Goal: Contribute content: Contribute content

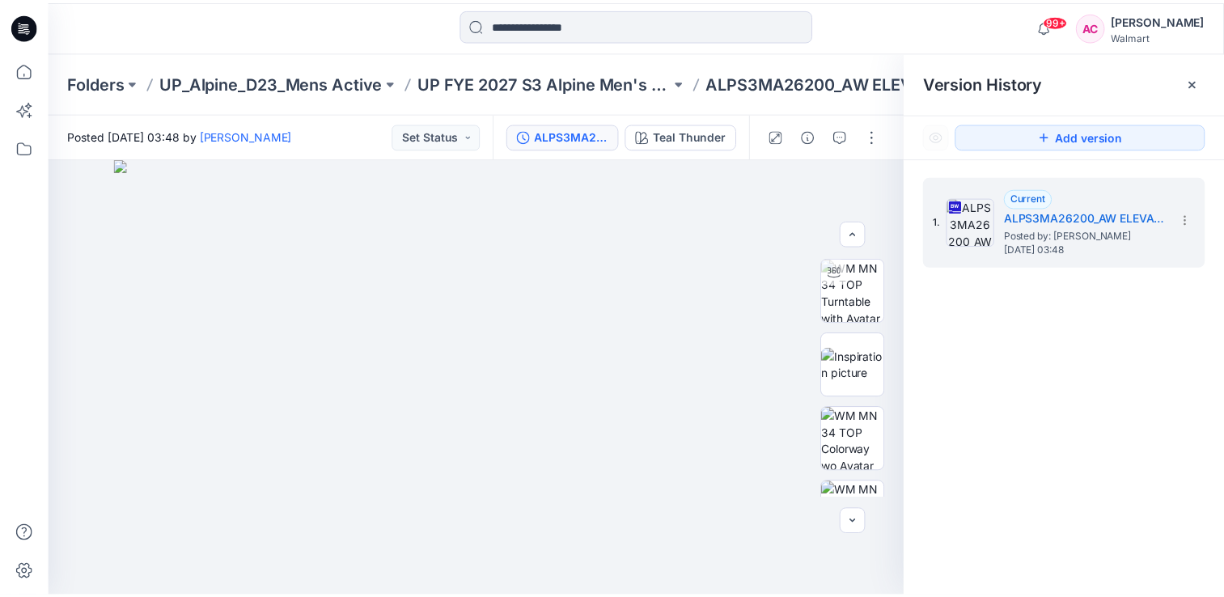
scroll to position [270, 0]
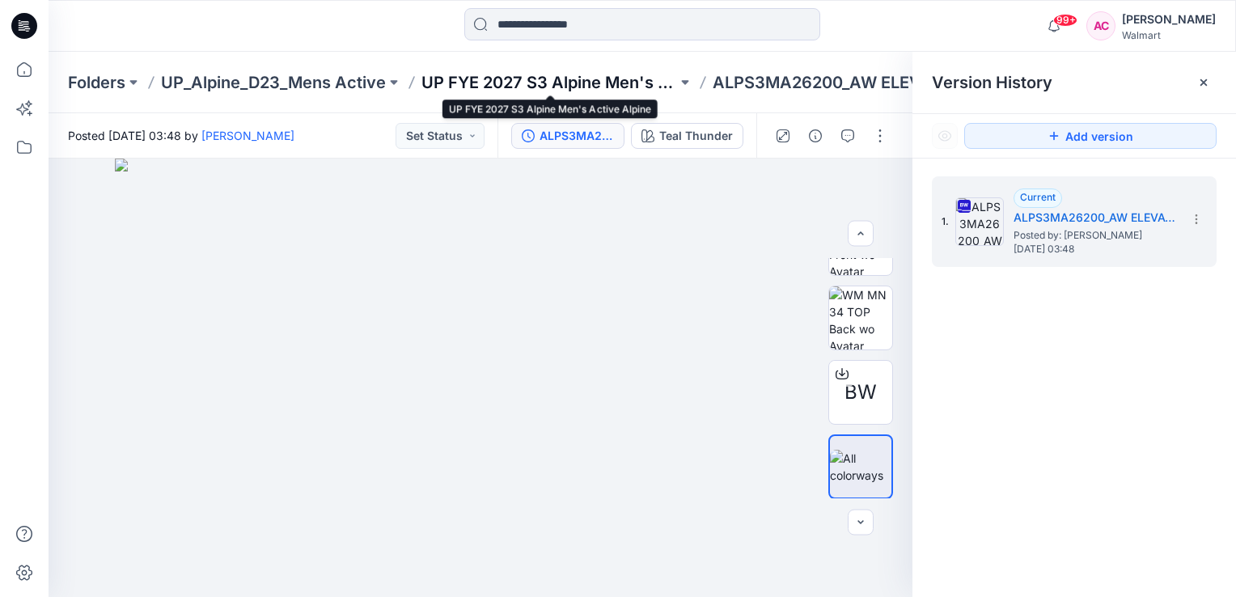
click at [495, 79] on p "UP FYE 2027 S3 Alpine Men's Active Alpine" at bounding box center [549, 82] width 256 height 23
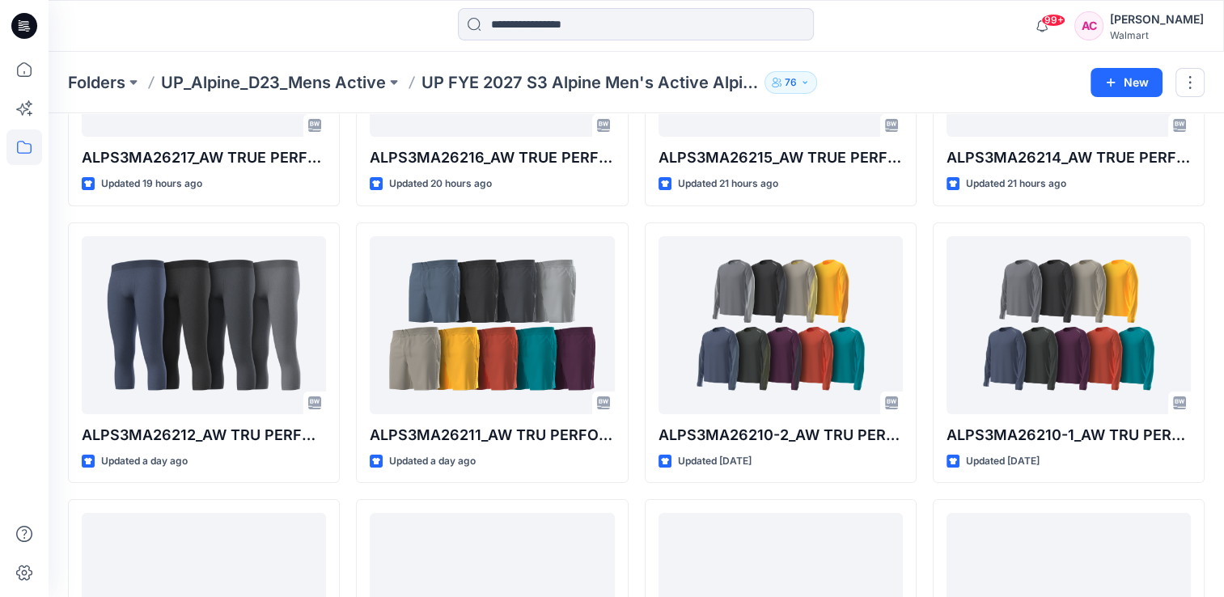
scroll to position [243, 0]
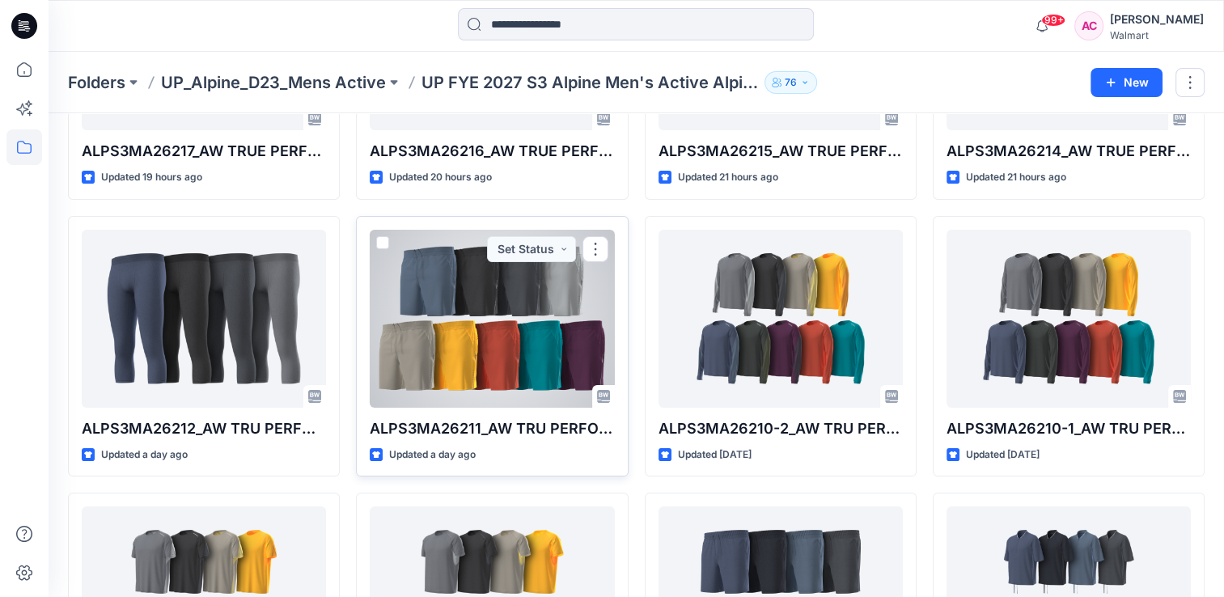
click at [495, 358] on div at bounding box center [492, 319] width 244 height 178
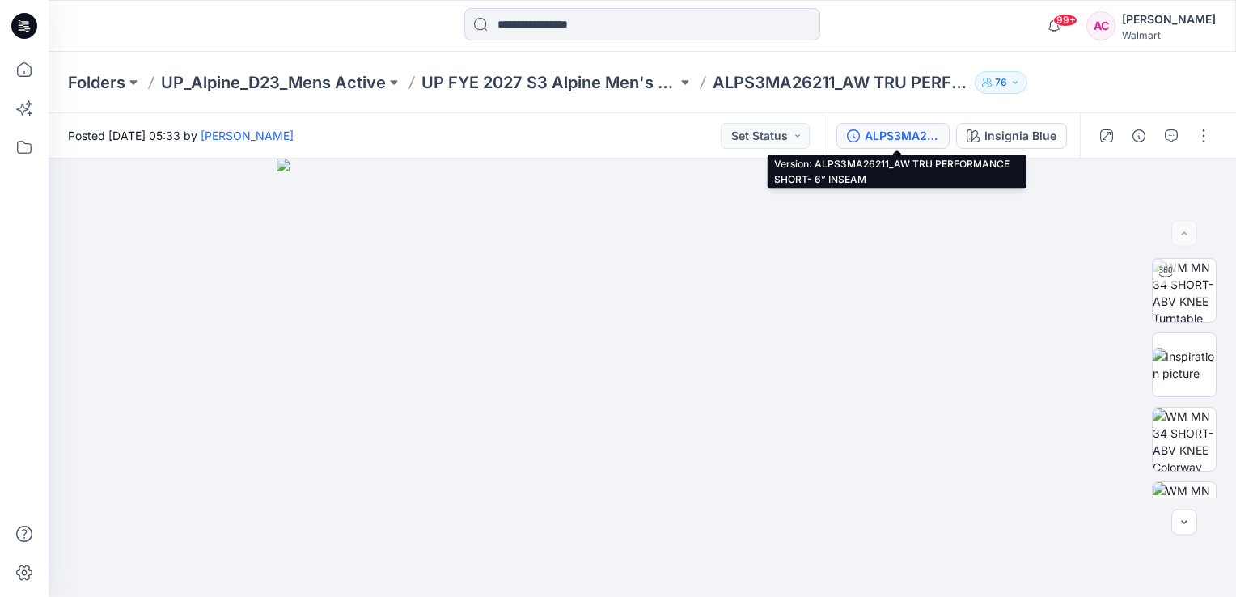
click at [912, 134] on div "ALPS3MA26211_AW TRU PERFORMANCE SHORT- 6” INSEAM" at bounding box center [902, 136] width 74 height 18
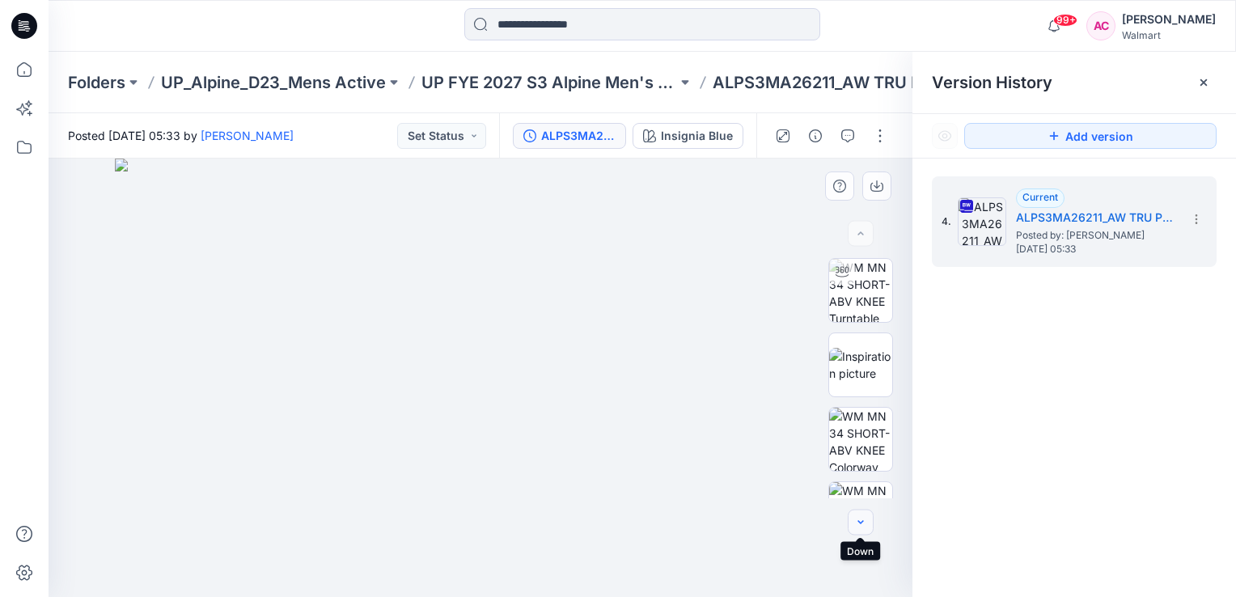
click at [860, 523] on icon "button" at bounding box center [861, 522] width 6 height 3
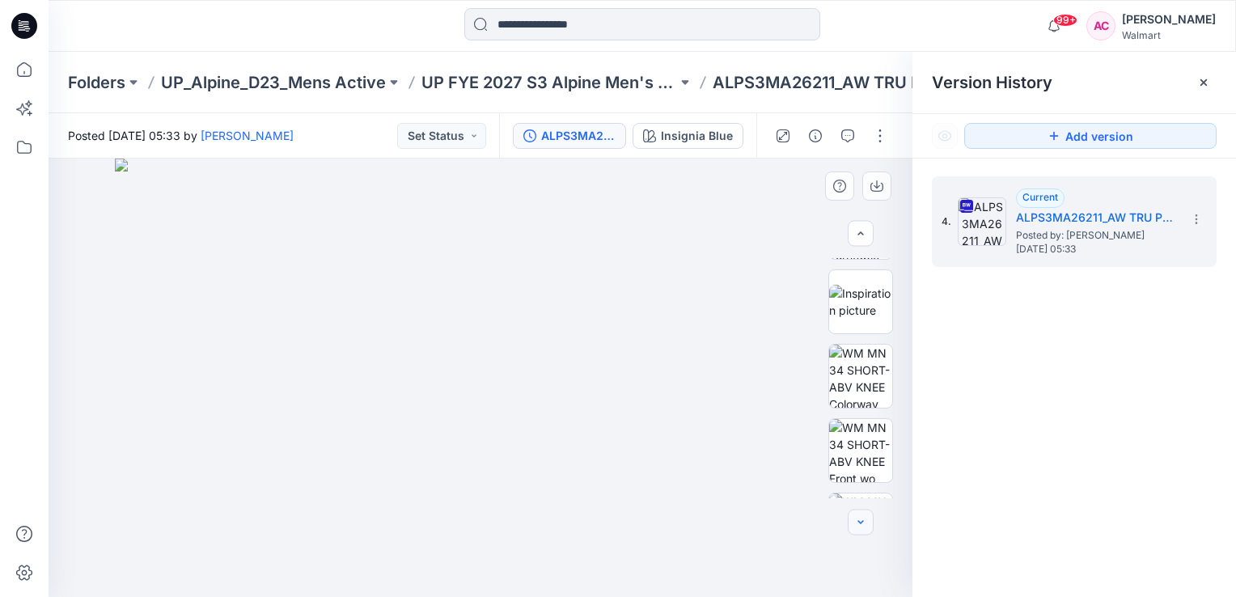
click at [860, 523] on icon "button" at bounding box center [861, 522] width 6 height 3
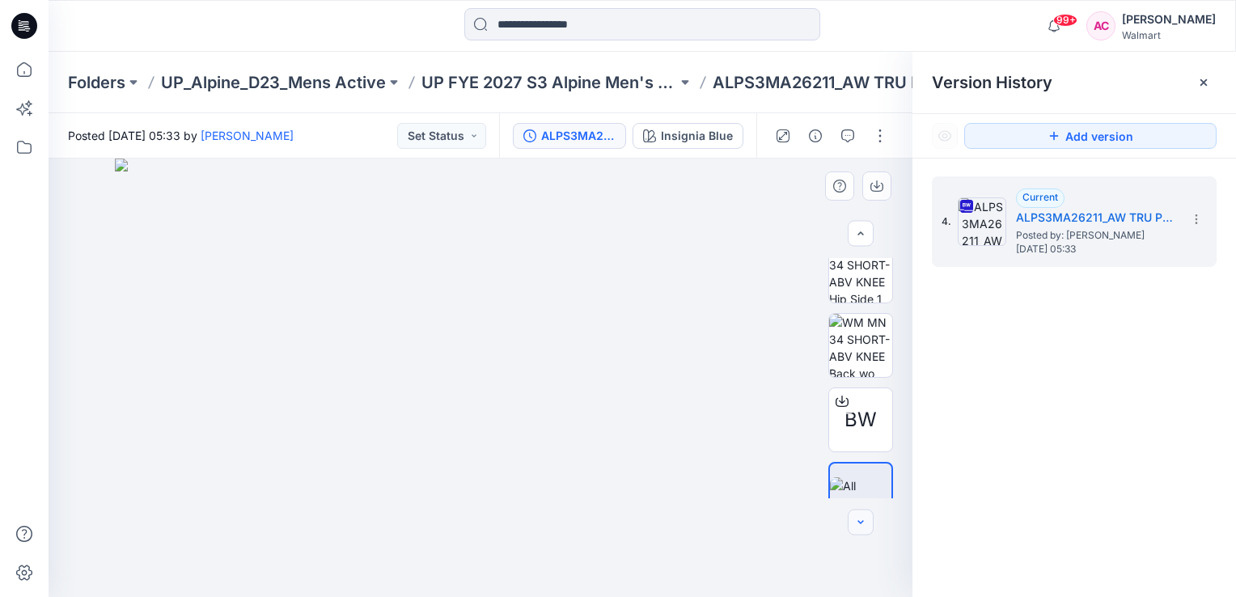
click at [860, 523] on icon "button" at bounding box center [861, 522] width 6 height 3
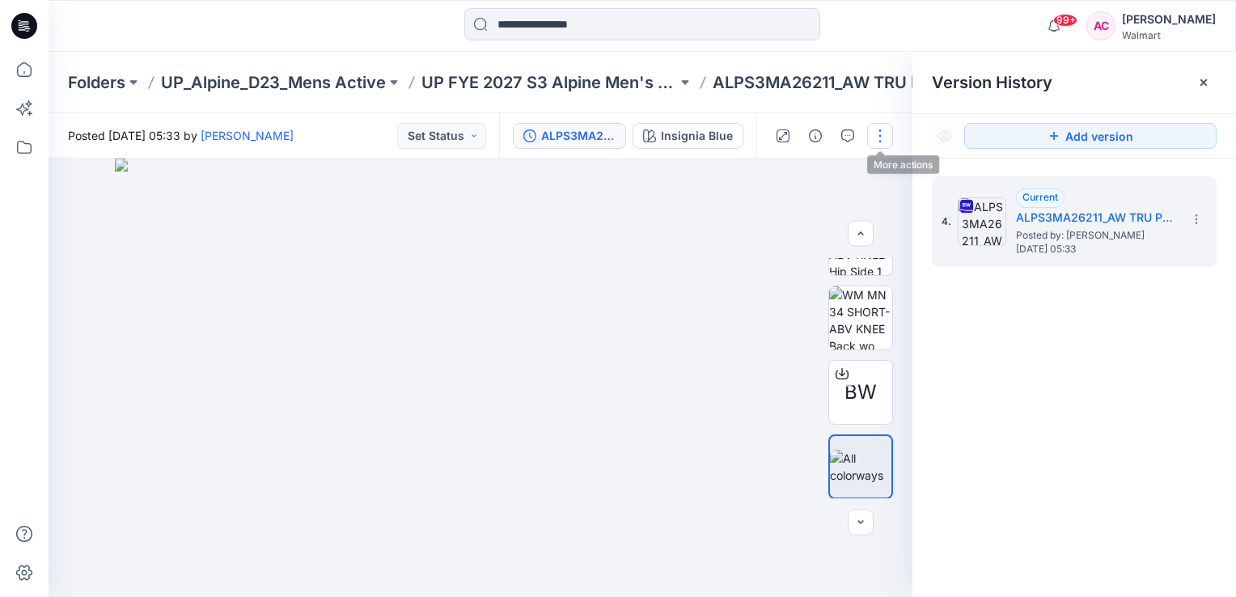
click at [880, 138] on button "button" at bounding box center [880, 136] width 26 height 26
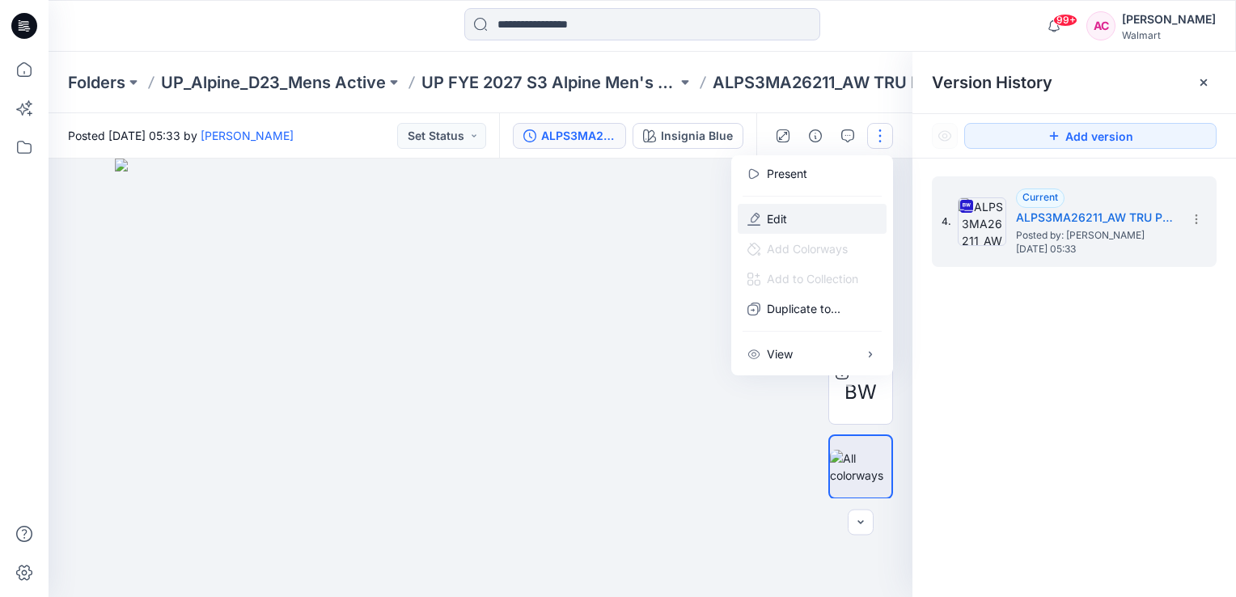
click at [786, 218] on p "Edit" at bounding box center [777, 218] width 20 height 17
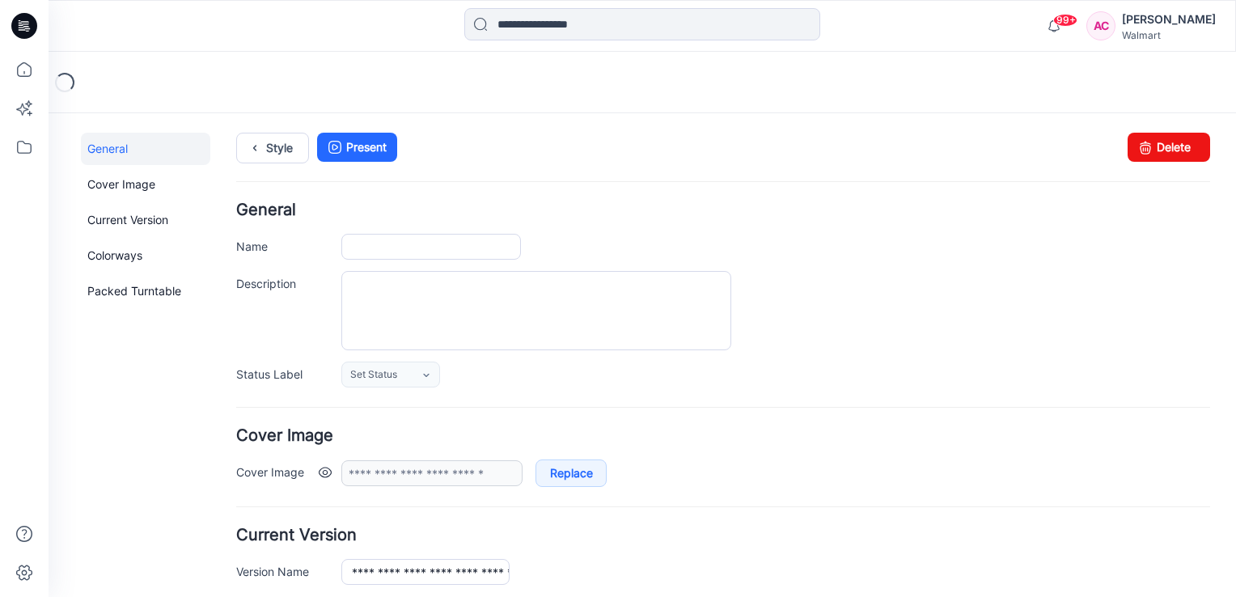
type input "**********"
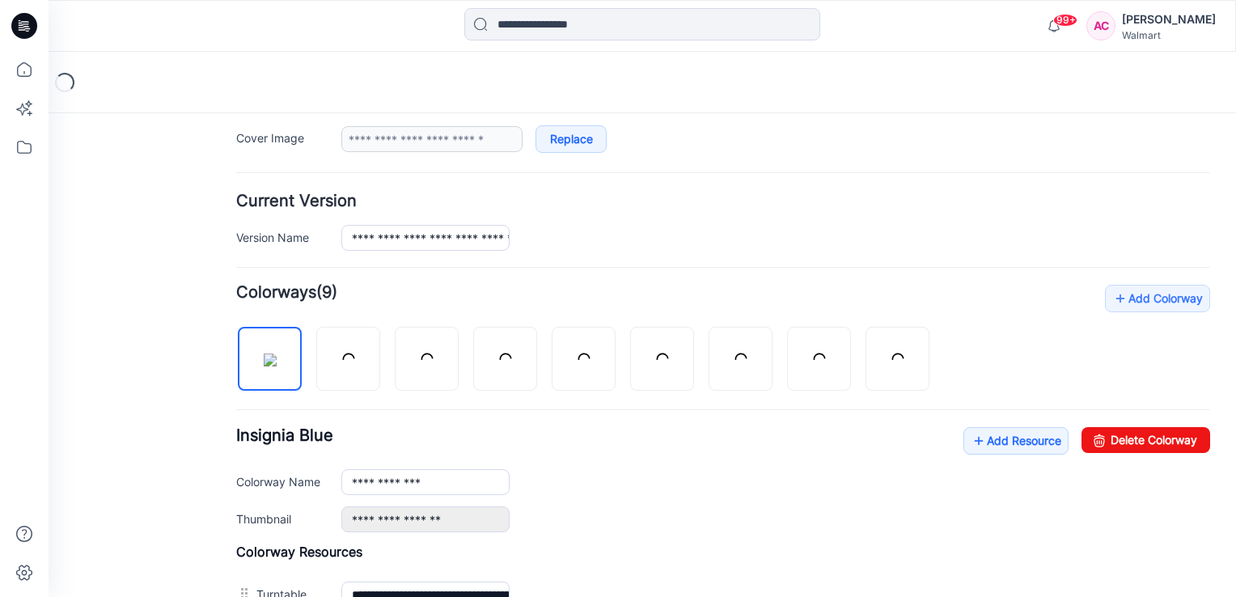
scroll to position [404, 0]
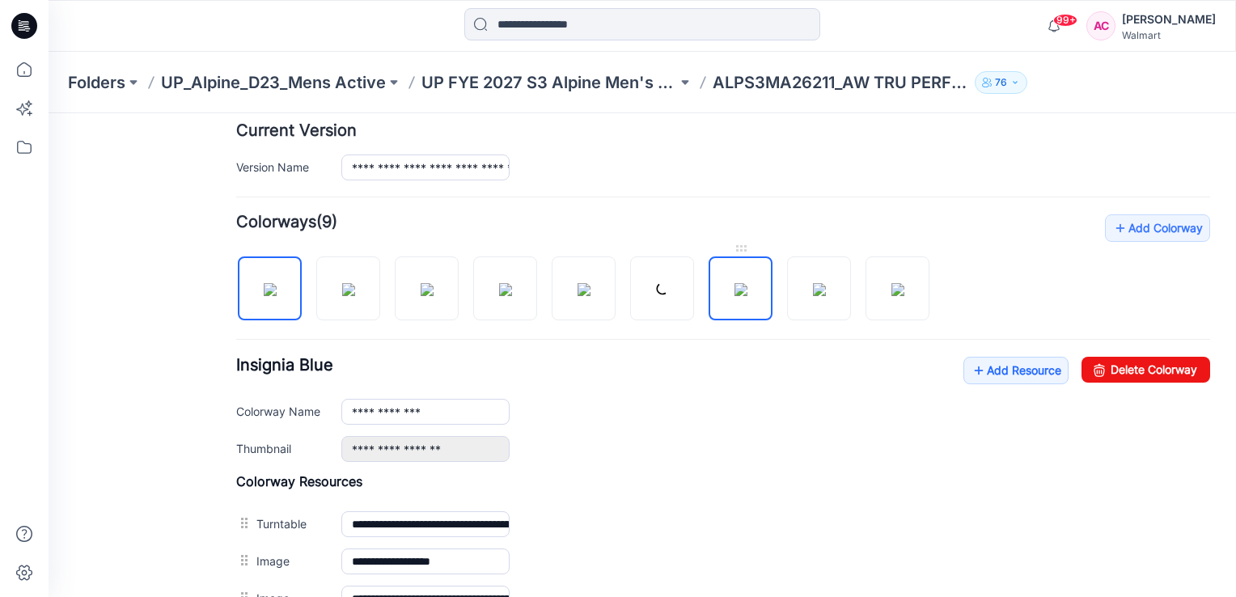
click at [745, 291] on img at bounding box center [740, 289] width 13 height 13
type input "**********"
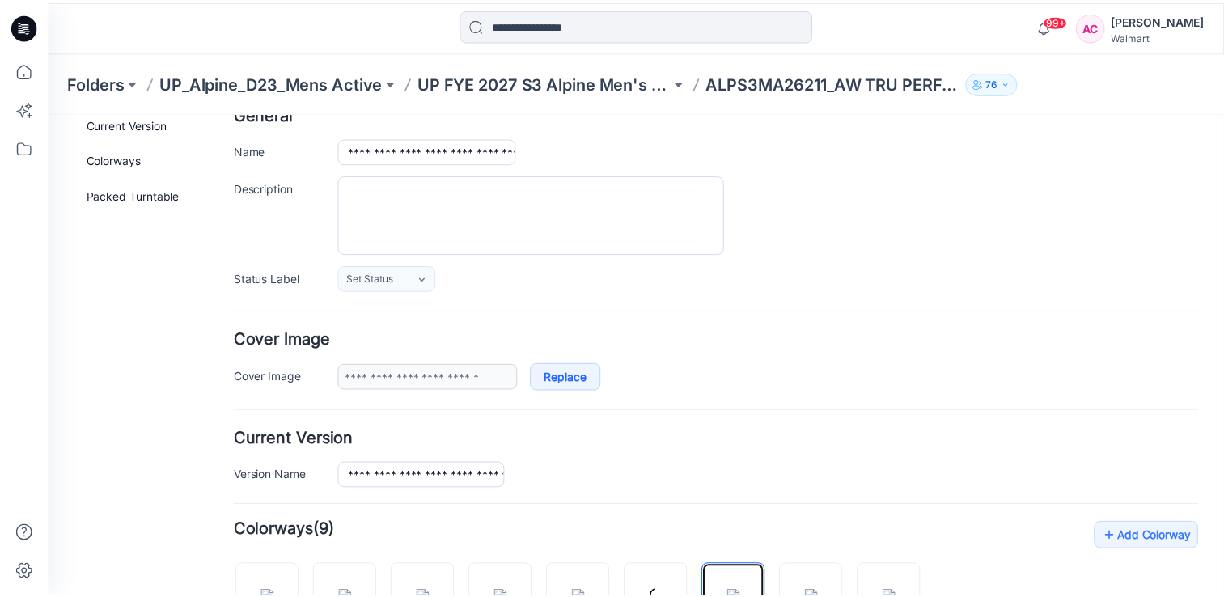
scroll to position [0, 0]
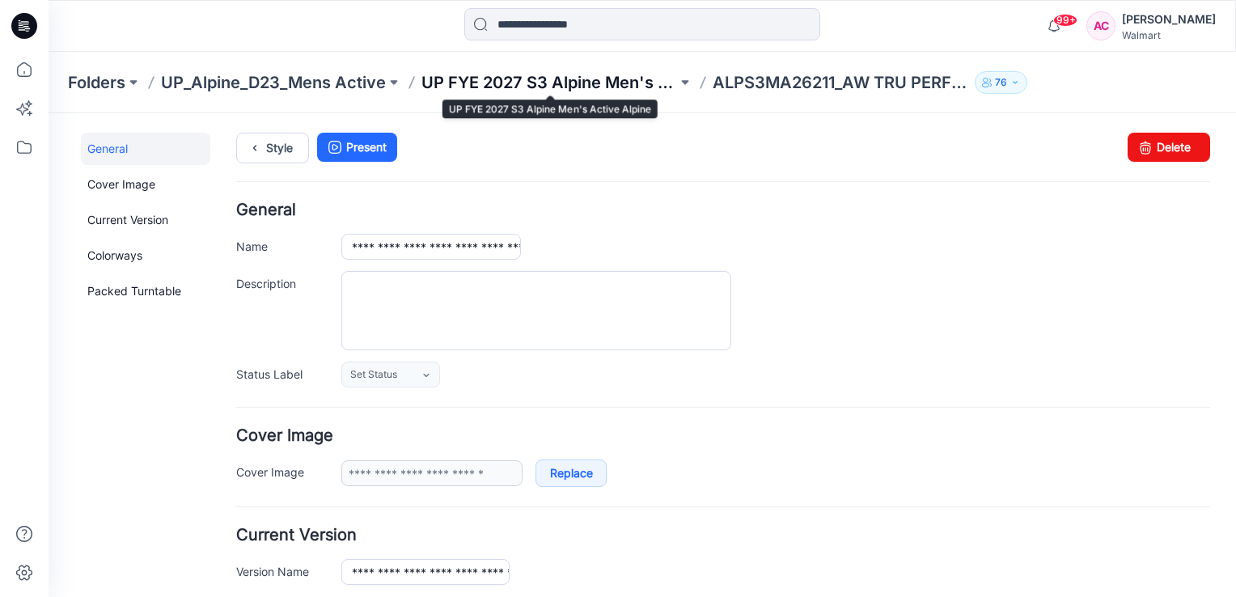
click at [598, 87] on p "UP FYE 2027 S3 Alpine Men's Active Alpine" at bounding box center [549, 82] width 256 height 23
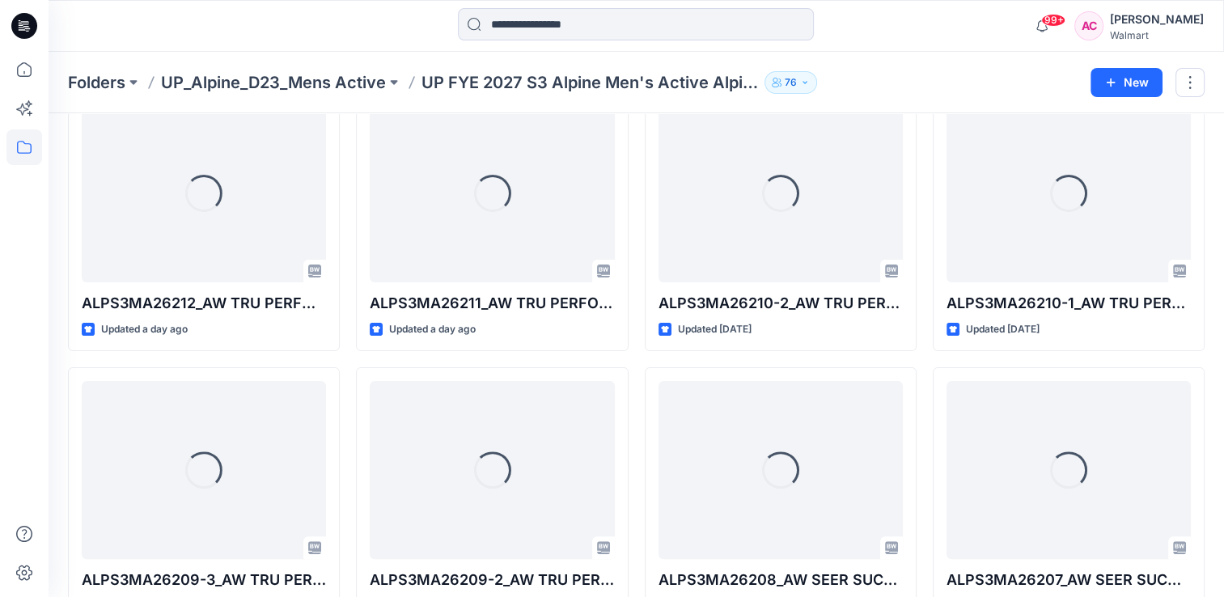
scroll to position [404, 0]
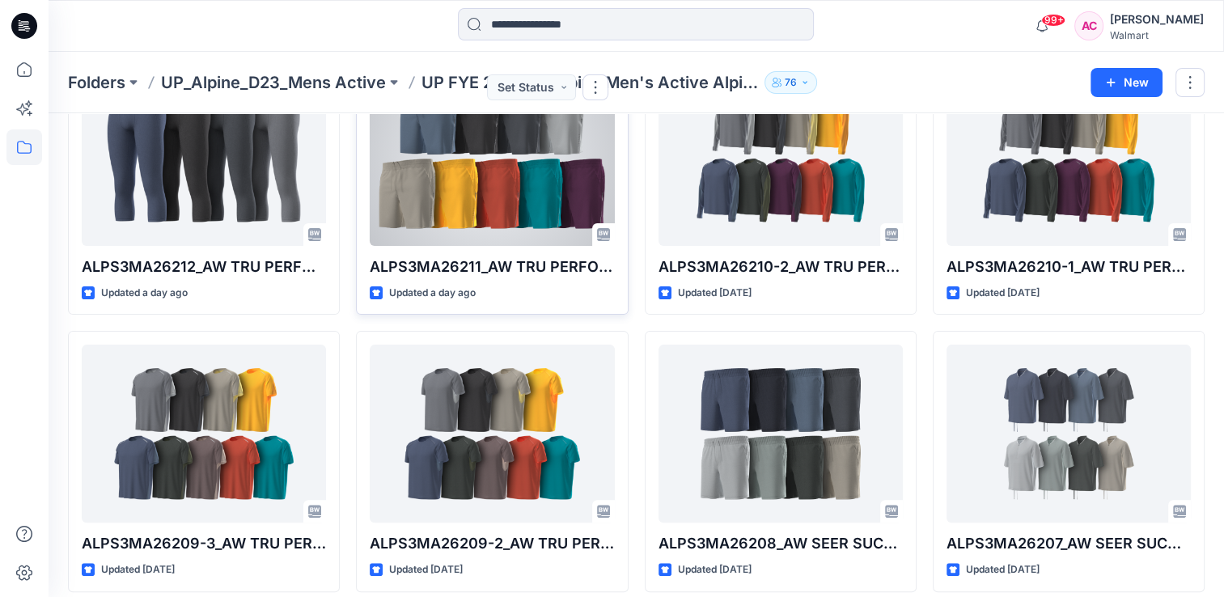
click at [547, 194] on div at bounding box center [492, 157] width 244 height 178
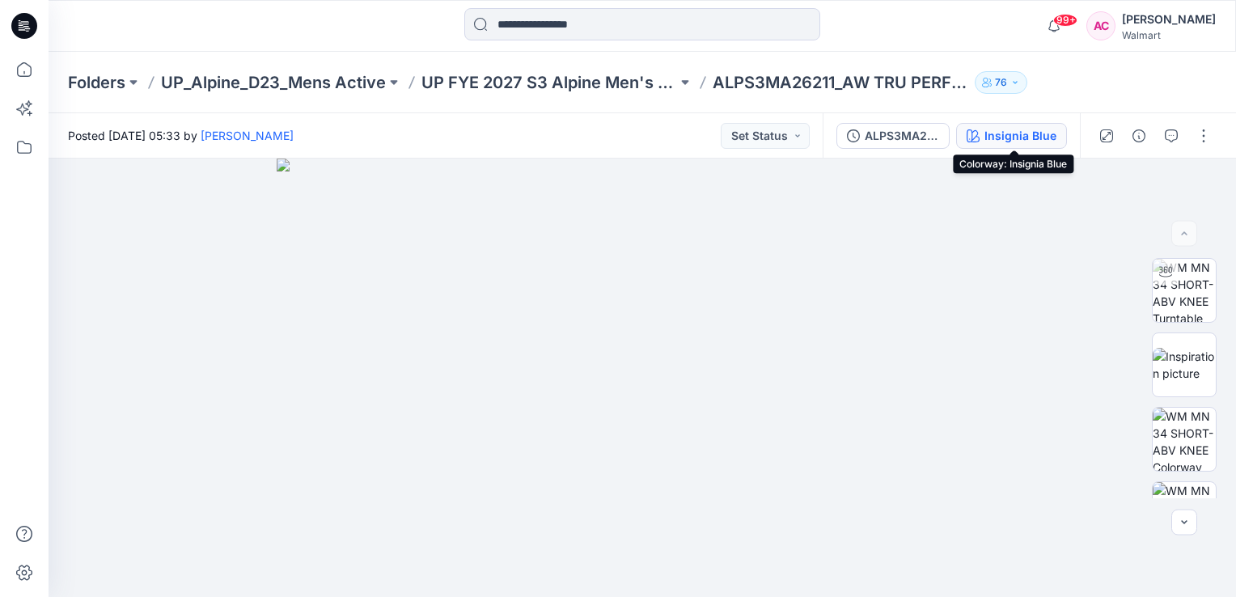
click at [1047, 141] on div "Insignia Blue" at bounding box center [1020, 136] width 72 height 18
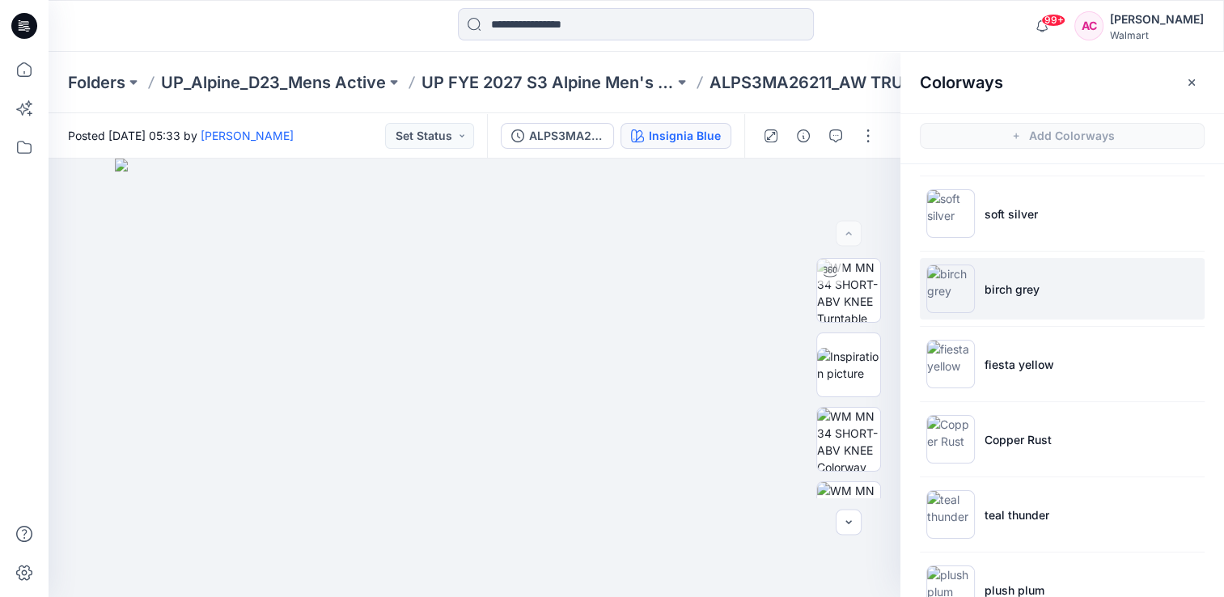
scroll to position [243, 0]
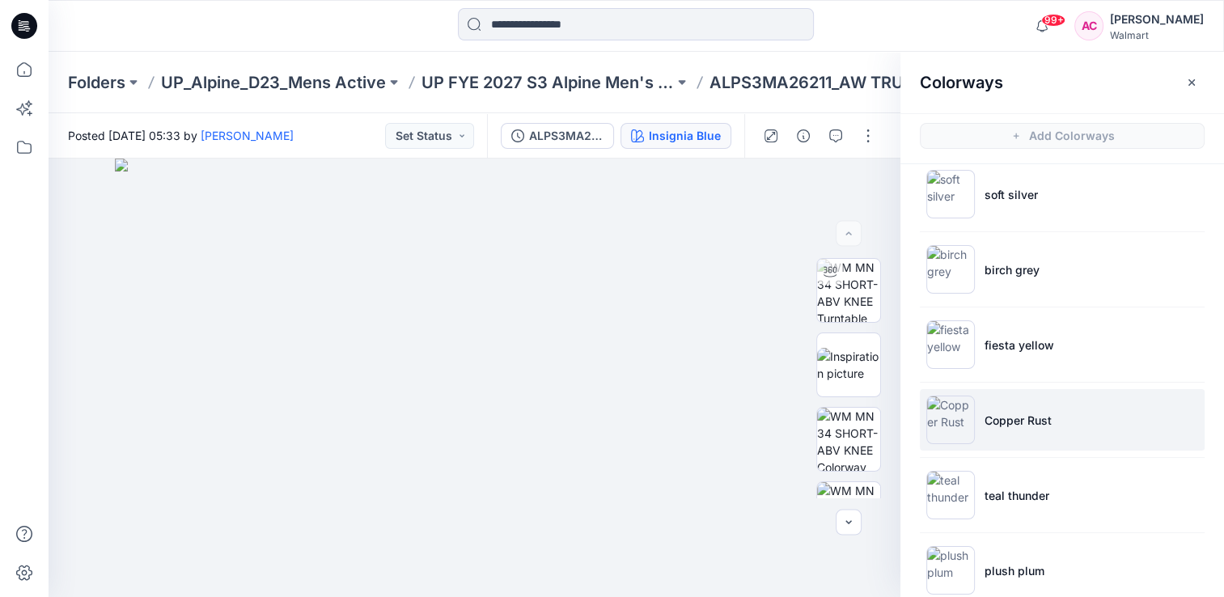
click at [948, 421] on img at bounding box center [950, 420] width 49 height 49
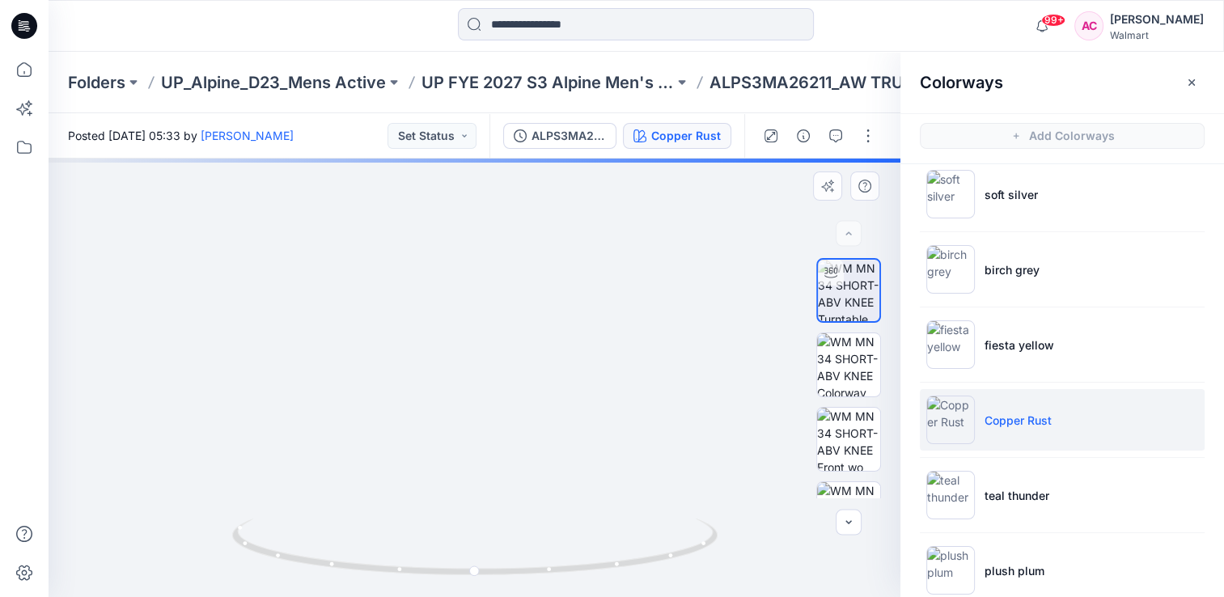
click at [184, 379] on img at bounding box center [474, 308] width 665 height 578
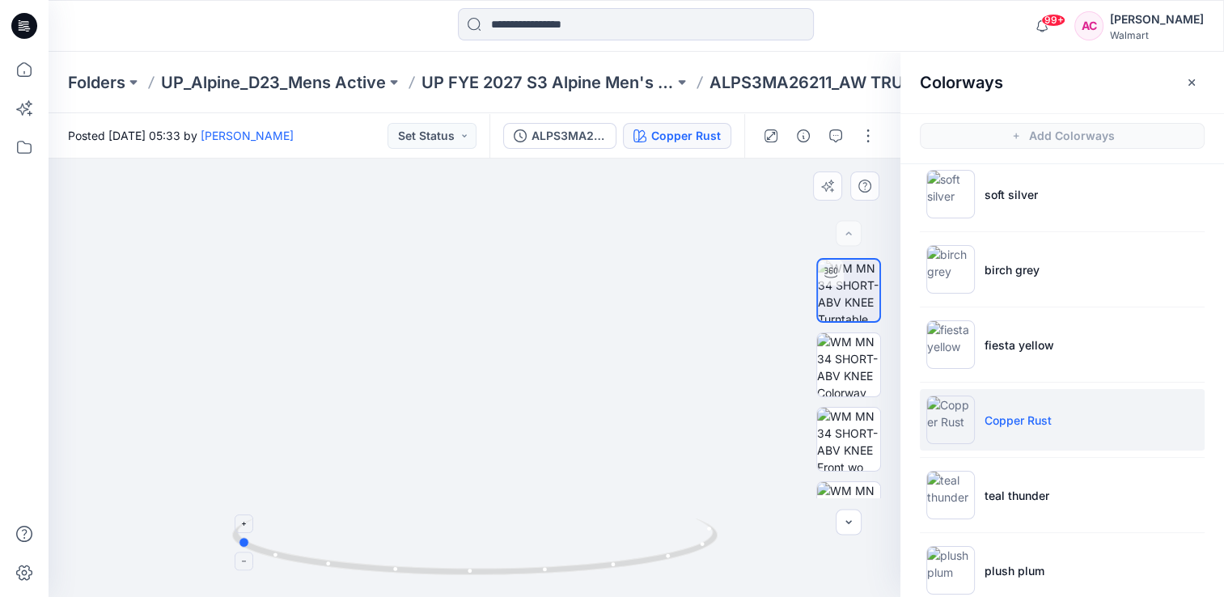
drag, startPoint x: 474, startPoint y: 573, endPoint x: 235, endPoint y: 540, distance: 240.9
click at [235, 540] on icon at bounding box center [476, 548] width 489 height 61
drag, startPoint x: 243, startPoint y: 545, endPoint x: 231, endPoint y: 537, distance: 14.6
click at [232, 537] on icon at bounding box center [476, 548] width 489 height 61
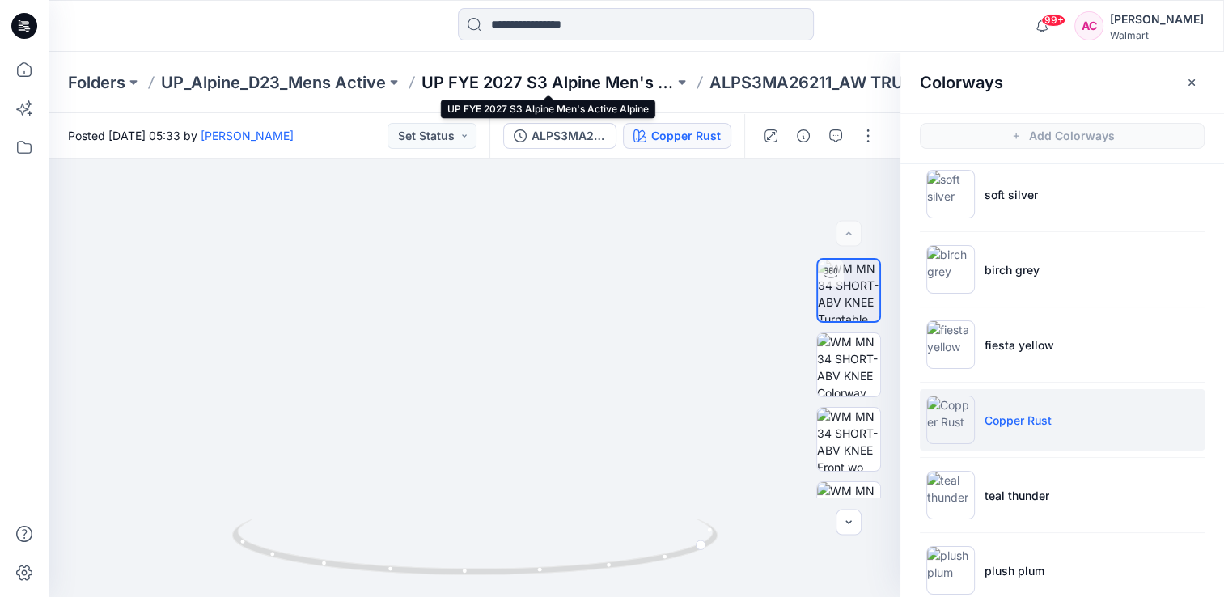
click at [581, 84] on p "UP FYE 2027 S3 Alpine Men's Active Alpine" at bounding box center [547, 82] width 252 height 23
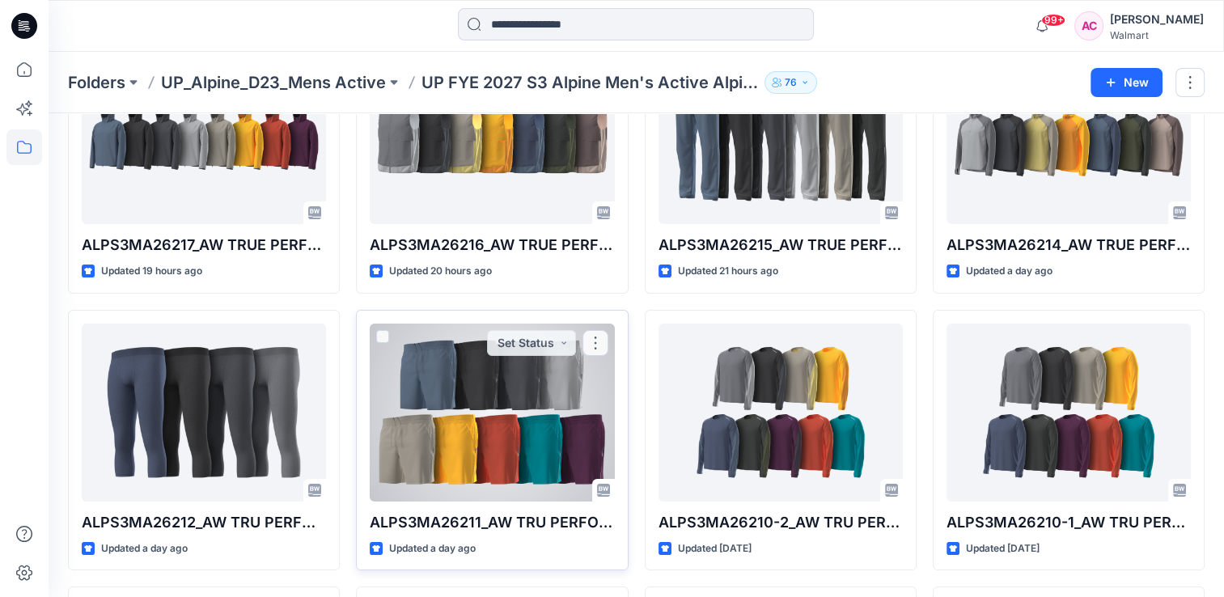
scroll to position [243, 0]
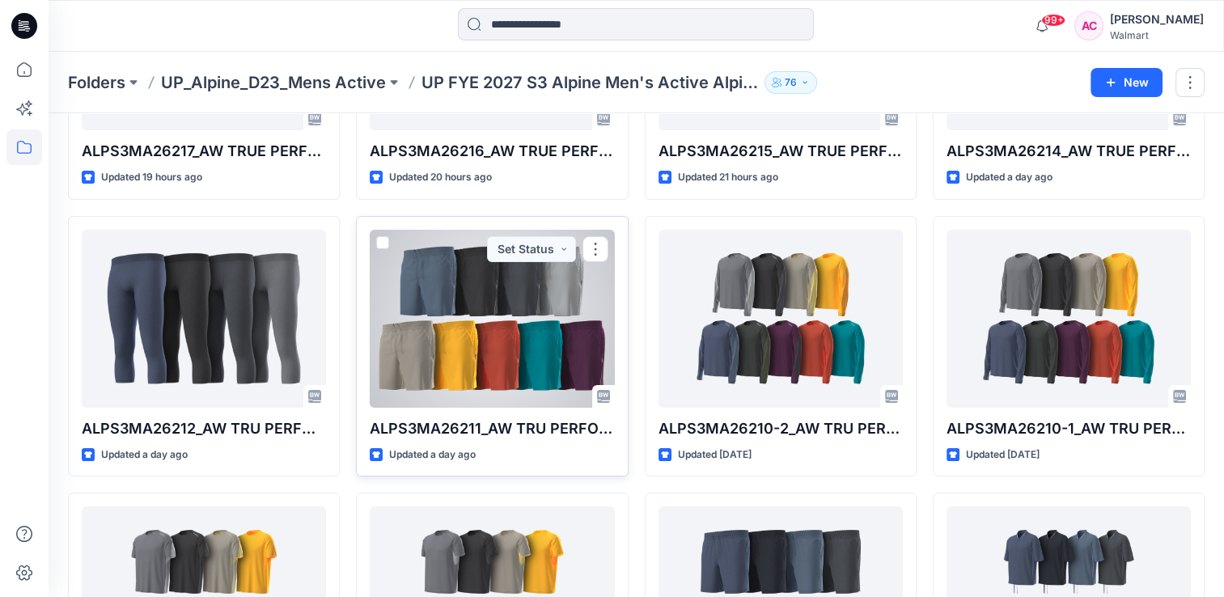
click at [508, 345] on div at bounding box center [492, 319] width 244 height 178
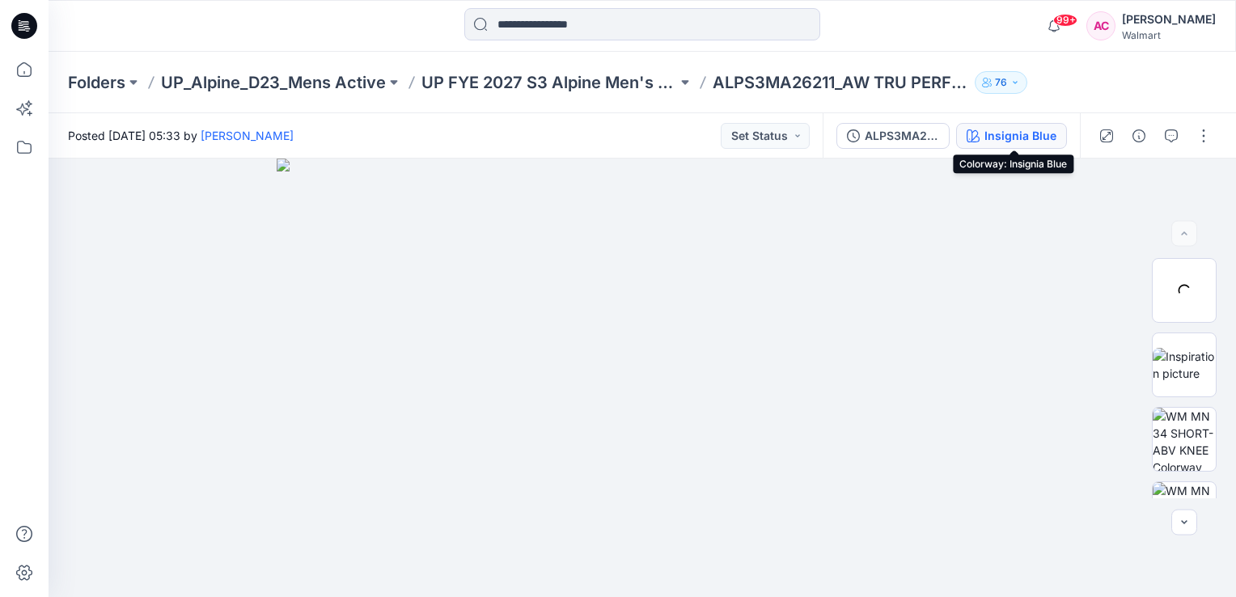
click at [1045, 138] on div "Insignia Blue" at bounding box center [1020, 136] width 72 height 18
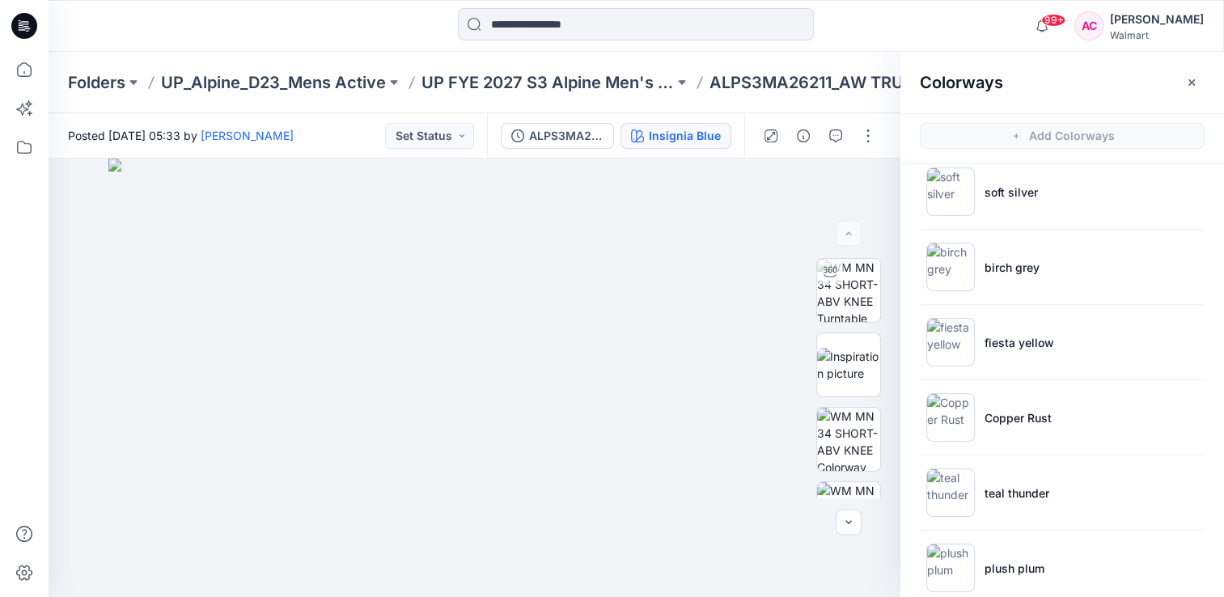
scroll to position [269, 0]
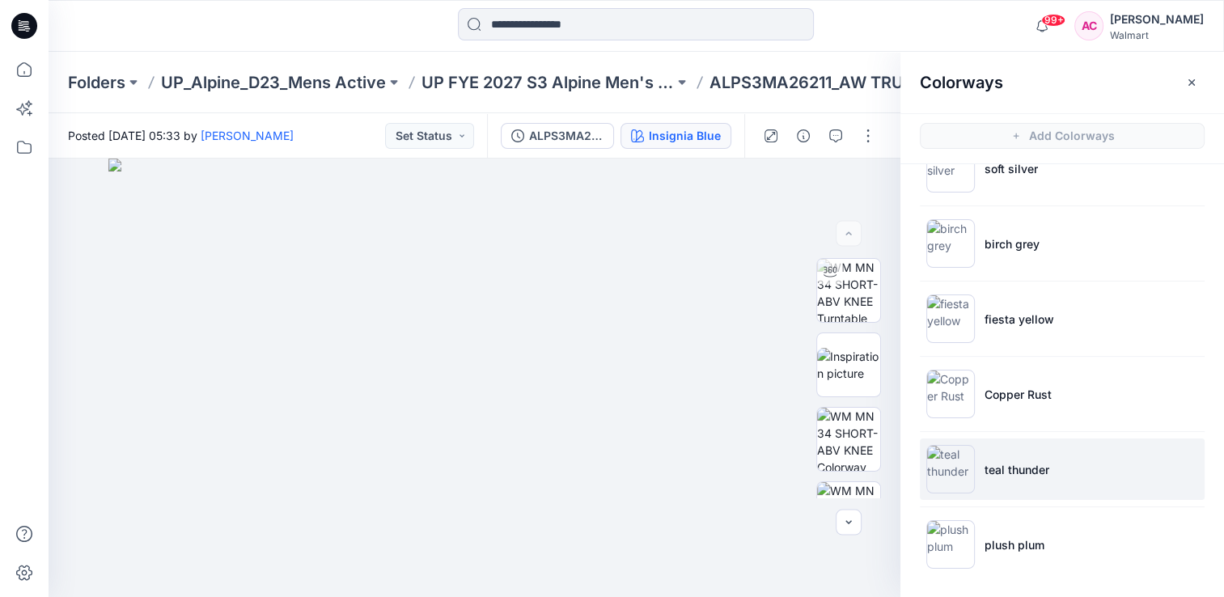
click at [1009, 472] on p "teal thunder" at bounding box center [1016, 469] width 65 height 17
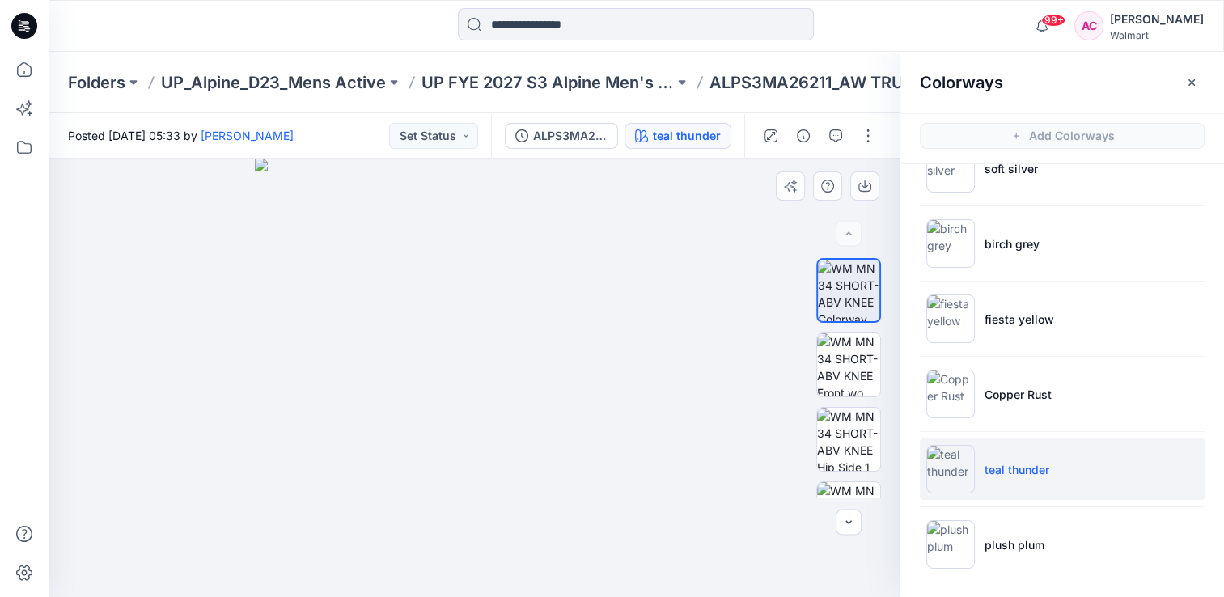
drag, startPoint x: 314, startPoint y: 290, endPoint x: 246, endPoint y: 349, distance: 90.5
click at [229, 332] on div at bounding box center [475, 378] width 852 height 438
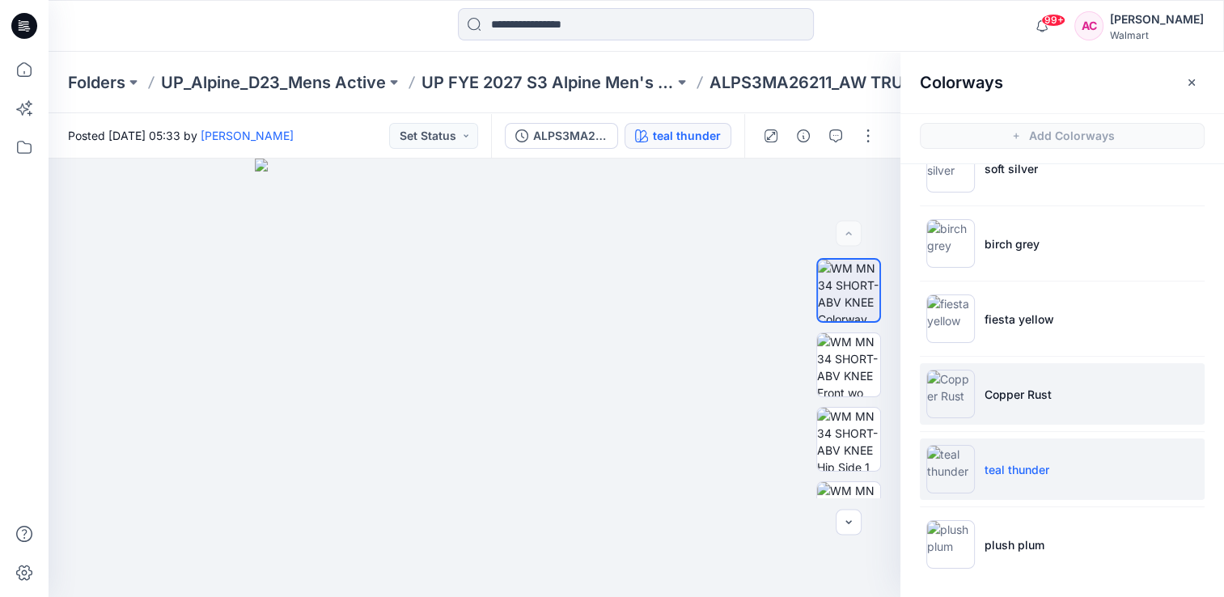
click at [1012, 395] on p "Copper Rust" at bounding box center [1017, 394] width 67 height 17
click at [1000, 465] on p "teal thunder" at bounding box center [1016, 469] width 65 height 17
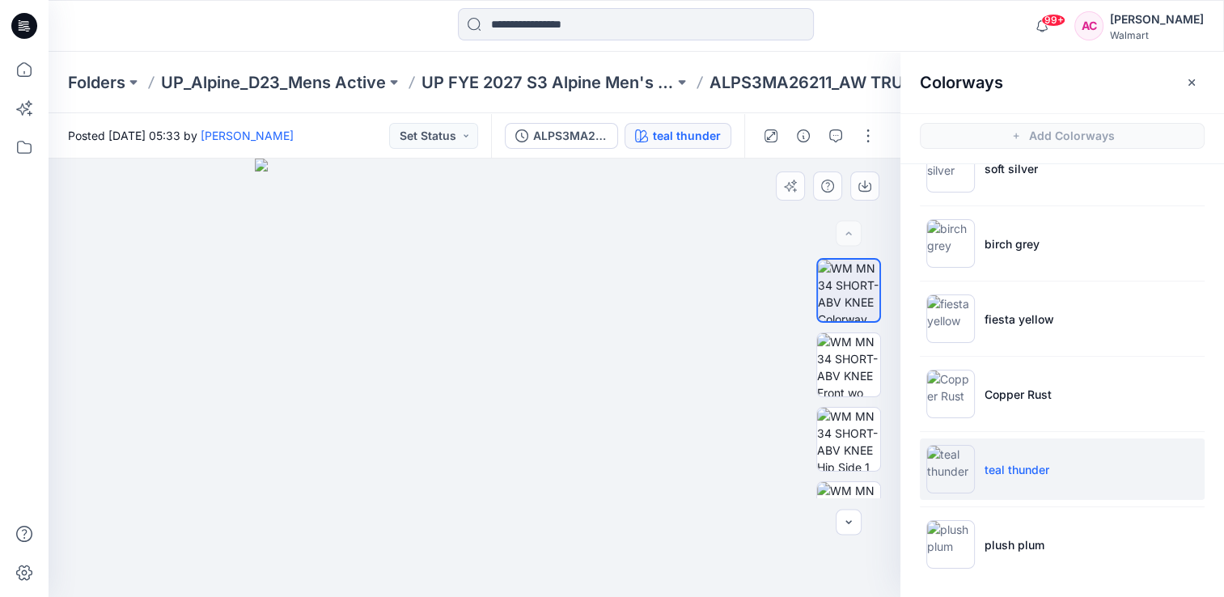
click at [282, 332] on img at bounding box center [474, 378] width 438 height 438
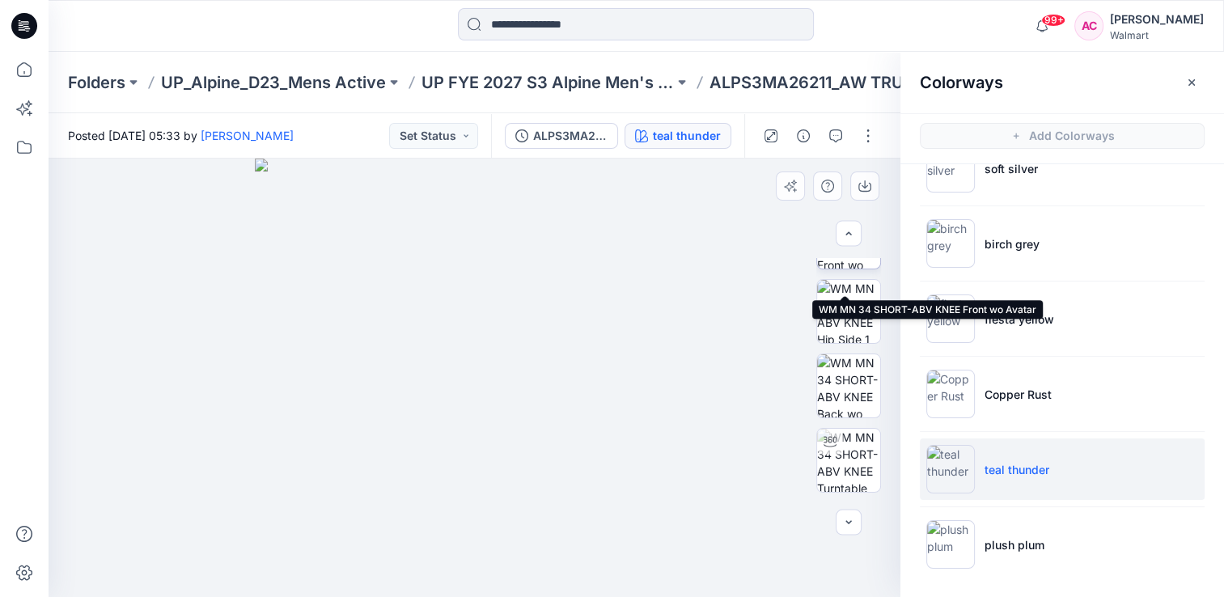
scroll to position [196, 0]
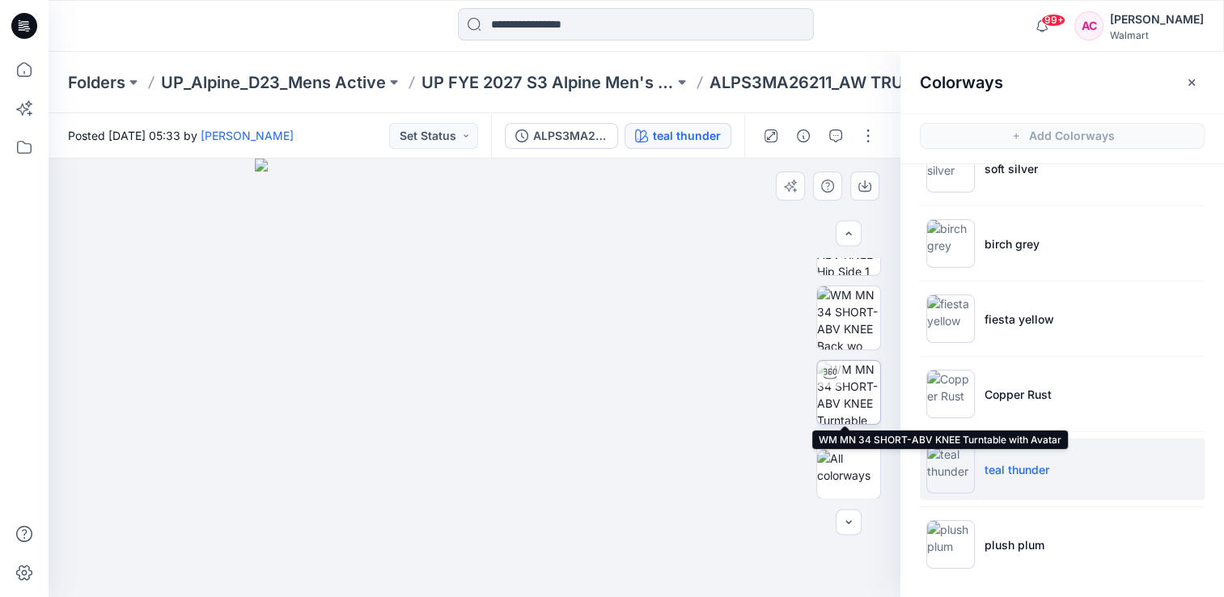
click at [844, 391] on img at bounding box center [848, 392] width 63 height 63
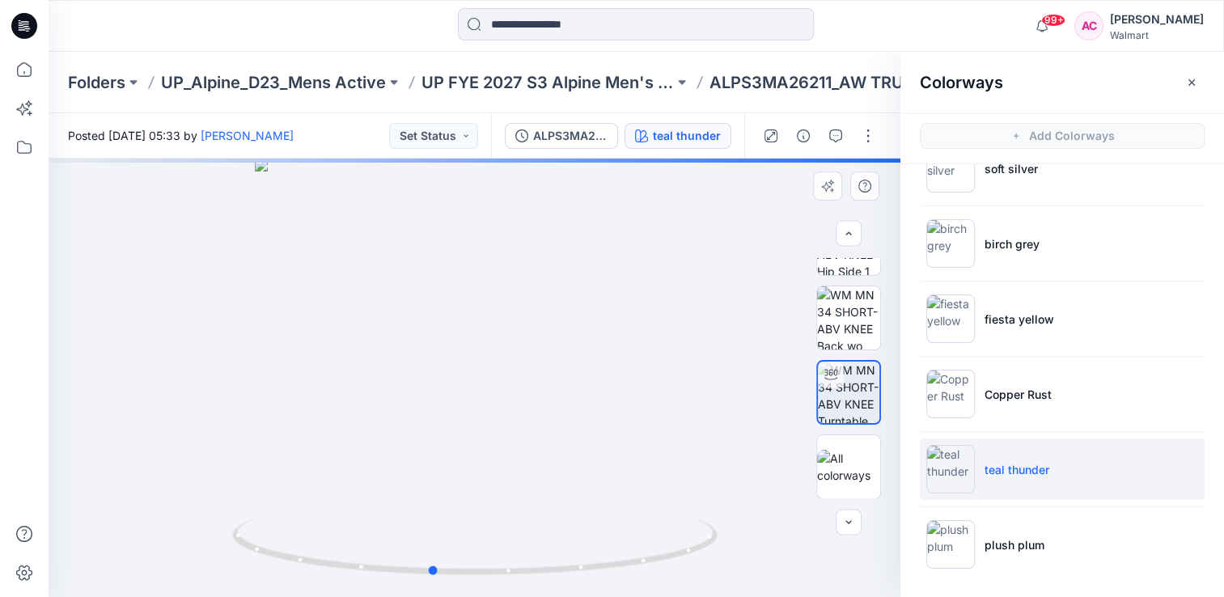
drag, startPoint x: 290, startPoint y: 403, endPoint x: 286, endPoint y: 417, distance: 14.1
click at [251, 416] on div at bounding box center [475, 378] width 852 height 438
click at [349, 366] on div at bounding box center [475, 378] width 852 height 438
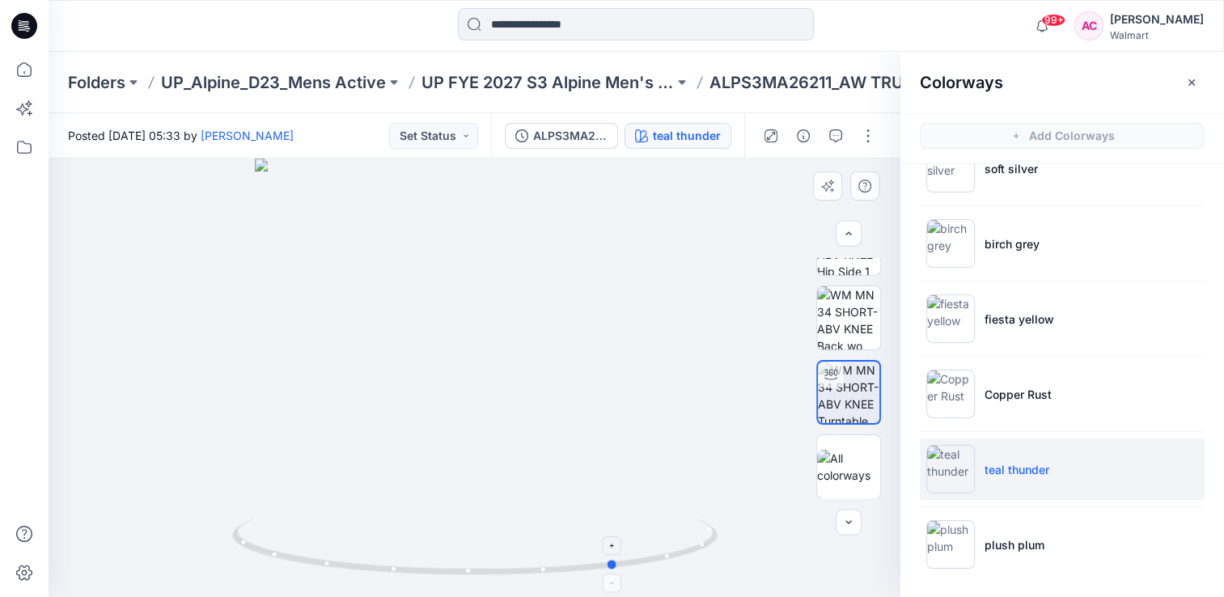
drag, startPoint x: 429, startPoint y: 574, endPoint x: 616, endPoint y: 575, distance: 187.7
click at [616, 575] on icon at bounding box center [476, 548] width 489 height 61
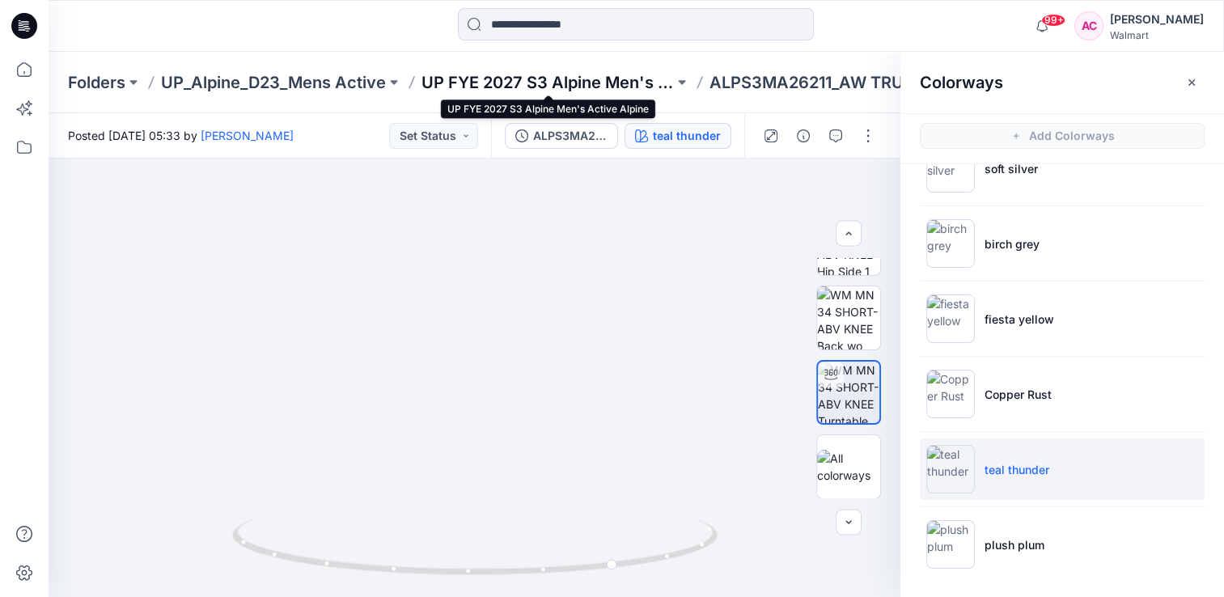
click at [561, 83] on p "UP FYE 2027 S3 Alpine Men's Active Alpine" at bounding box center [547, 82] width 252 height 23
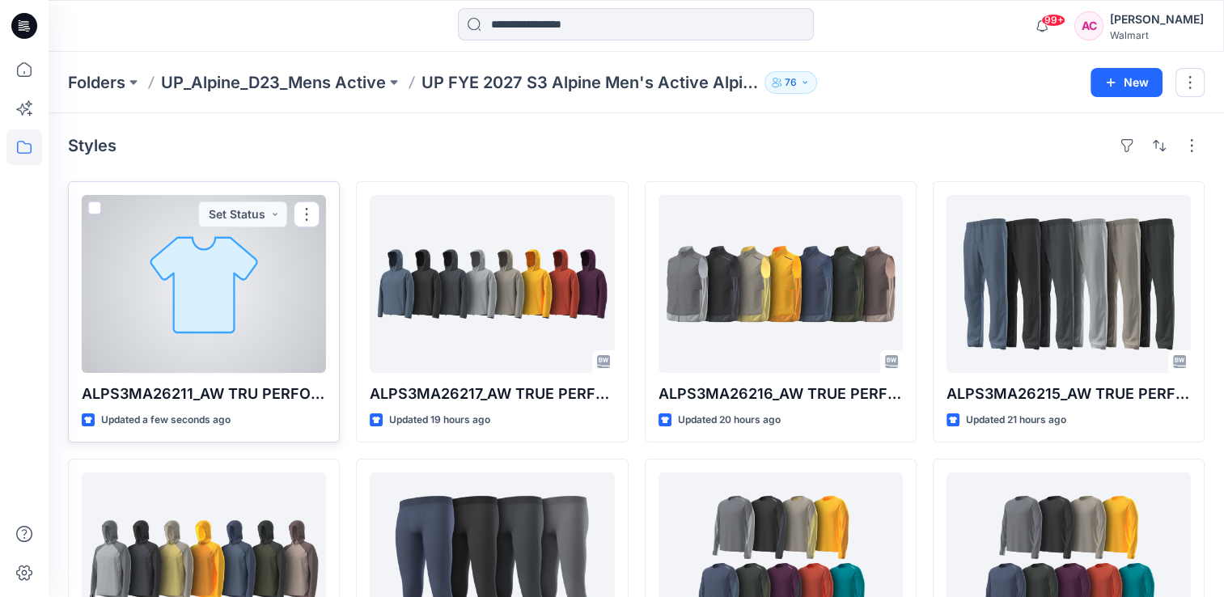
click at [205, 286] on div at bounding box center [204, 284] width 244 height 178
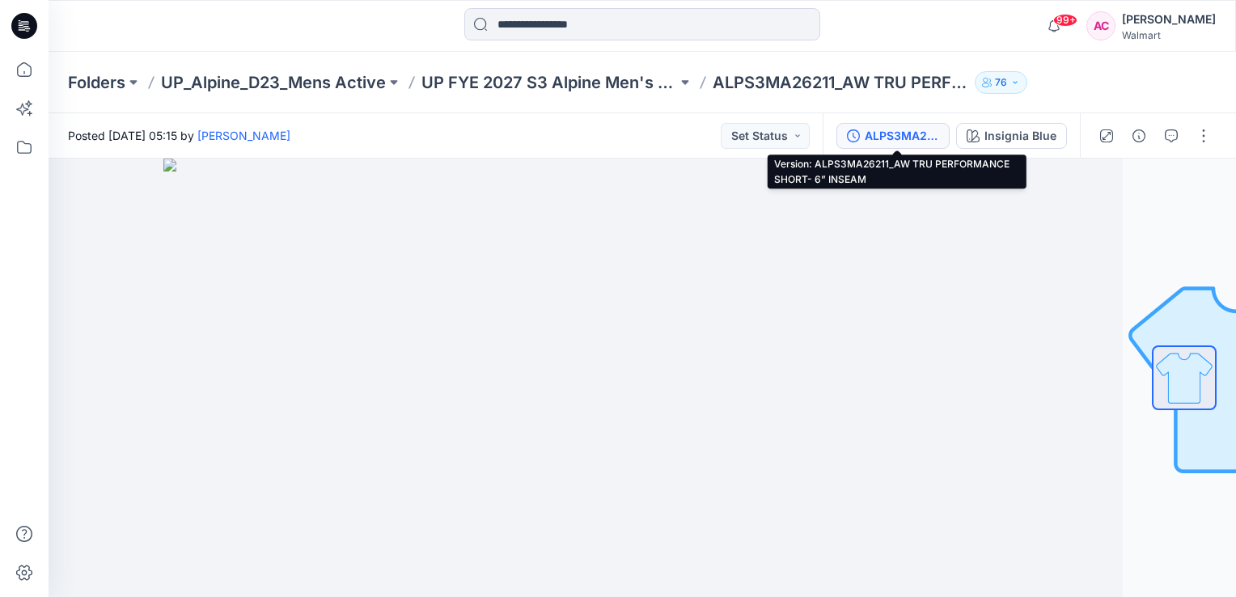
click at [886, 123] on button "ALPS3MA26211_AW TRU PERFORMANCE SHORT- 6” INSEAM" at bounding box center [892, 136] width 113 height 26
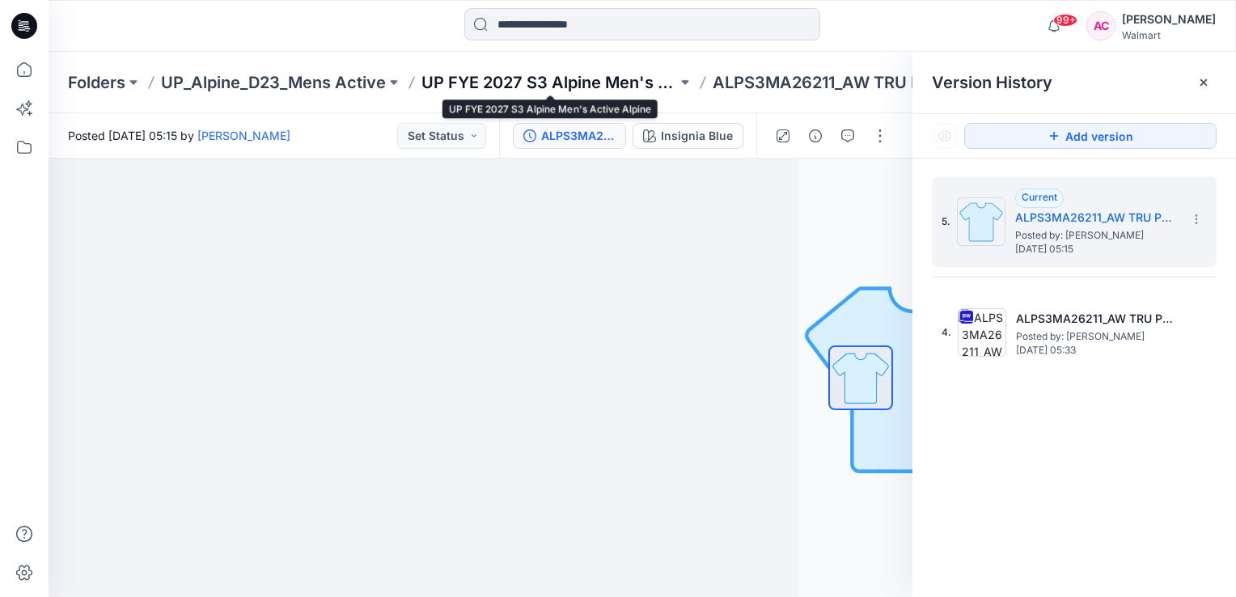
click at [591, 83] on p "UP FYE 2027 S3 Alpine Men's Active Alpine" at bounding box center [549, 82] width 256 height 23
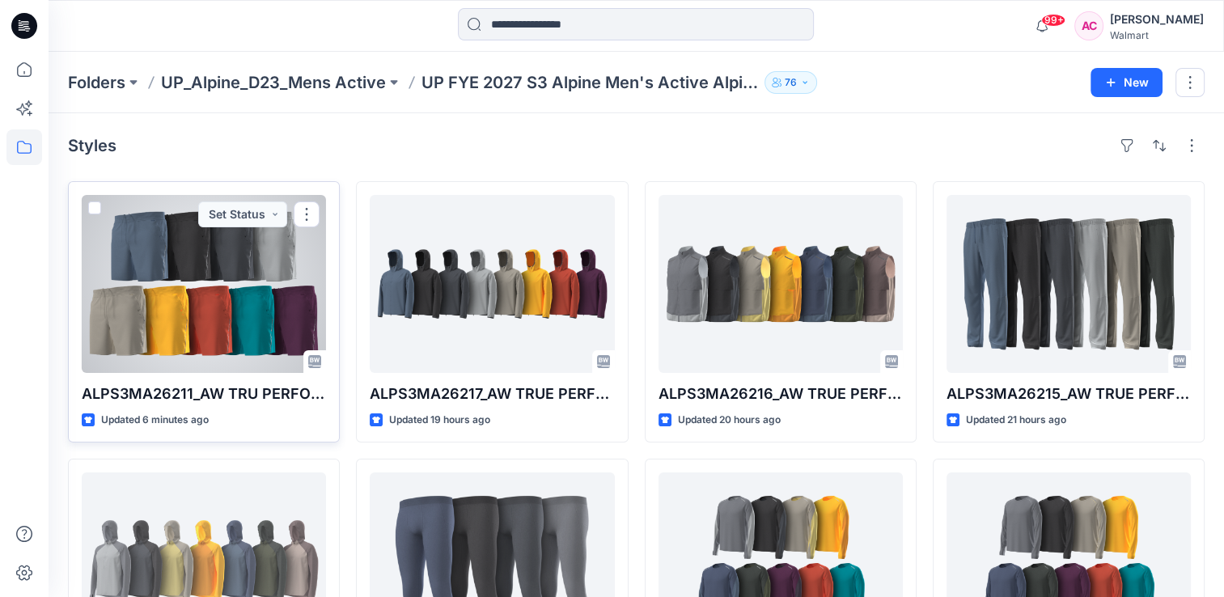
click at [203, 298] on div at bounding box center [204, 284] width 244 height 178
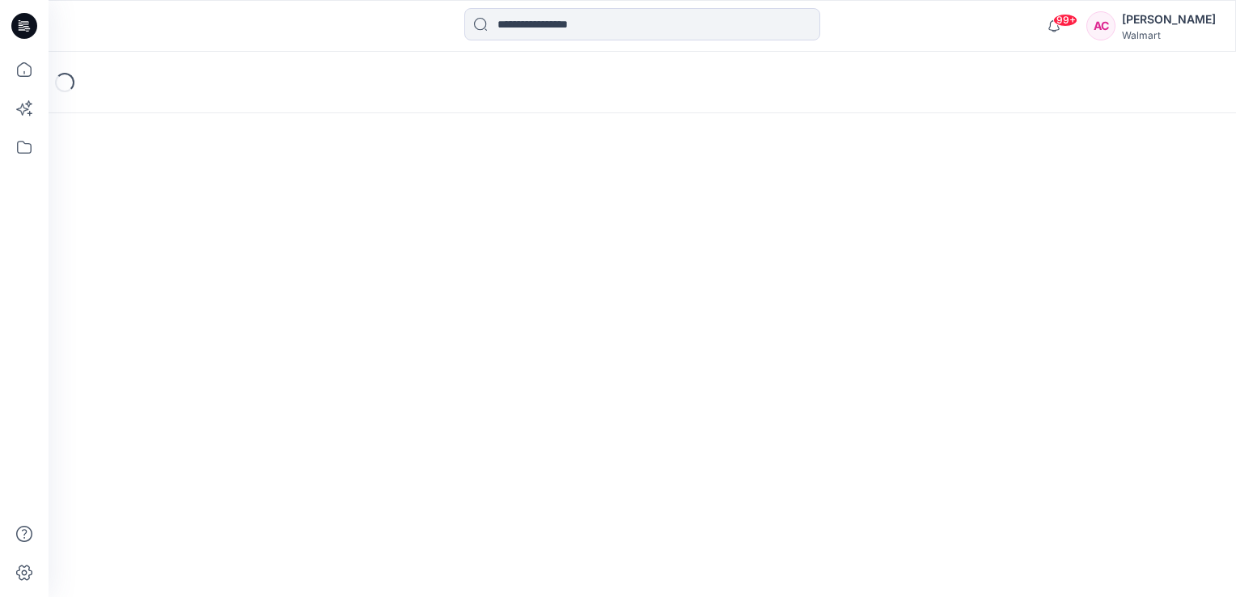
click at [203, 298] on div "Loading..." at bounding box center [642, 324] width 1187 height 545
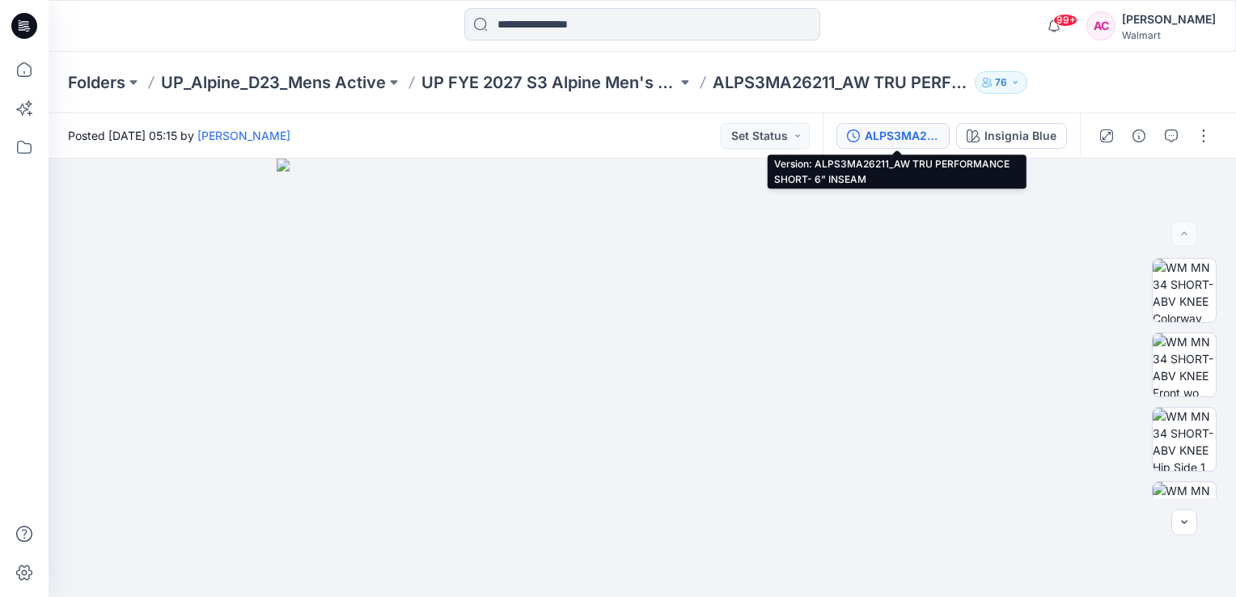
click at [917, 130] on div "ALPS3MA26211_AW TRU PERFORMANCE SHORT- 6” INSEAM" at bounding box center [902, 136] width 74 height 18
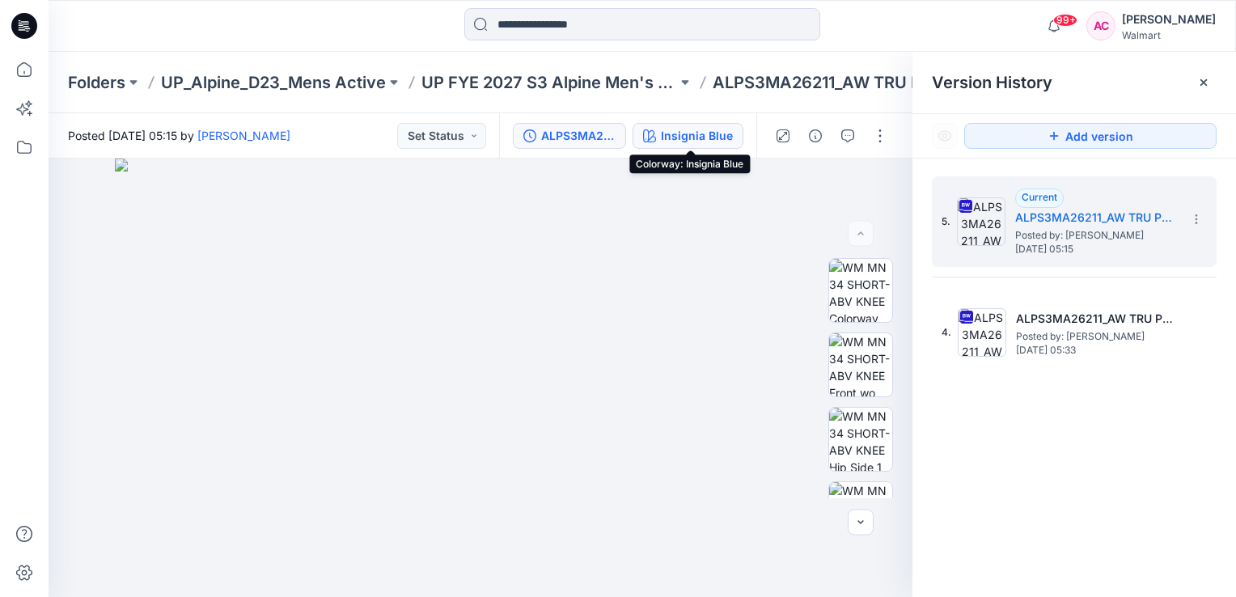
click at [726, 131] on div "Insignia Blue" at bounding box center [697, 136] width 72 height 18
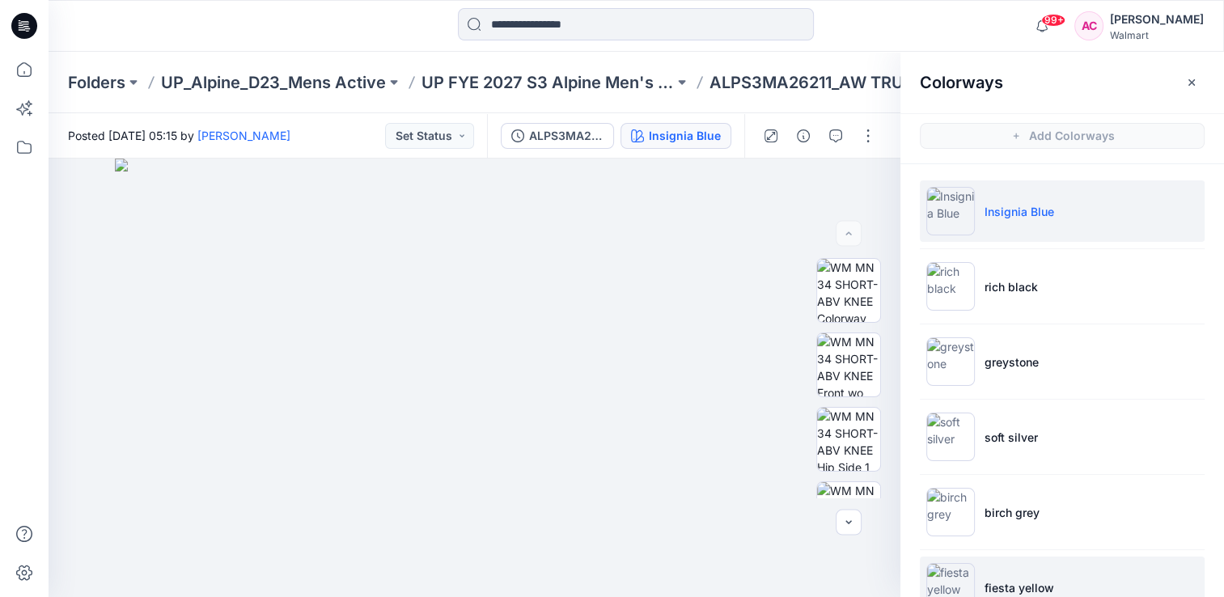
click at [997, 581] on p "fiesta yellow" at bounding box center [1019, 587] width 70 height 17
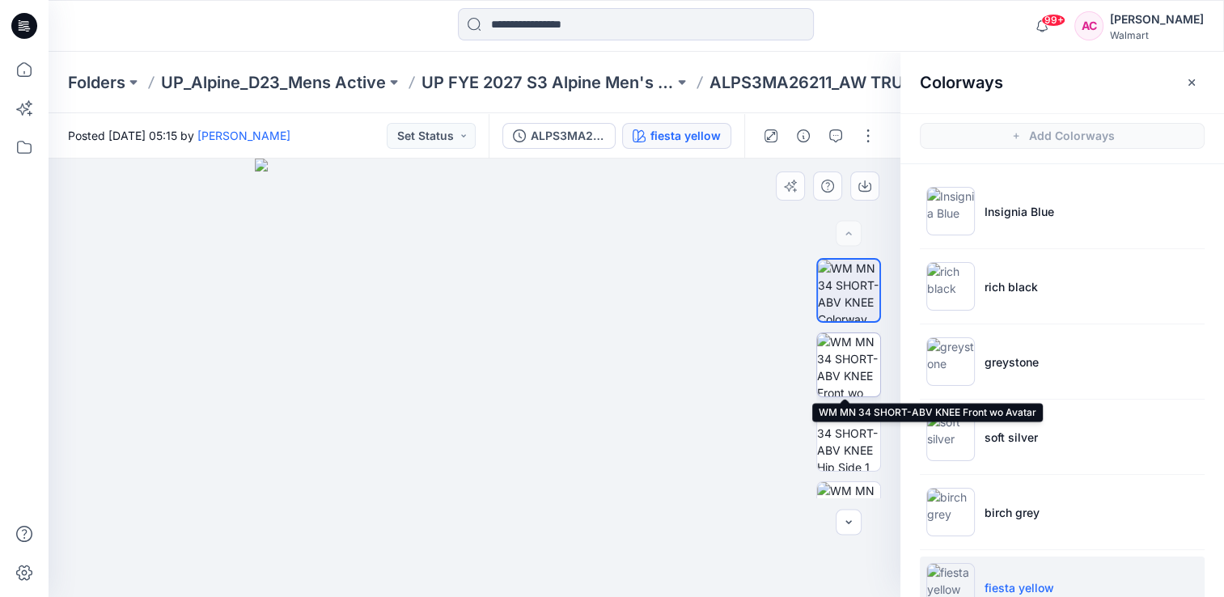
click at [838, 379] on img at bounding box center [848, 364] width 63 height 63
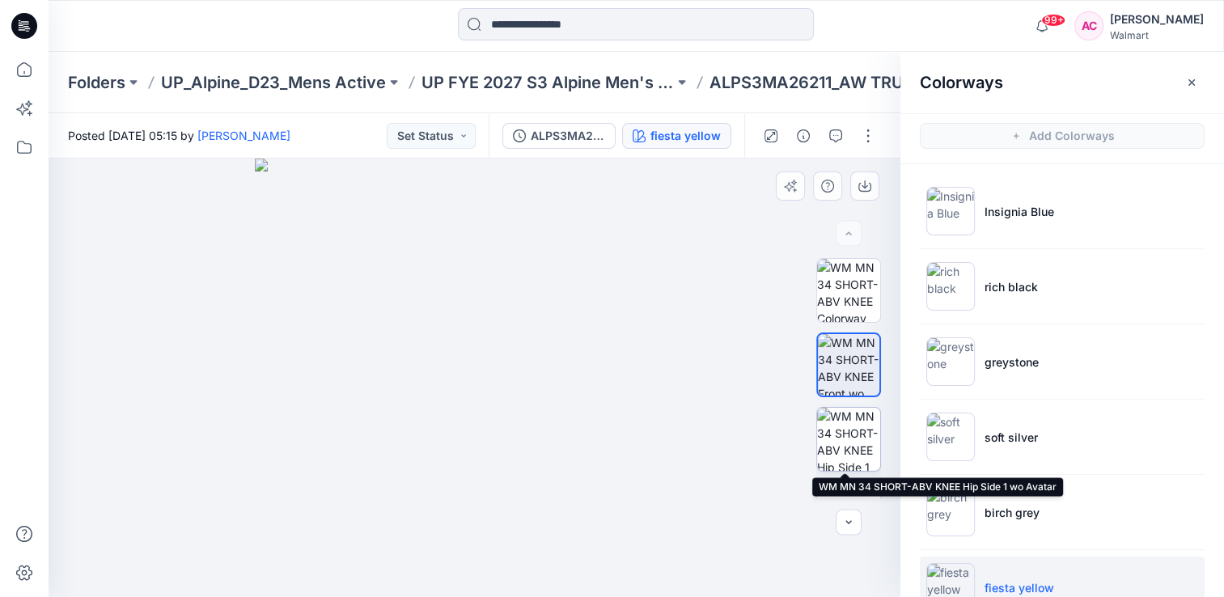
click at [853, 439] on img at bounding box center [848, 439] width 63 height 63
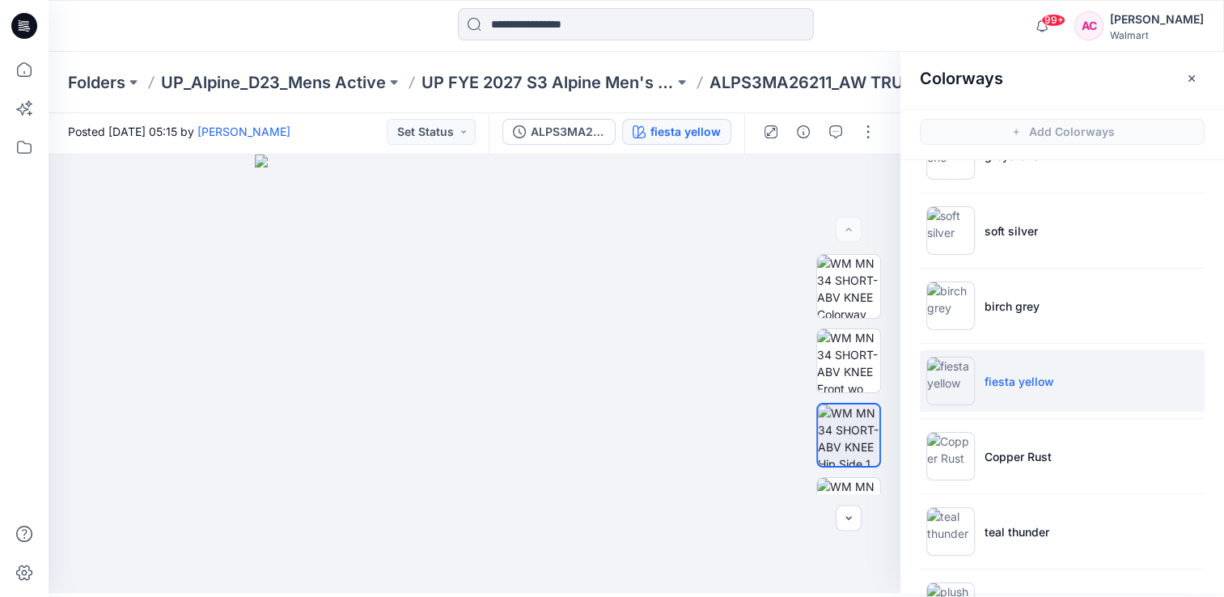
scroll to position [206, 0]
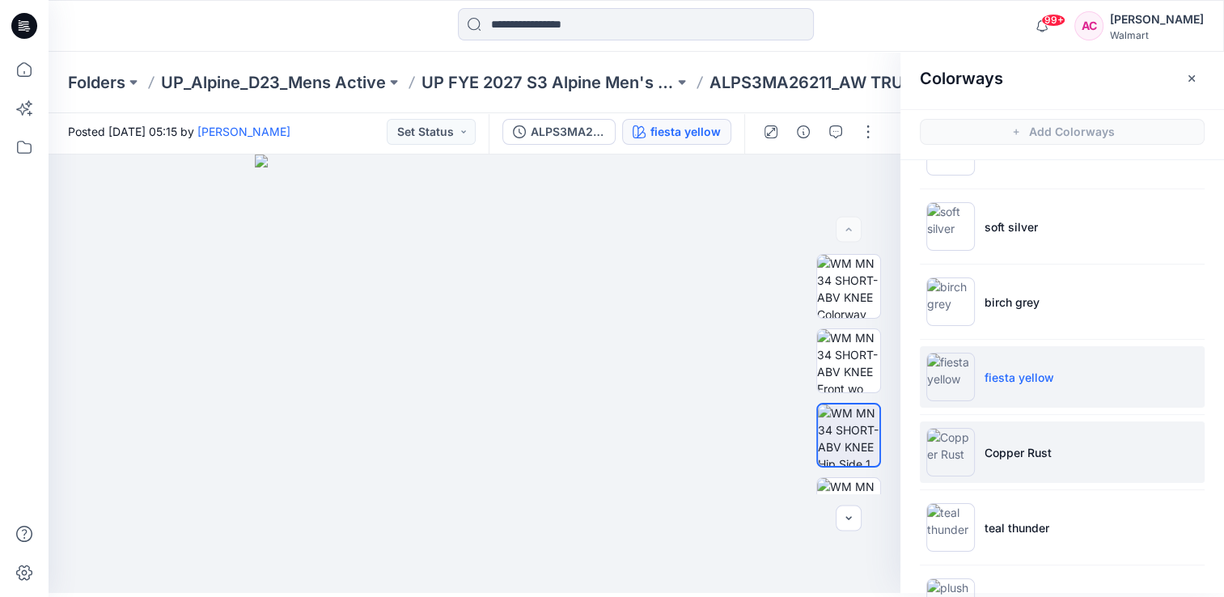
click at [1009, 464] on li "Copper Rust" at bounding box center [1062, 451] width 285 height 61
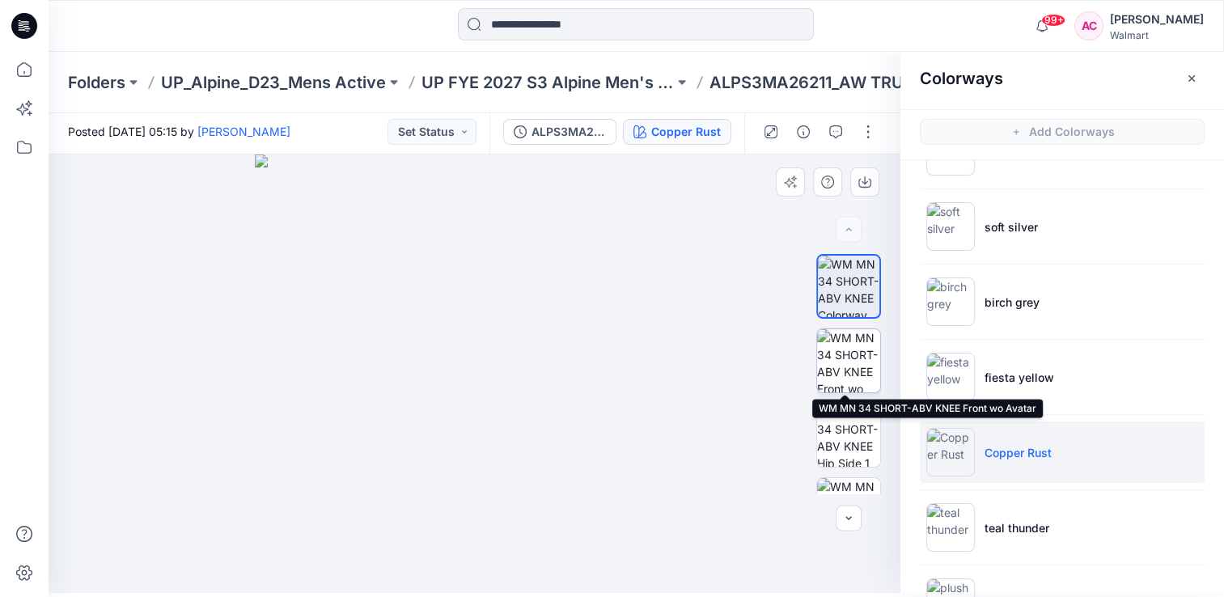
click at [820, 365] on img at bounding box center [848, 360] width 63 height 63
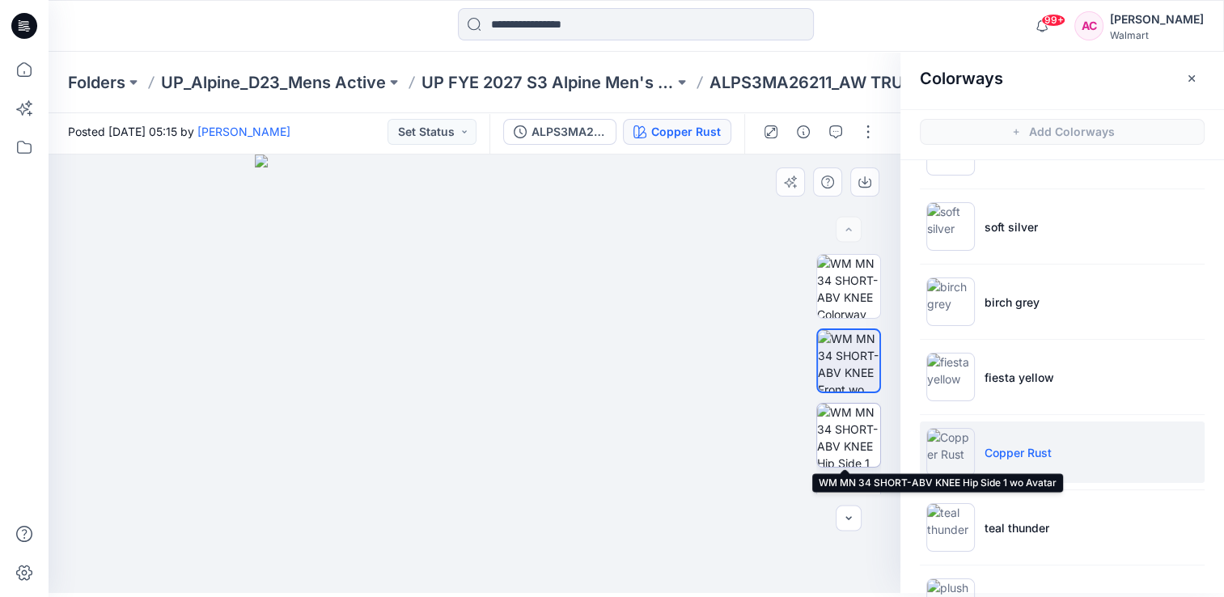
click at [844, 442] on img at bounding box center [848, 435] width 63 height 63
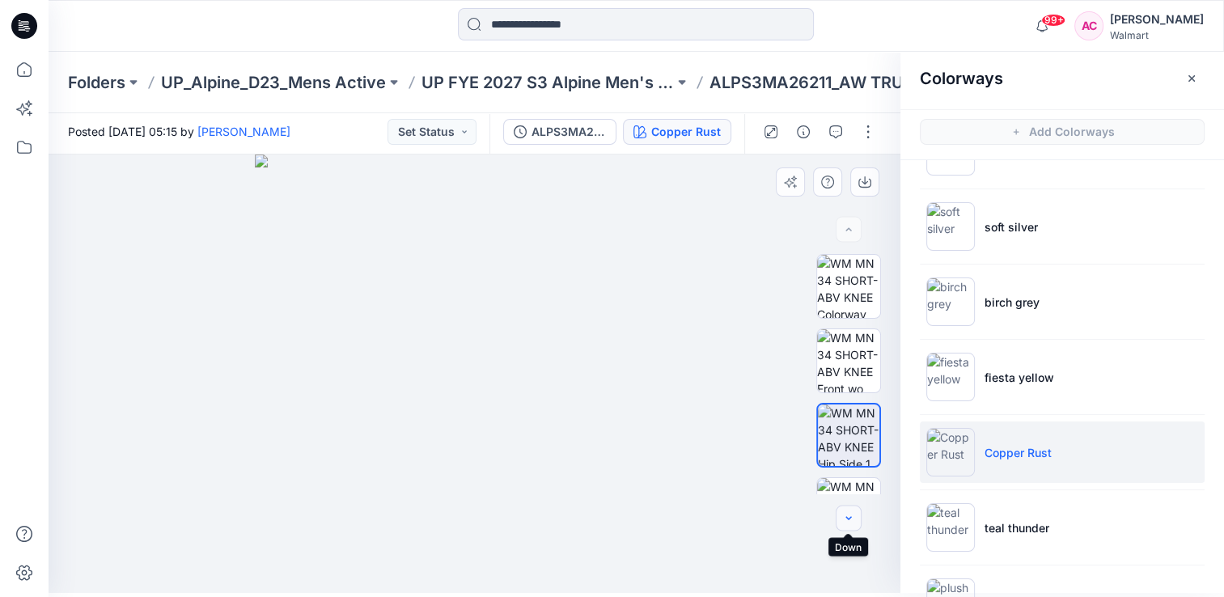
click at [849, 517] on icon "button" at bounding box center [848, 517] width 6 height 3
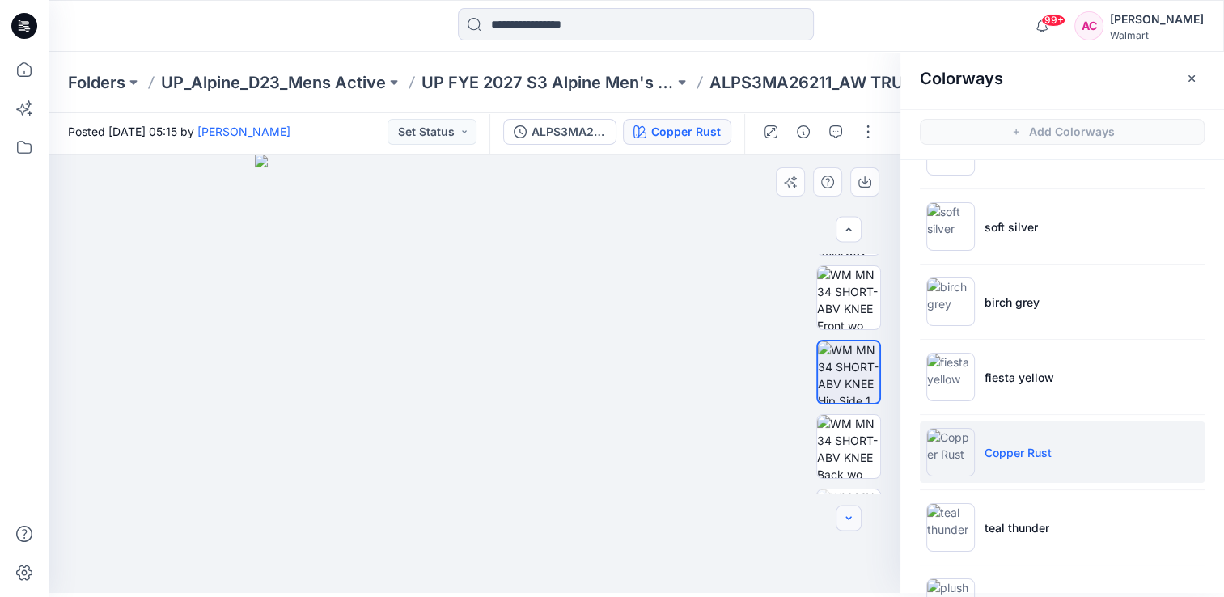
click at [849, 517] on icon "button" at bounding box center [848, 517] width 6 height 3
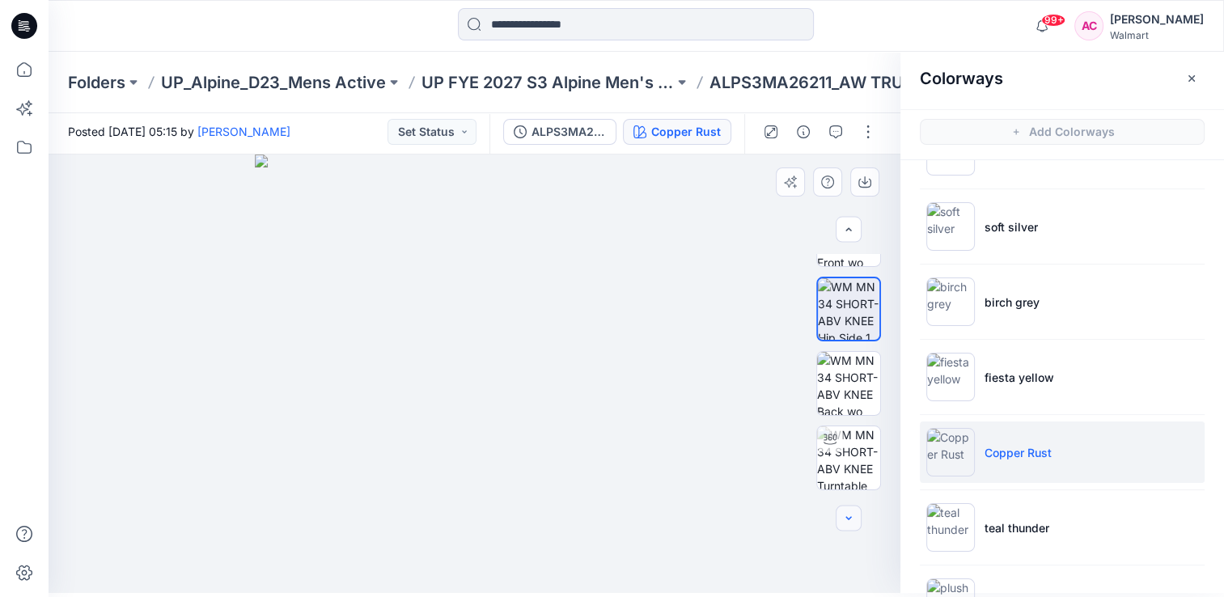
click at [849, 517] on icon "button" at bounding box center [848, 517] width 6 height 3
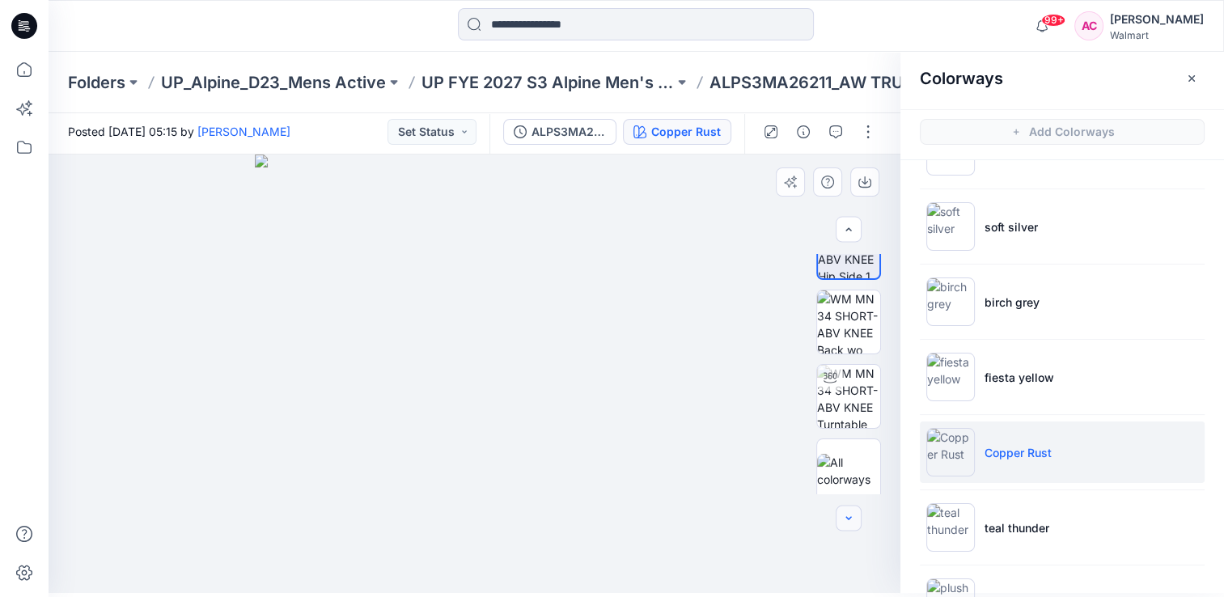
scroll to position [190, 0]
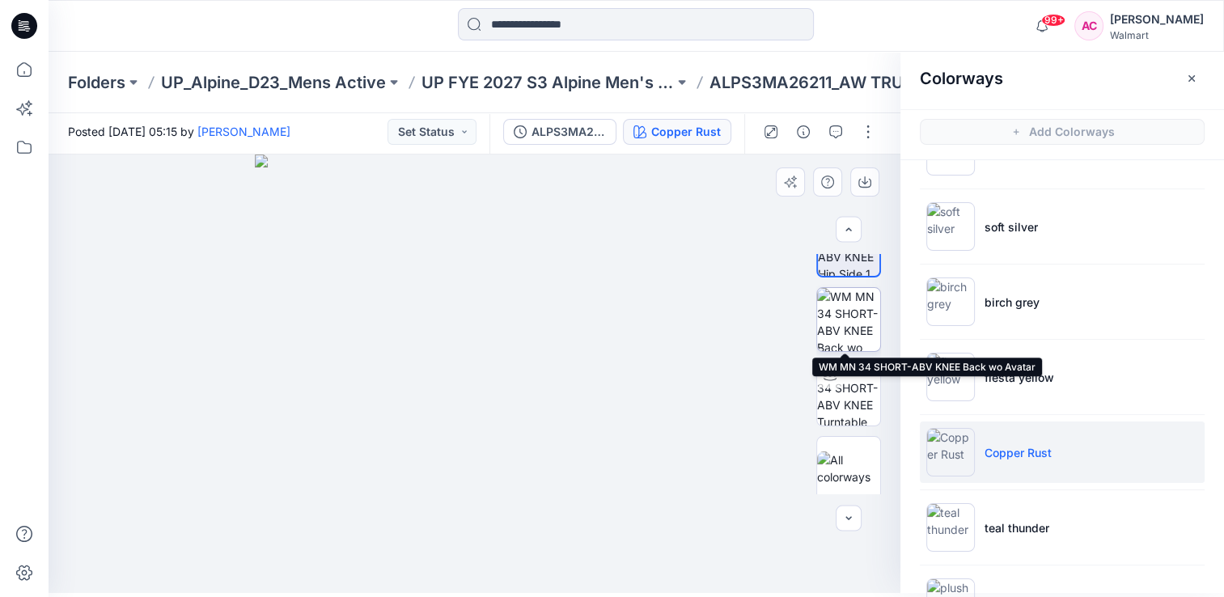
click at [832, 339] on img at bounding box center [848, 319] width 63 height 63
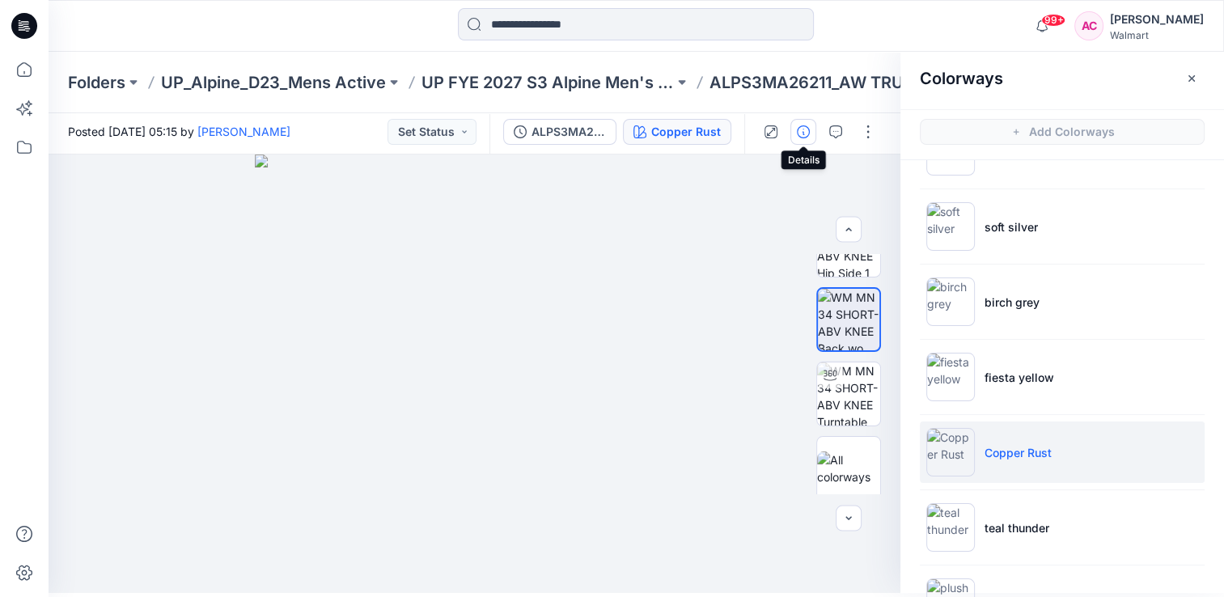
click at [802, 133] on icon "button" at bounding box center [803, 131] width 13 height 13
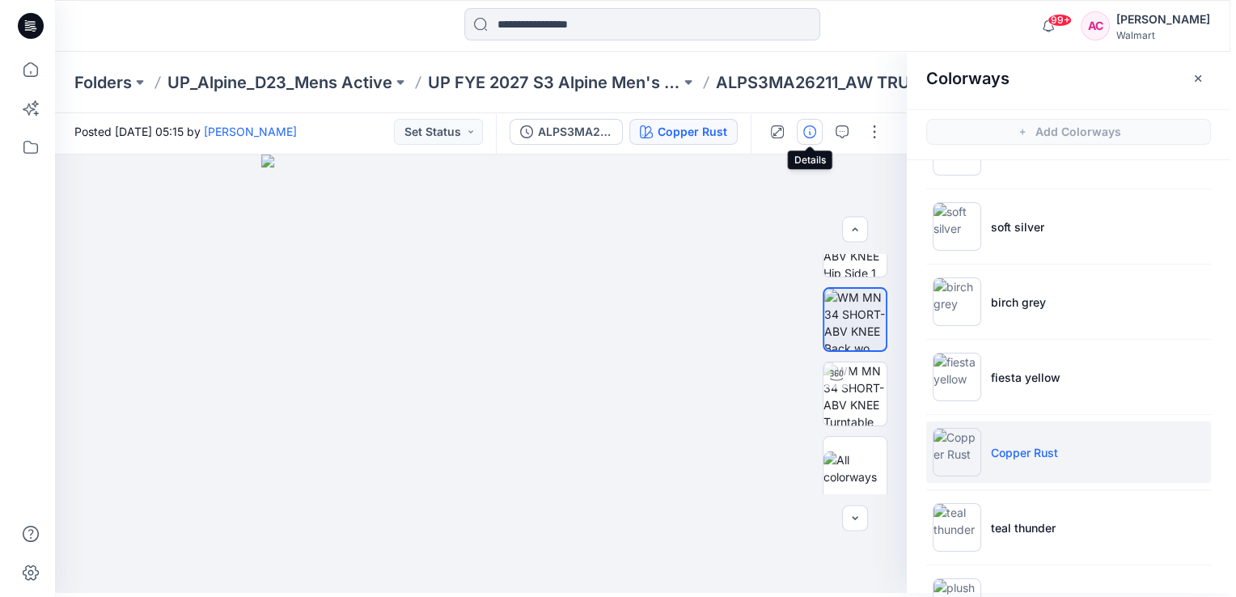
scroll to position [0, 0]
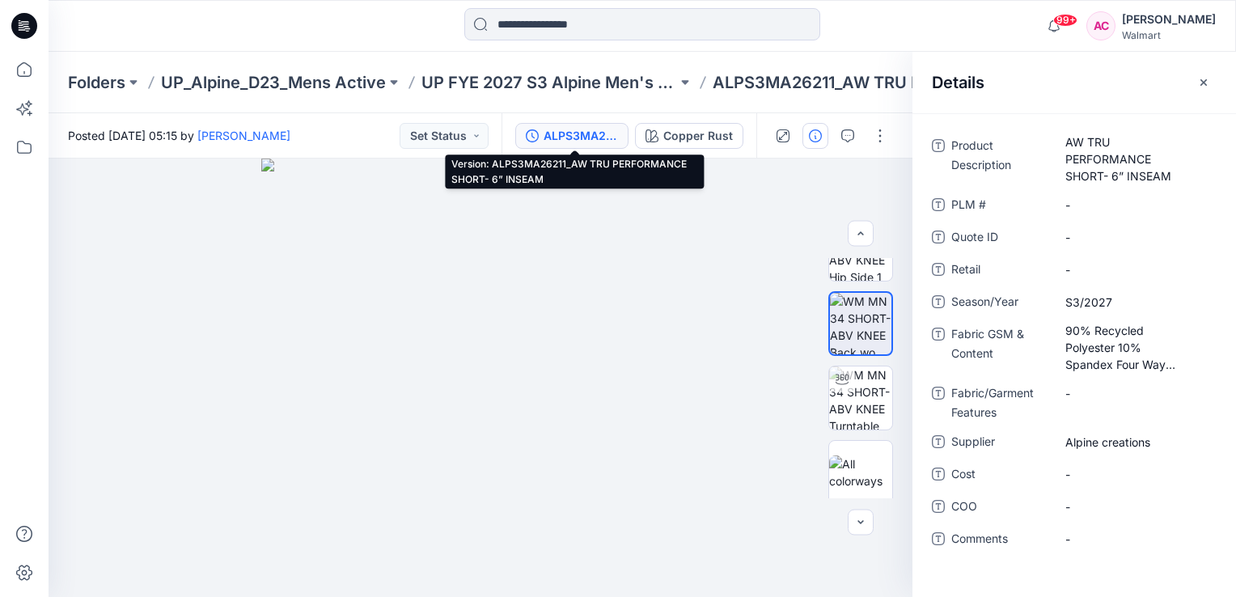
click at [599, 133] on div "ALPS3MA26211_AW TRU PERFORMANCE SHORT- 6” INSEAM" at bounding box center [581, 136] width 74 height 18
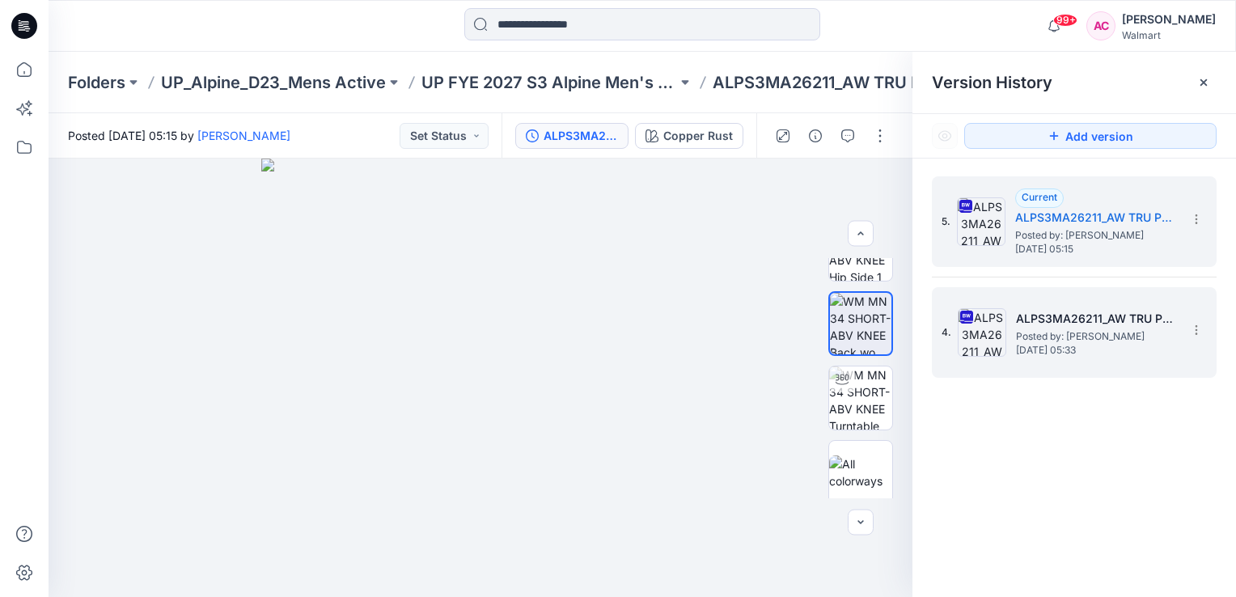
click at [1061, 333] on span "Posted by: [PERSON_NAME]" at bounding box center [1097, 336] width 162 height 16
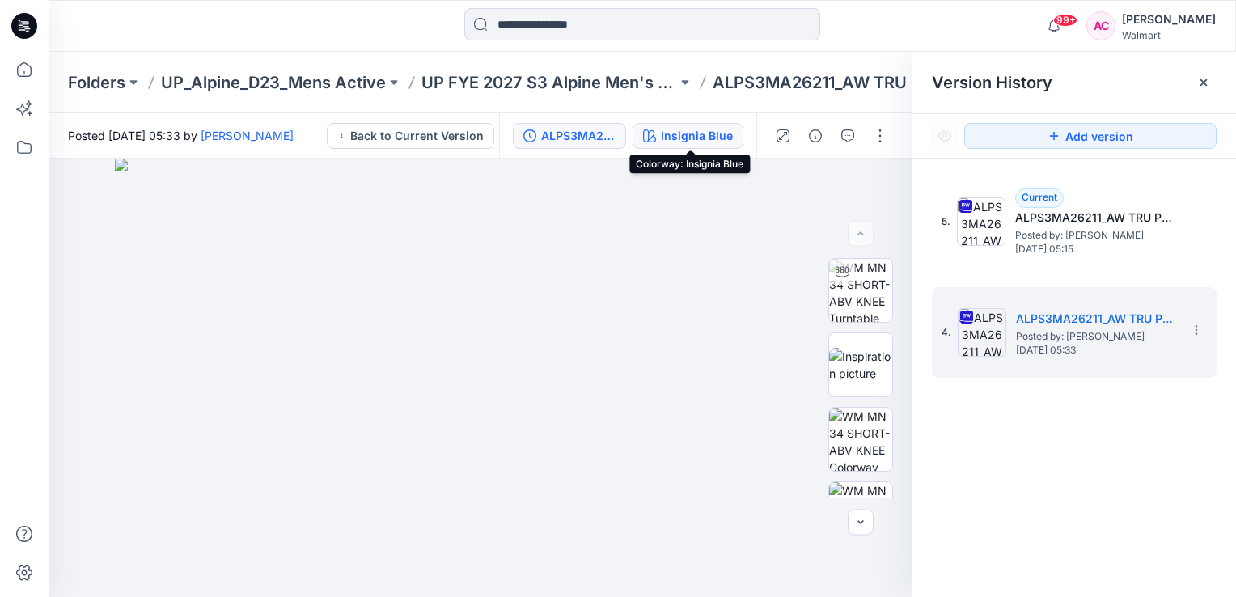
click at [690, 138] on div "Insignia Blue" at bounding box center [697, 136] width 72 height 18
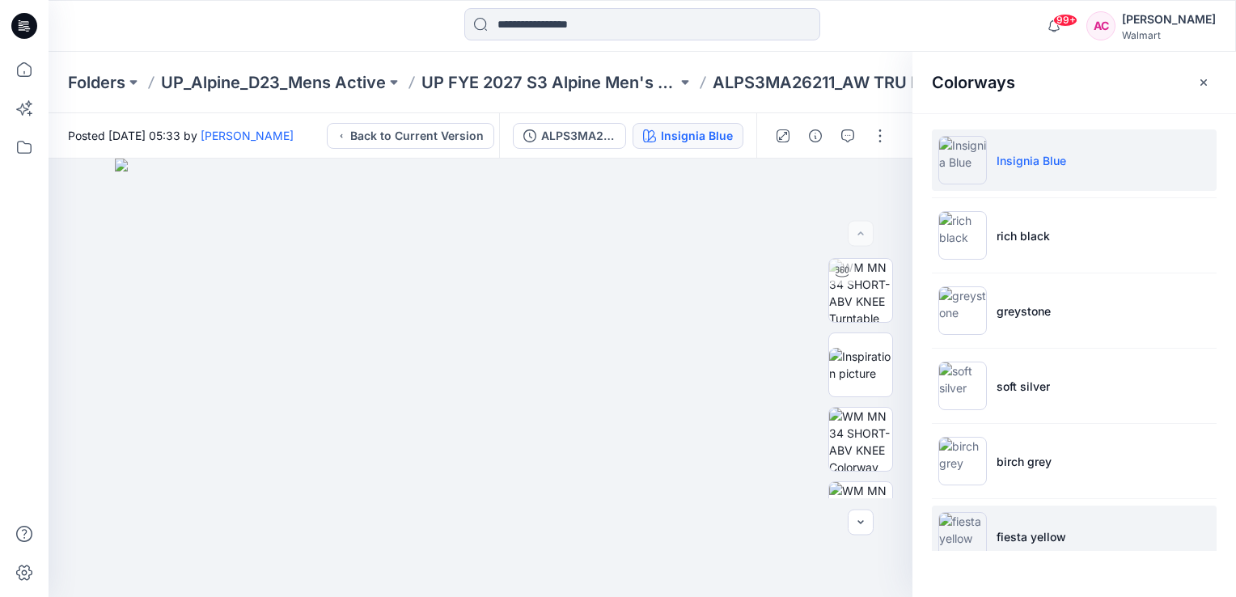
click at [1028, 524] on li "fiesta yellow" at bounding box center [1074, 536] width 285 height 61
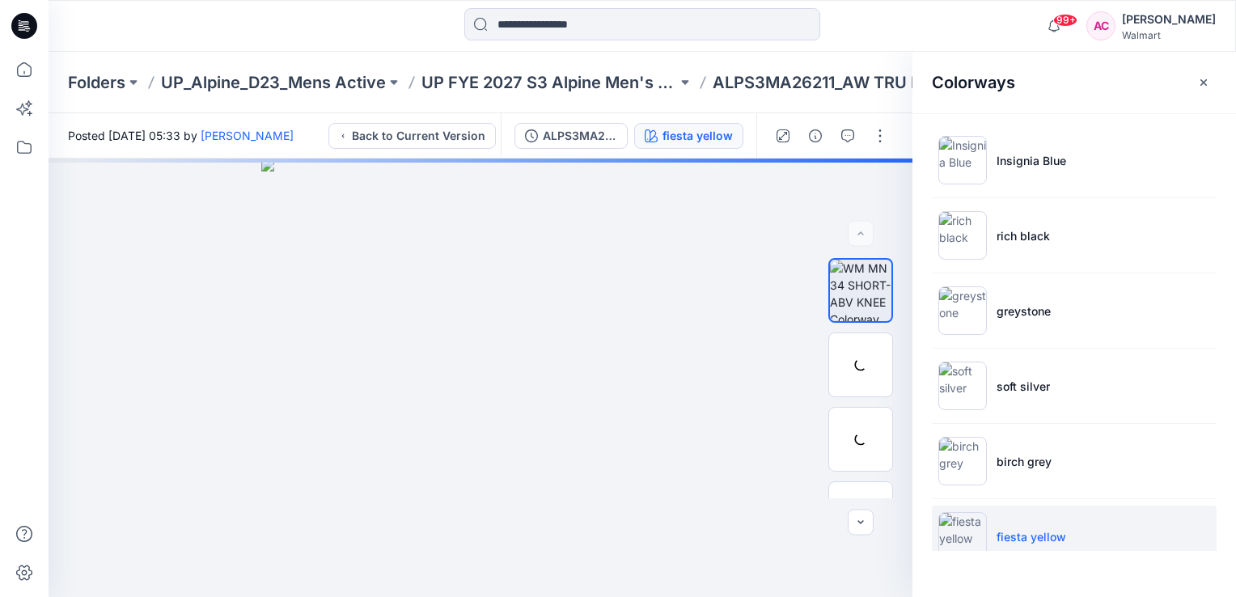
click at [1028, 524] on li "fiesta yellow" at bounding box center [1074, 536] width 285 height 61
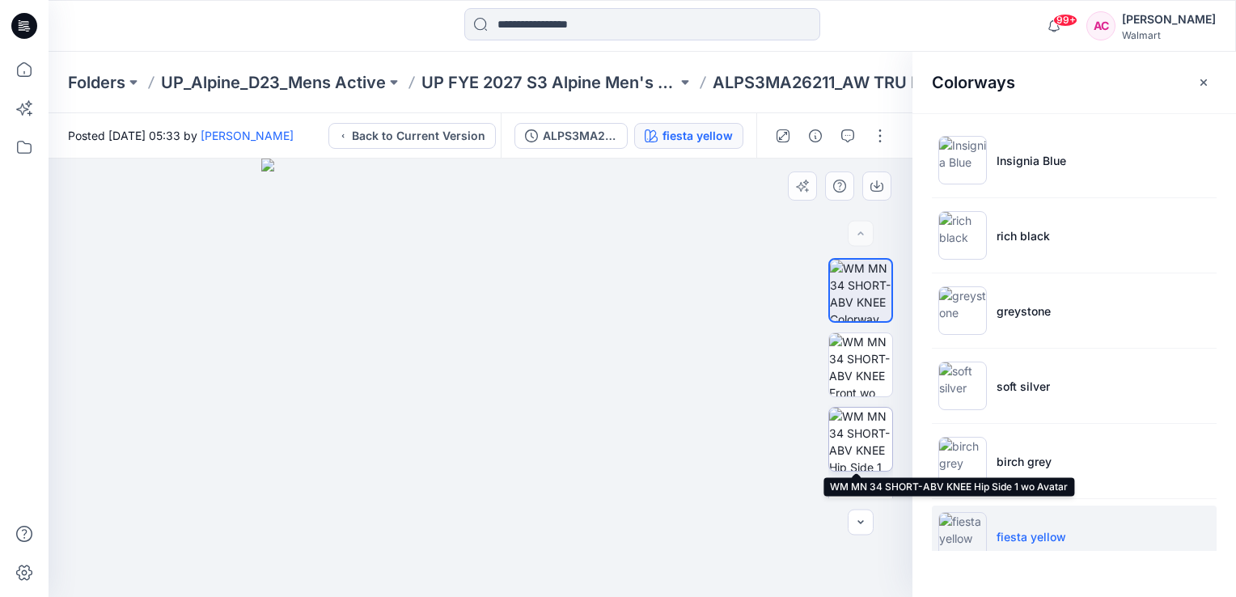
click at [871, 452] on img at bounding box center [860, 439] width 63 height 63
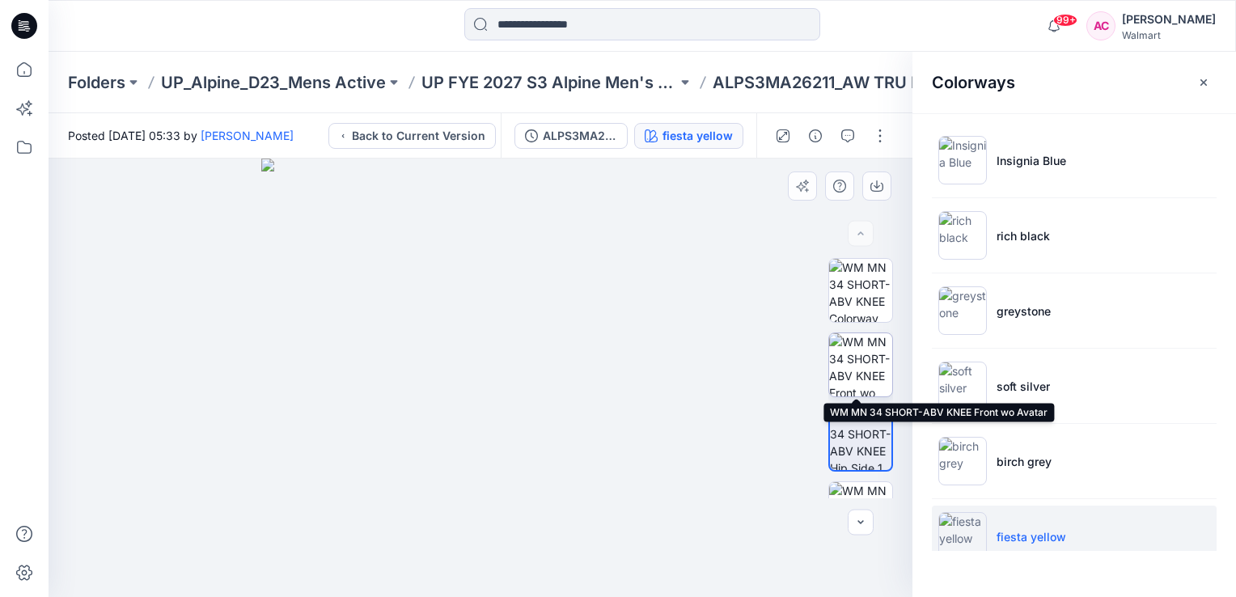
click at [854, 362] on img at bounding box center [860, 364] width 63 height 63
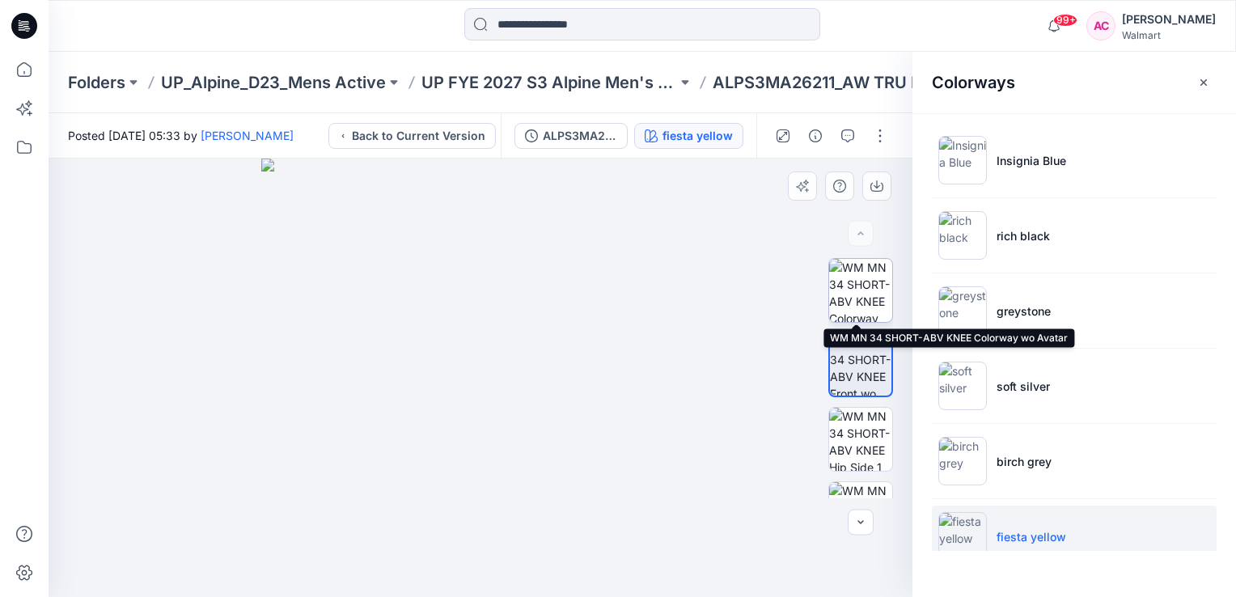
click at [864, 282] on img at bounding box center [860, 290] width 63 height 63
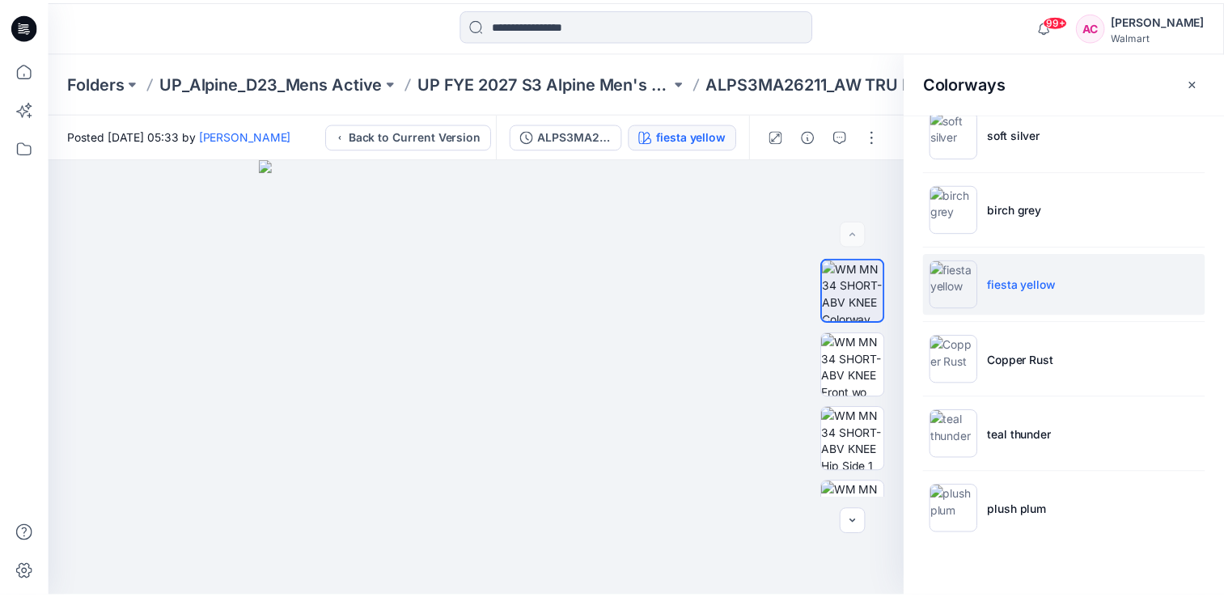
scroll to position [269, 0]
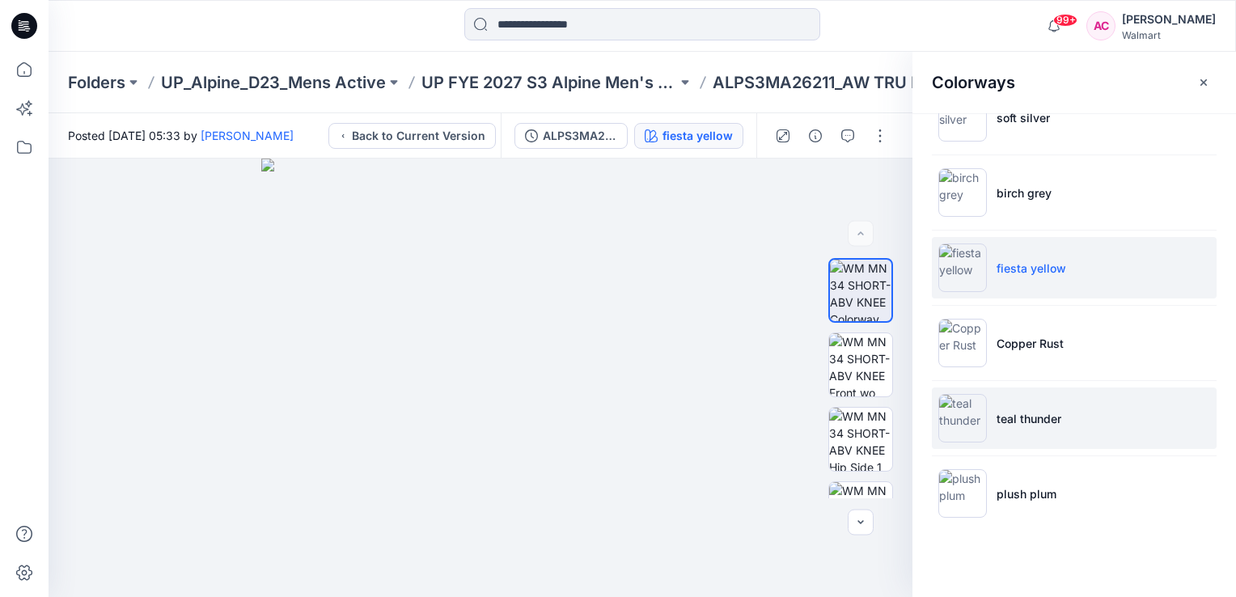
click at [961, 435] on img at bounding box center [962, 418] width 49 height 49
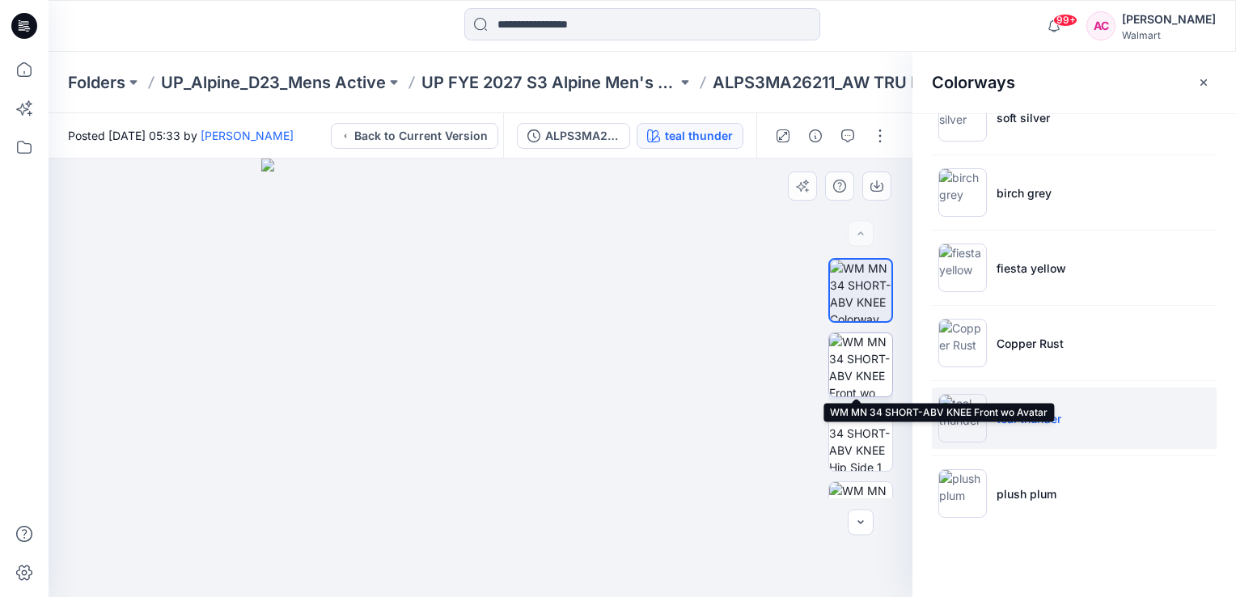
click at [848, 379] on img at bounding box center [860, 364] width 63 height 63
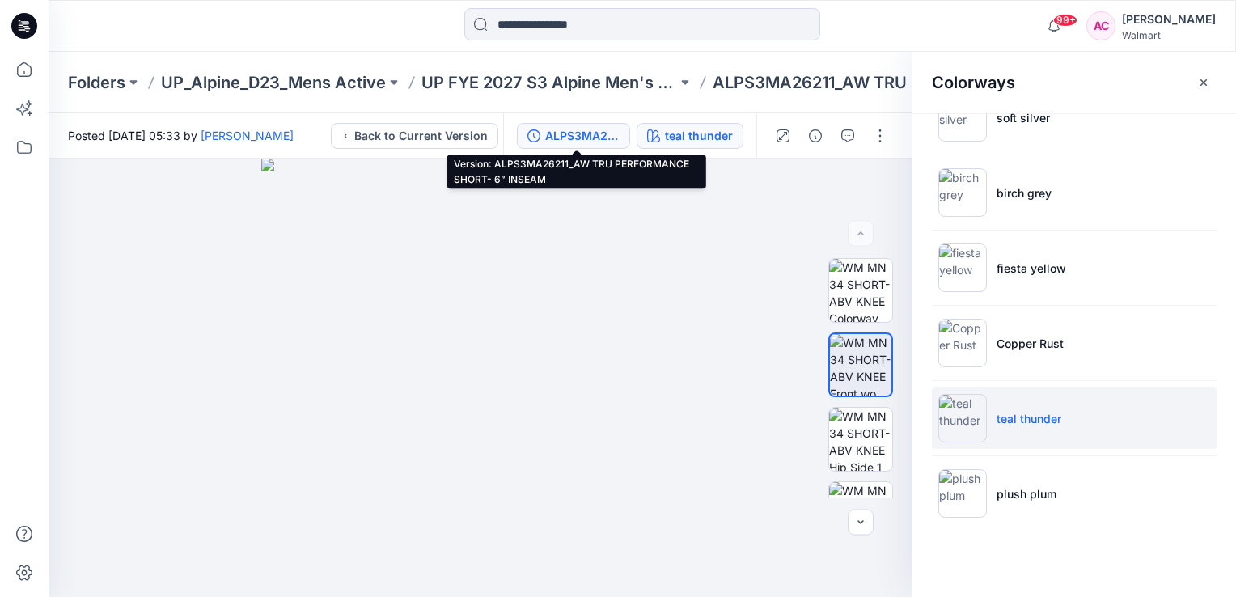
click at [586, 137] on div "ALPS3MA26211_AW TRU PERFORMANCE SHORT- 6” INSEAM" at bounding box center [582, 136] width 74 height 18
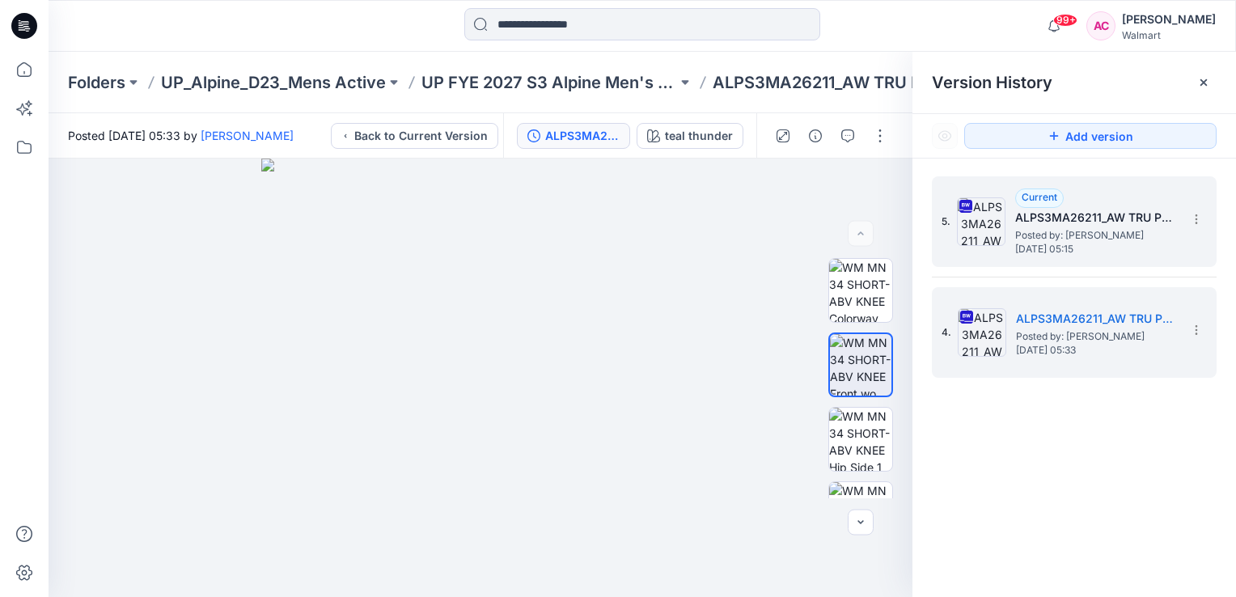
click at [1066, 240] on span "Posted by: [PERSON_NAME]" at bounding box center [1096, 235] width 162 height 16
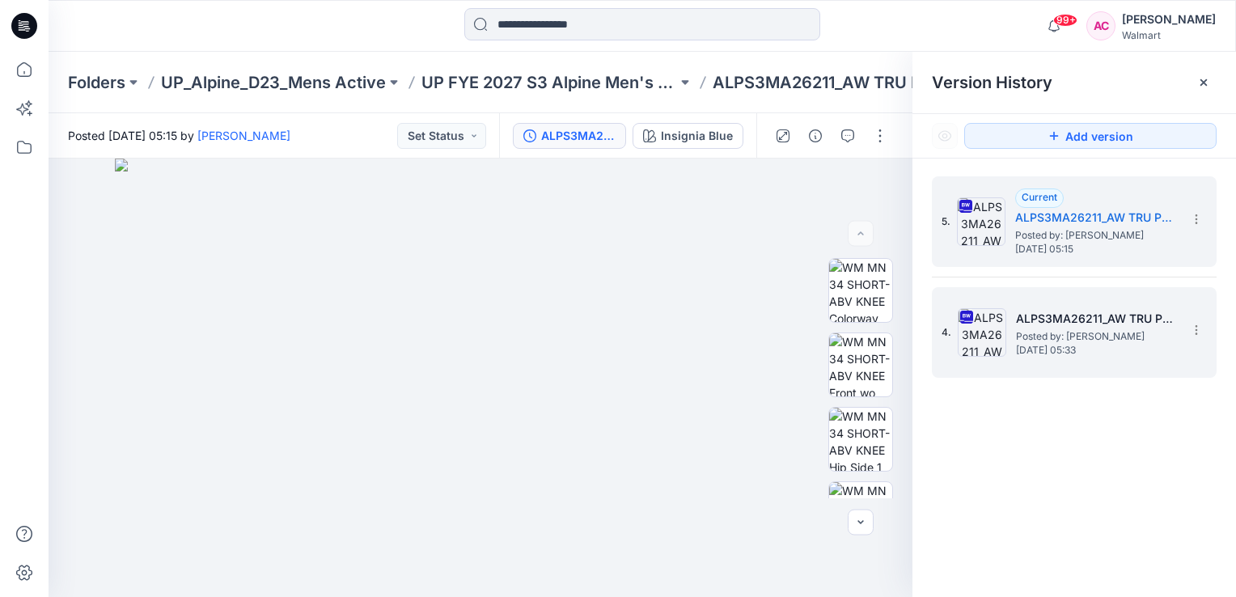
click at [1032, 318] on h5 "ALPS3MA26211_AW TRU PERFORMANCE SHORT- 6” INSEAM" at bounding box center [1097, 318] width 162 height 19
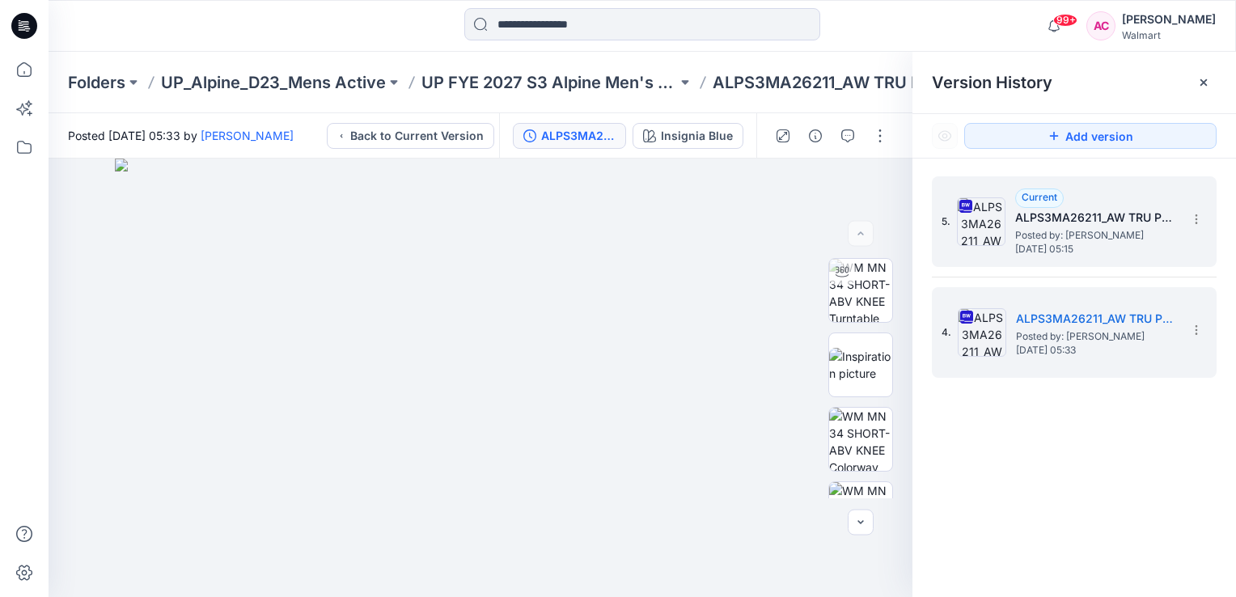
click at [1042, 238] on span "Posted by: [PERSON_NAME]" at bounding box center [1096, 235] width 162 height 16
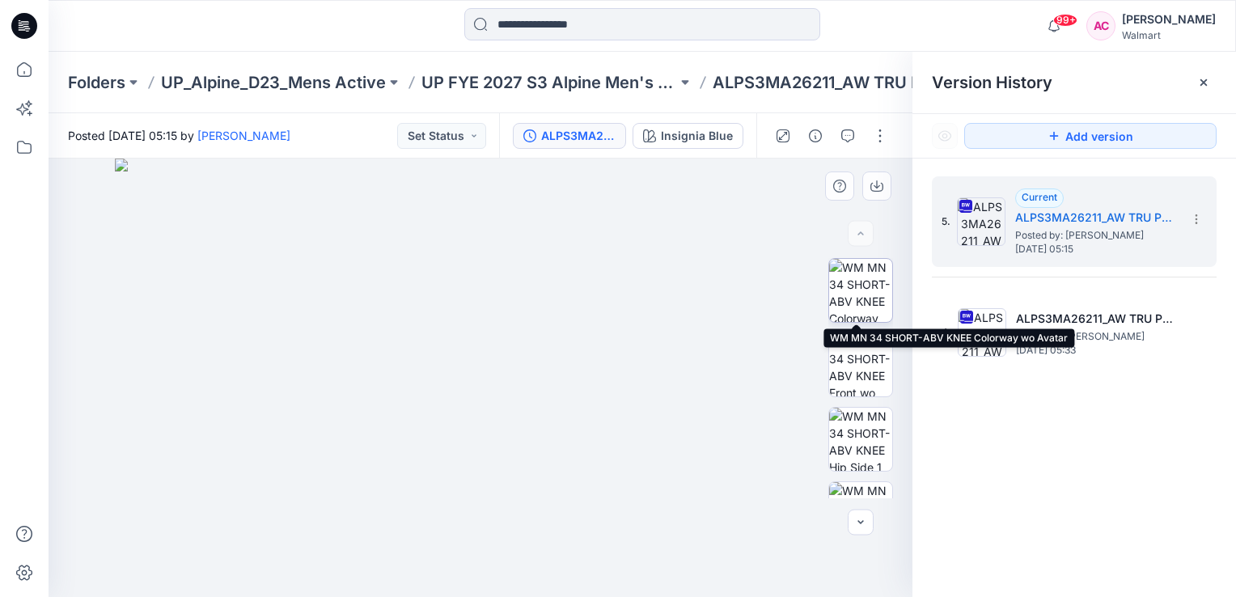
click at [853, 281] on img at bounding box center [860, 290] width 63 height 63
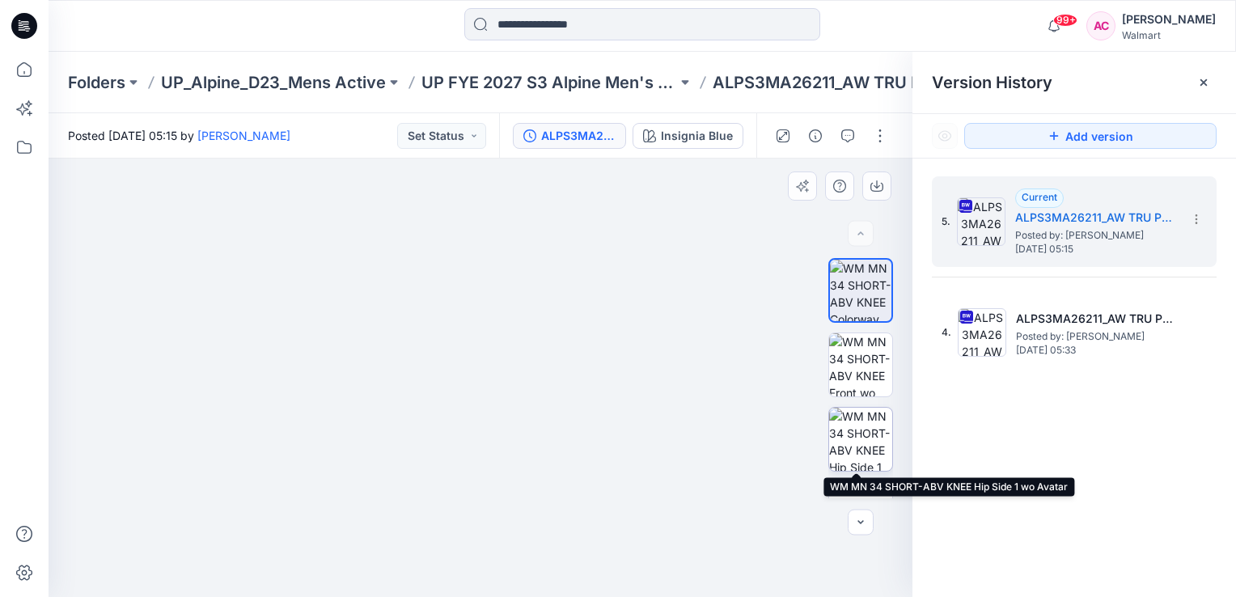
drag, startPoint x: 865, startPoint y: 440, endPoint x: 851, endPoint y: 448, distance: 16.0
click at [864, 440] on img at bounding box center [860, 439] width 63 height 63
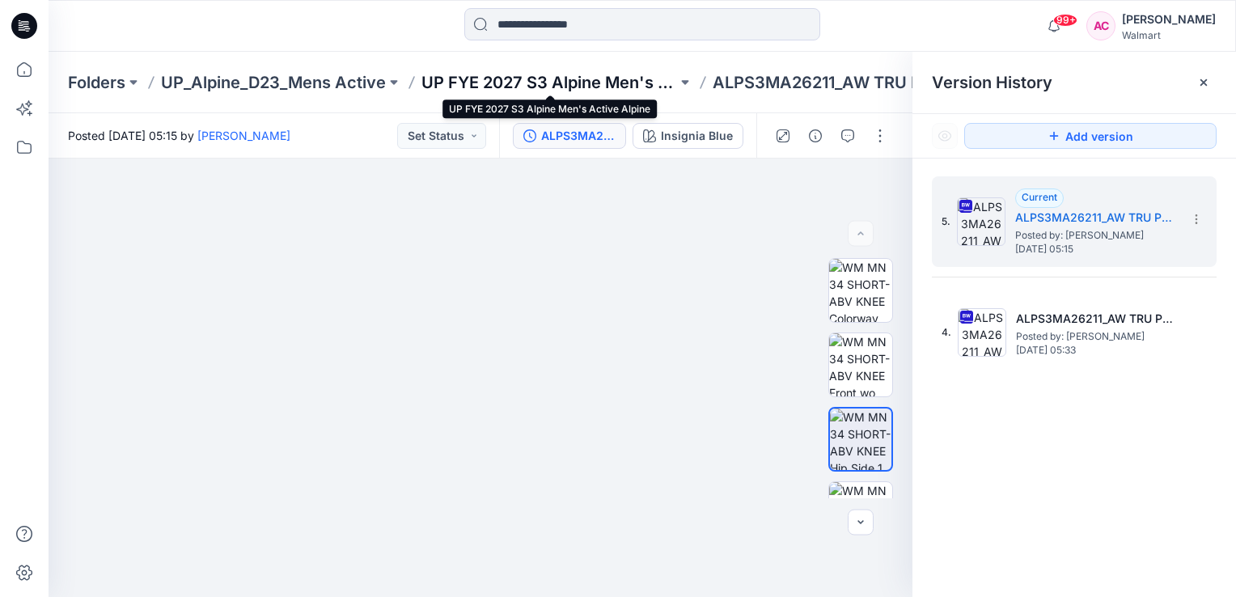
click at [520, 80] on p "UP FYE 2027 S3 Alpine Men's Active Alpine" at bounding box center [549, 82] width 256 height 23
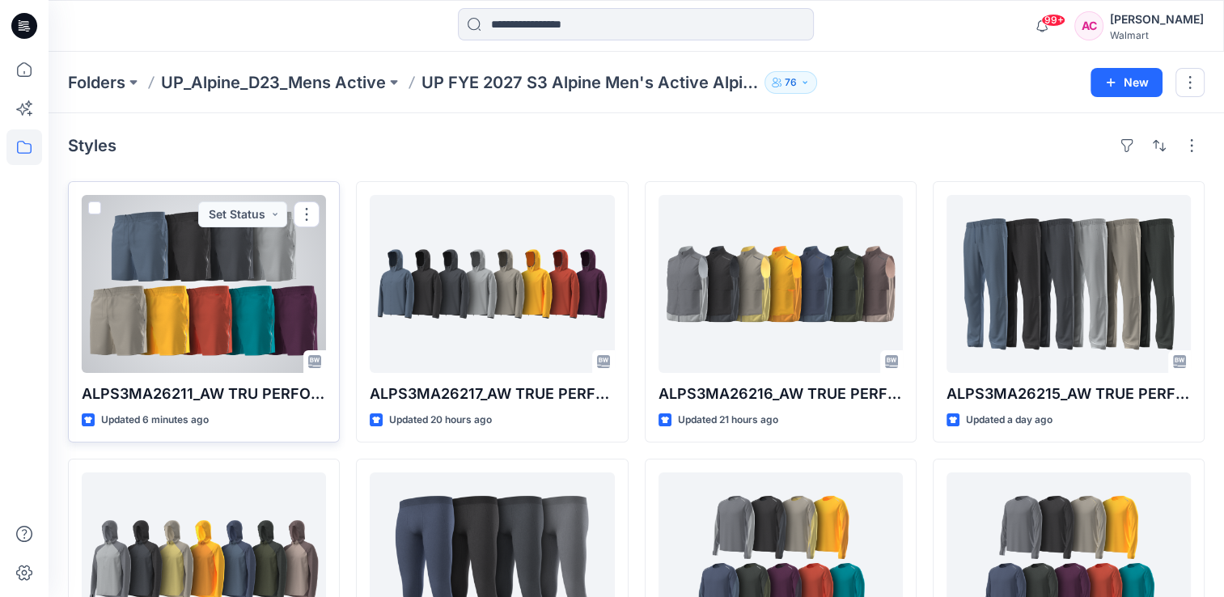
click at [214, 281] on div at bounding box center [204, 284] width 244 height 178
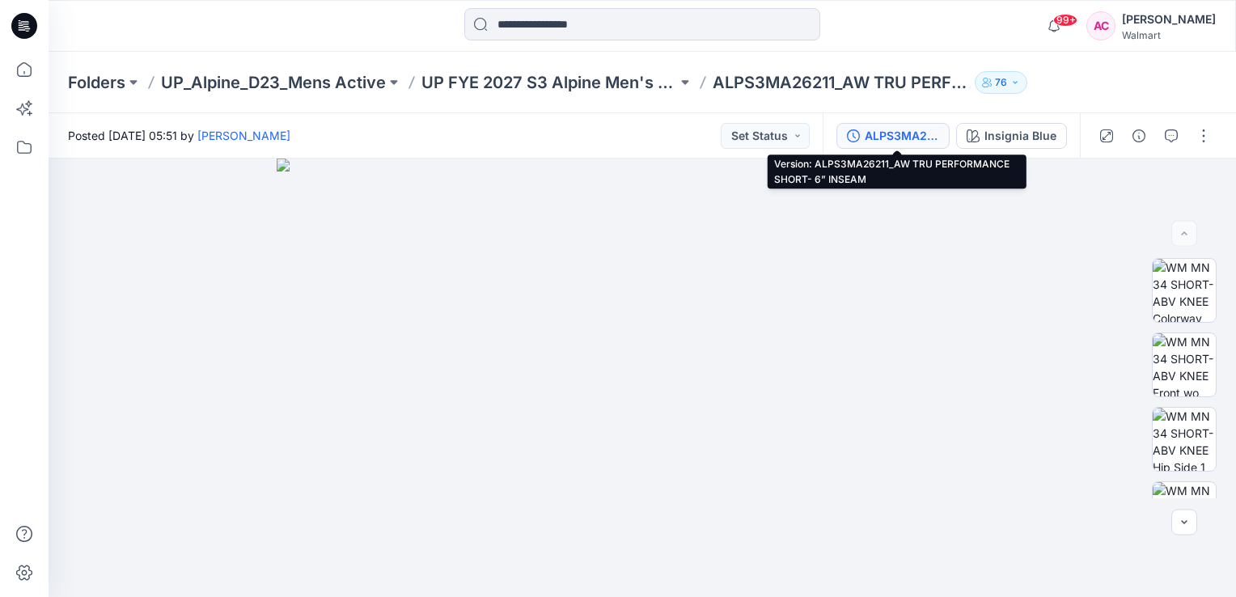
click at [876, 146] on button "ALPS3MA26211_AW TRU PERFORMANCE SHORT- 6” INSEAM" at bounding box center [892, 136] width 113 height 26
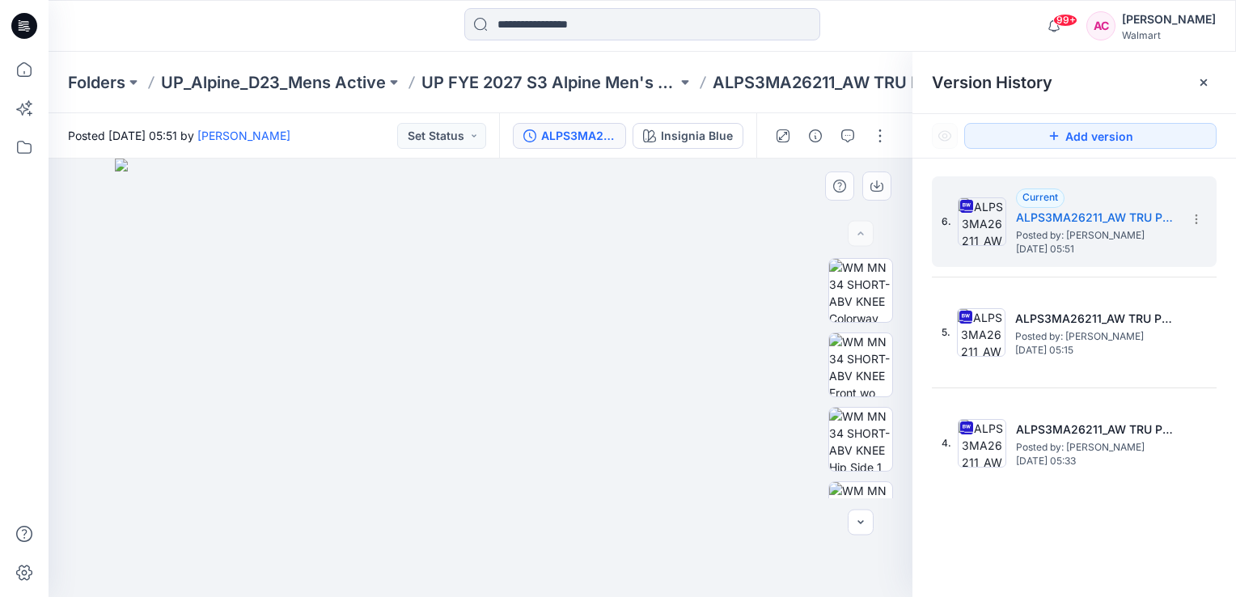
drag, startPoint x: 719, startPoint y: 163, endPoint x: 715, endPoint y: 184, distance: 21.4
click at [715, 177] on img at bounding box center [480, 378] width 731 height 438
click at [689, 125] on button "Insignia Blue" at bounding box center [688, 136] width 111 height 26
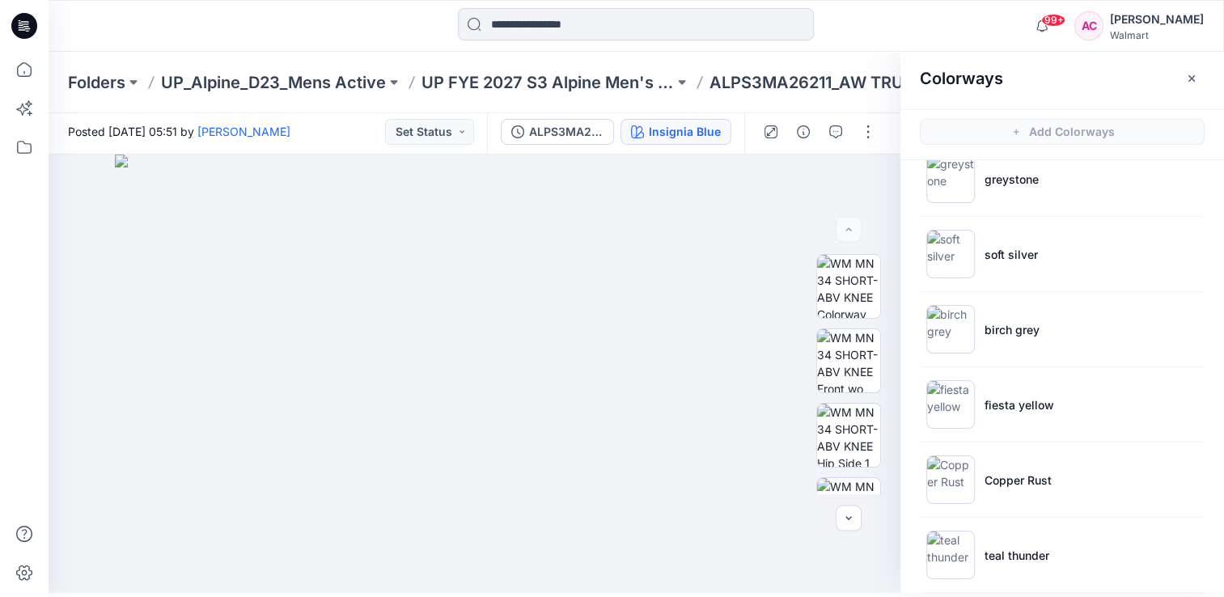
scroll to position [180, 0]
drag, startPoint x: 997, startPoint y: 498, endPoint x: 991, endPoint y: 508, distance: 11.2
click at [991, 508] on ul "Insignia Blue rich black greystone soft silver birch grey fiesta yellow Copper …" at bounding box center [1062, 328] width 324 height 696
copy li "Co"
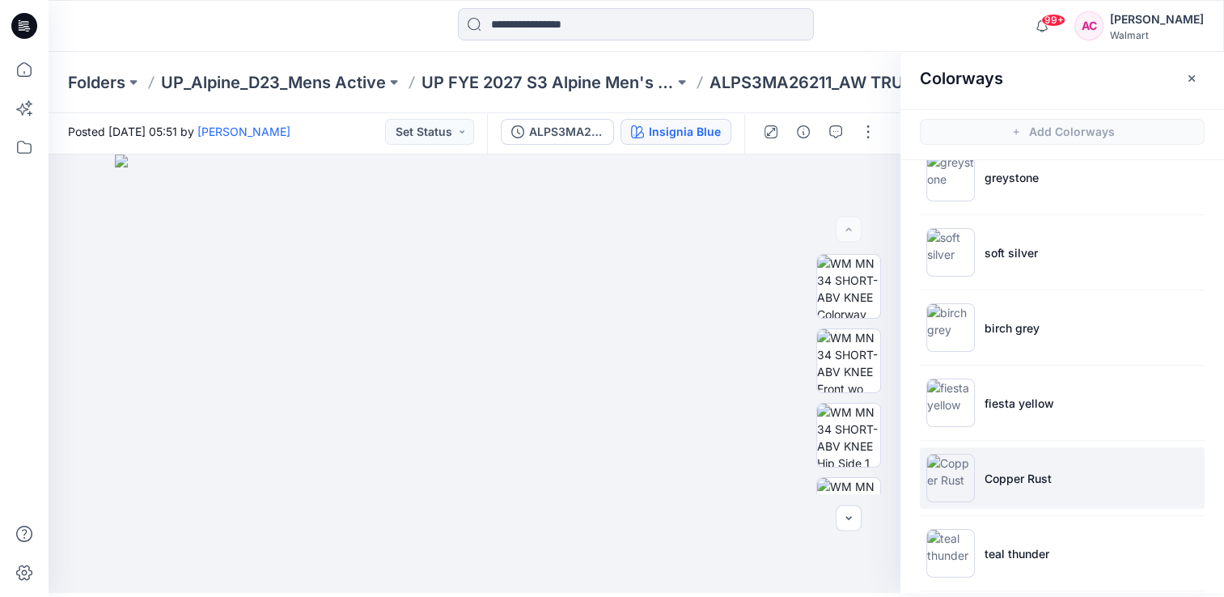
click at [1032, 468] on li "Copper Rust" at bounding box center [1062, 477] width 285 height 61
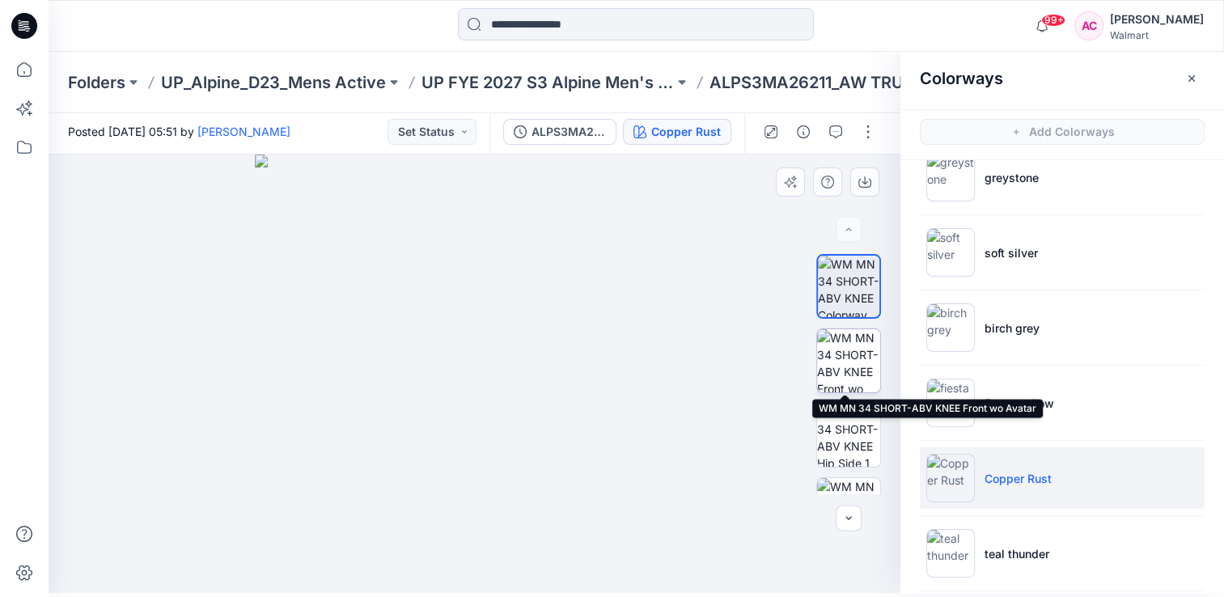
click at [843, 359] on img at bounding box center [848, 360] width 63 height 63
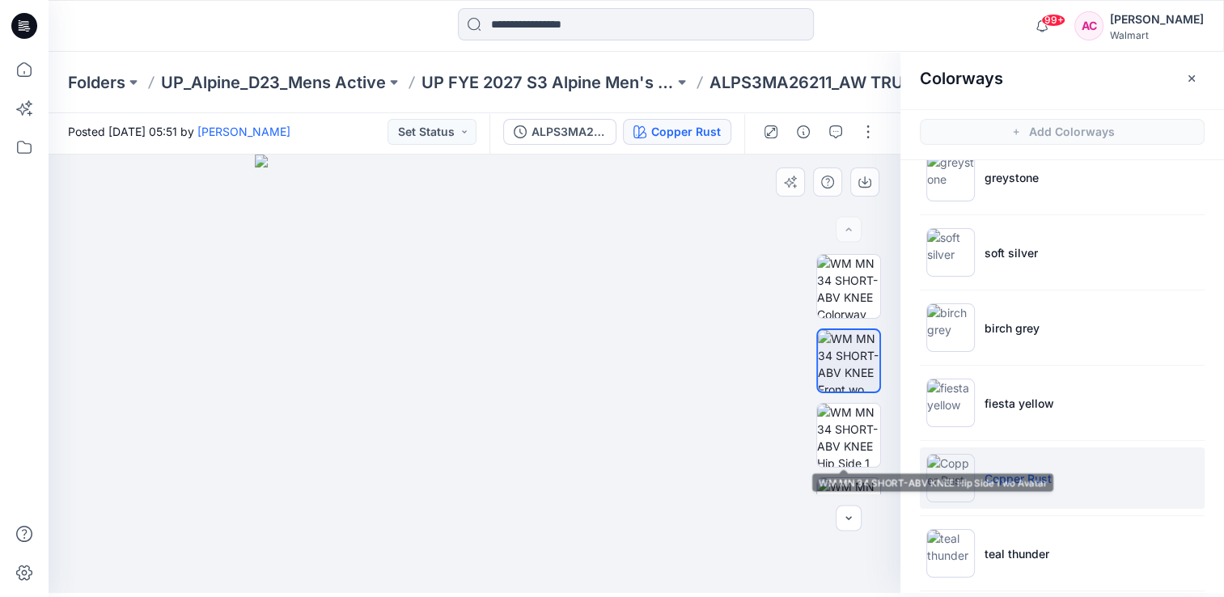
drag, startPoint x: 835, startPoint y: 468, endPoint x: 828, endPoint y: 489, distance: 22.0
click at [832, 478] on div at bounding box center [848, 374] width 65 height 240
click at [844, 519] on icon "button" at bounding box center [848, 518] width 13 height 13
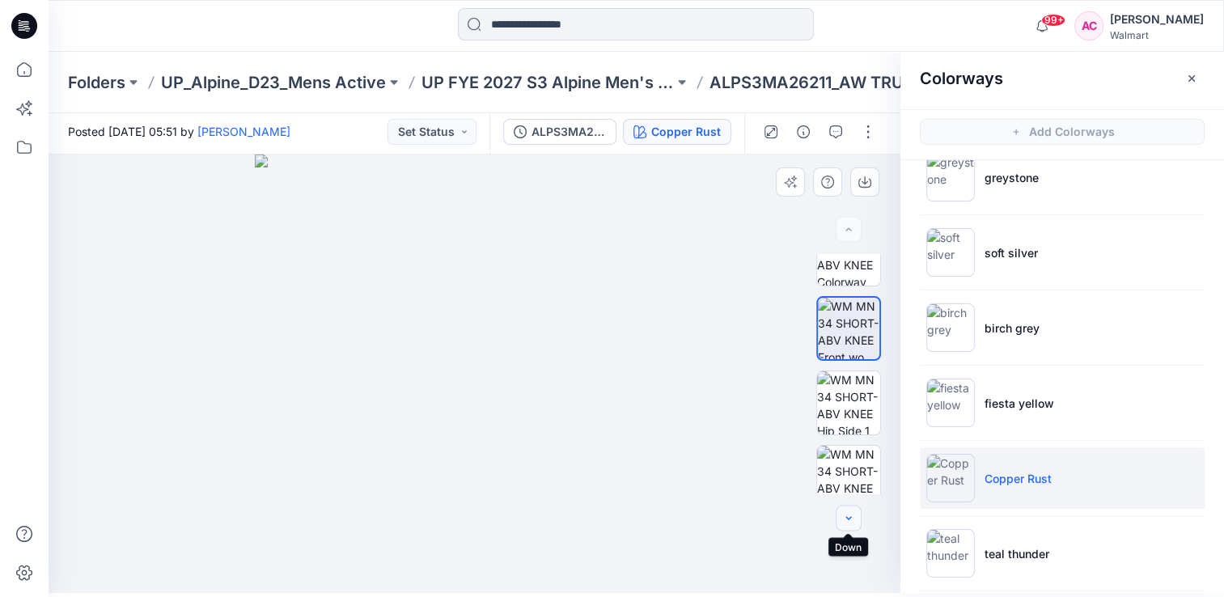
click at [844, 519] on icon "button" at bounding box center [848, 518] width 13 height 13
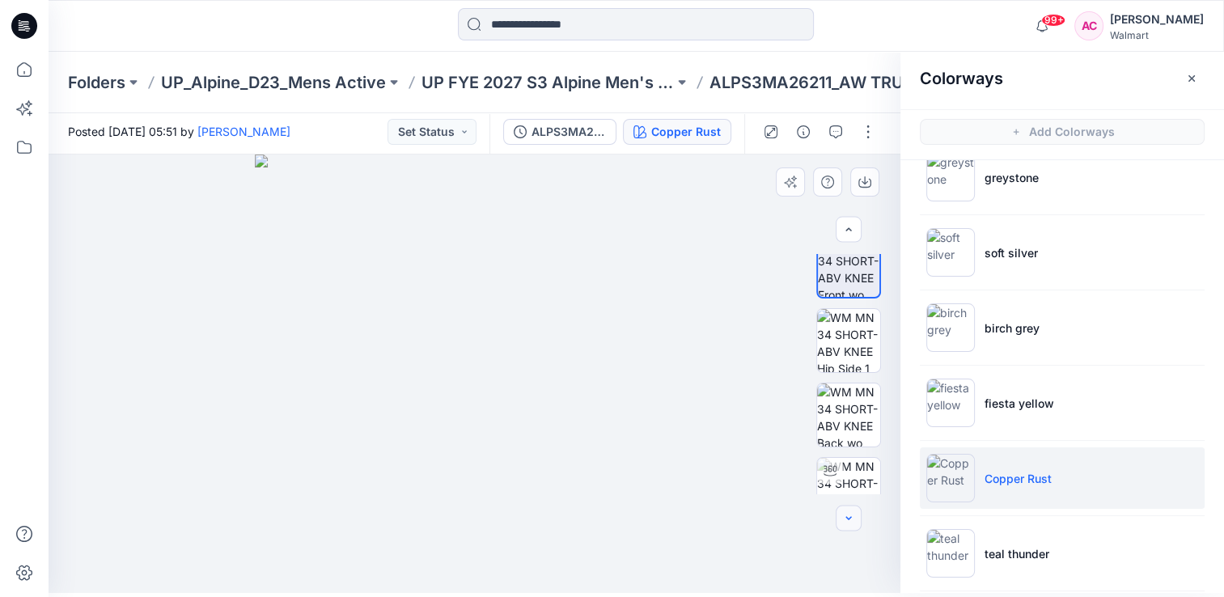
click at [844, 519] on icon "button" at bounding box center [848, 518] width 13 height 13
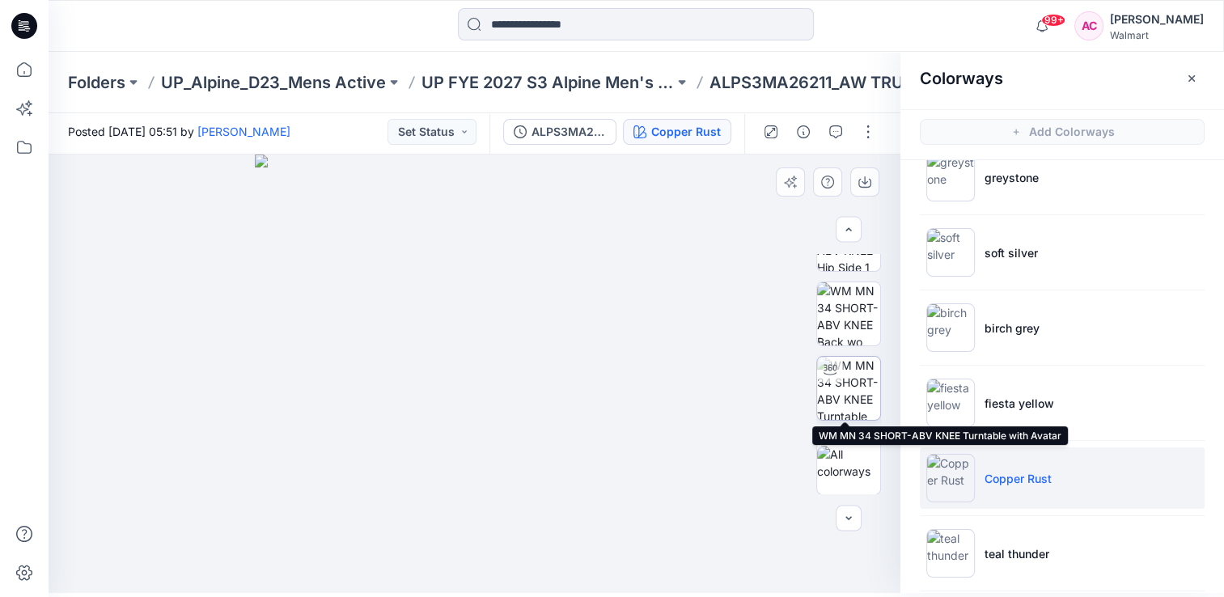
drag, startPoint x: 838, startPoint y: 391, endPoint x: 832, endPoint y: 408, distance: 17.4
click at [835, 398] on img at bounding box center [848, 388] width 63 height 63
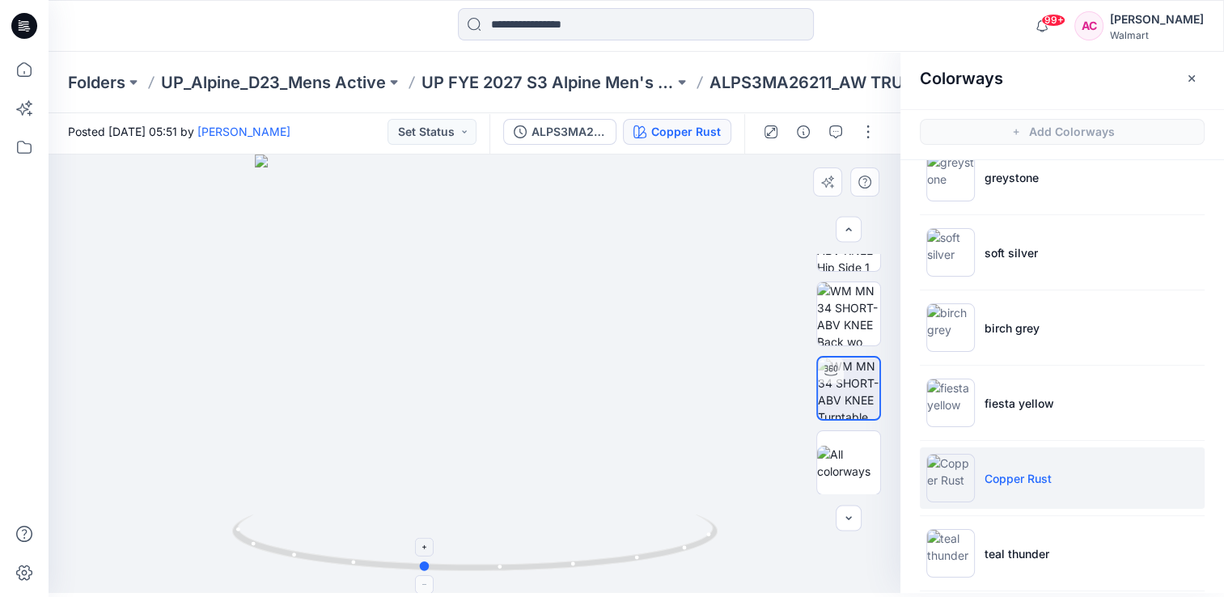
drag, startPoint x: 476, startPoint y: 563, endPoint x: 420, endPoint y: 561, distance: 56.7
click at [420, 561] on icon at bounding box center [476, 544] width 489 height 61
click at [638, 560] on icon at bounding box center [476, 544] width 489 height 61
drag, startPoint x: 417, startPoint y: 566, endPoint x: 608, endPoint y: 536, distance: 193.2
click at [608, 536] on icon at bounding box center [476, 544] width 489 height 61
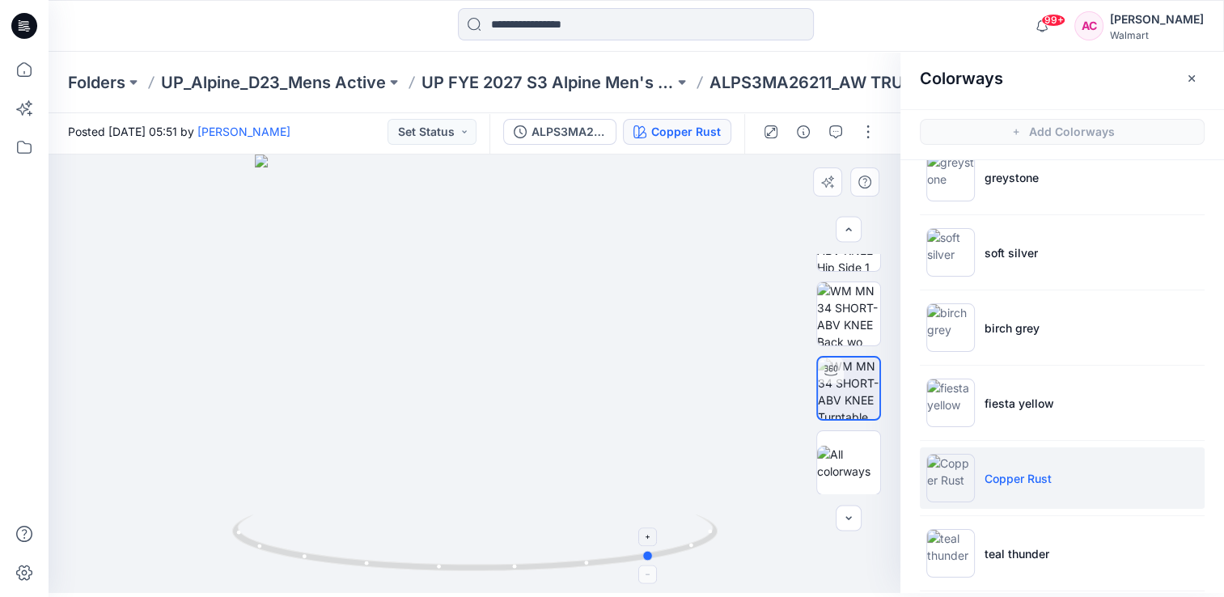
drag, startPoint x: 602, startPoint y: 563, endPoint x: 654, endPoint y: 552, distance: 53.8
click at [654, 552] on circle at bounding box center [649, 556] width 10 height 10
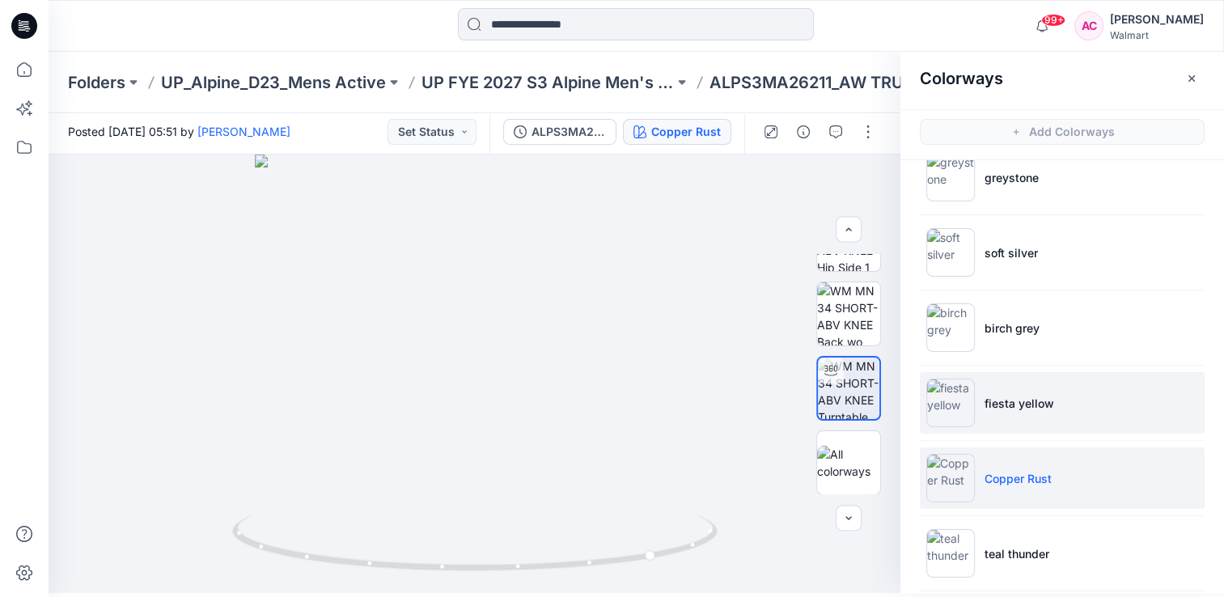
click at [1030, 395] on p "fiesta yellow" at bounding box center [1019, 403] width 70 height 17
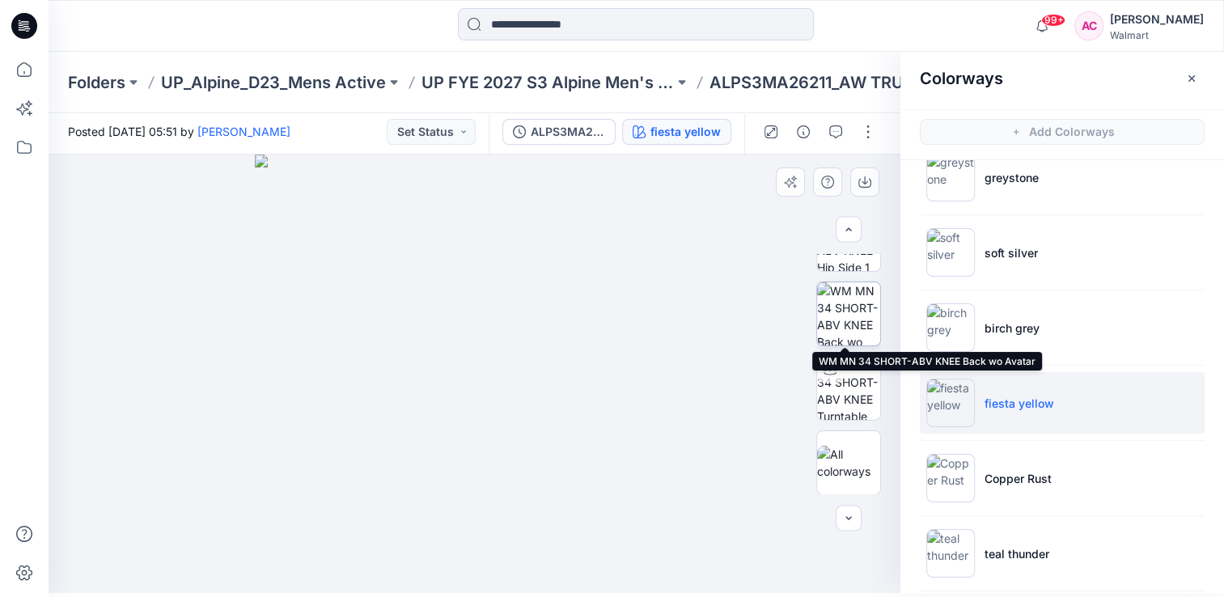
click at [849, 325] on img at bounding box center [848, 313] width 63 height 63
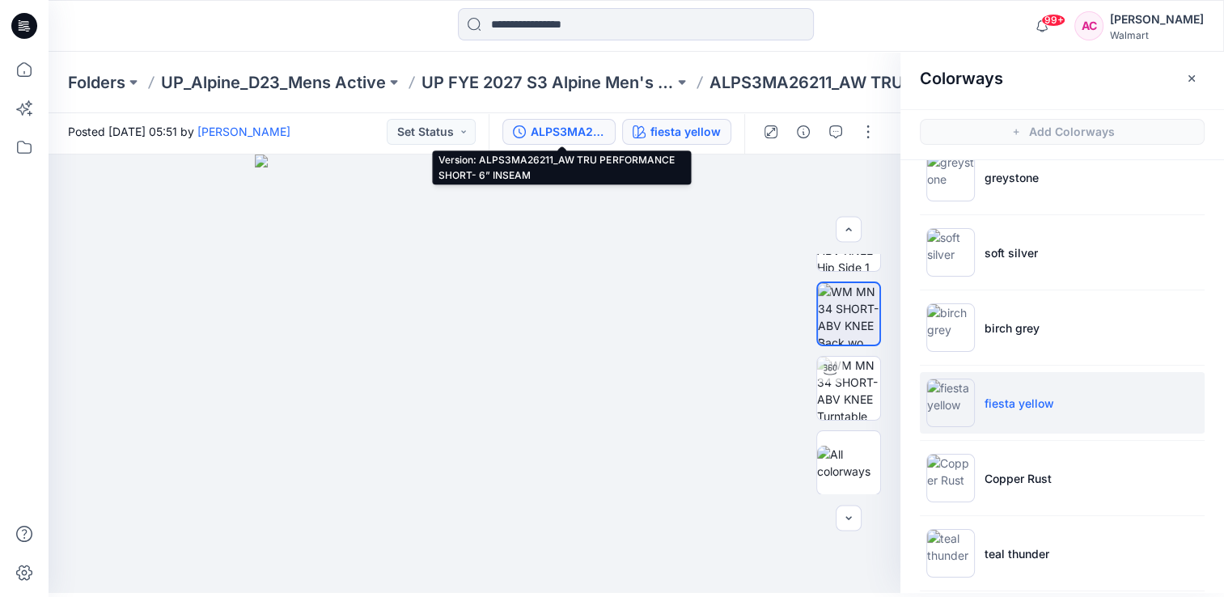
click at [572, 133] on div "ALPS3MA26211_AW TRU PERFORMANCE SHORT- 6” INSEAM" at bounding box center [568, 132] width 74 height 18
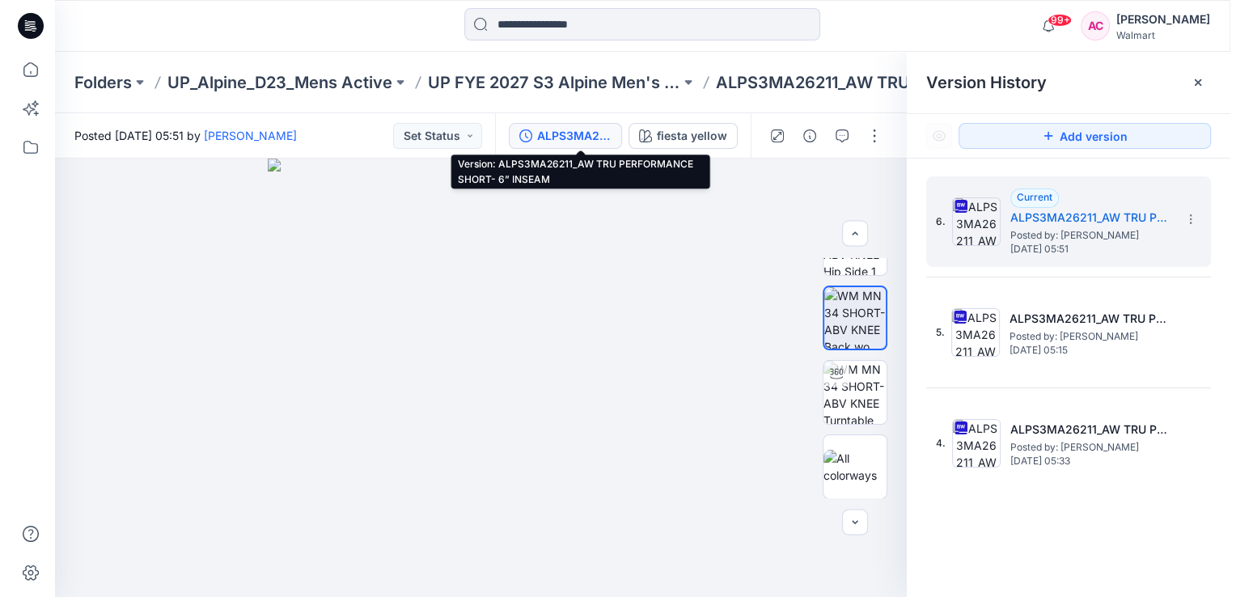
scroll to position [0, 0]
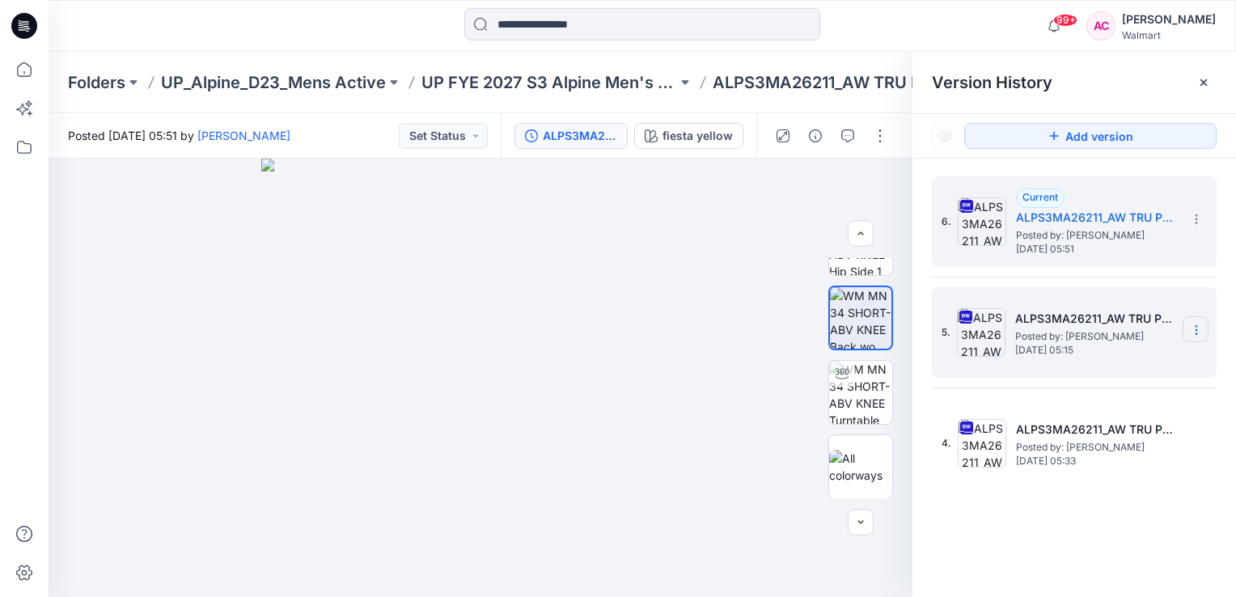
click at [1192, 320] on section at bounding box center [1196, 329] width 26 height 26
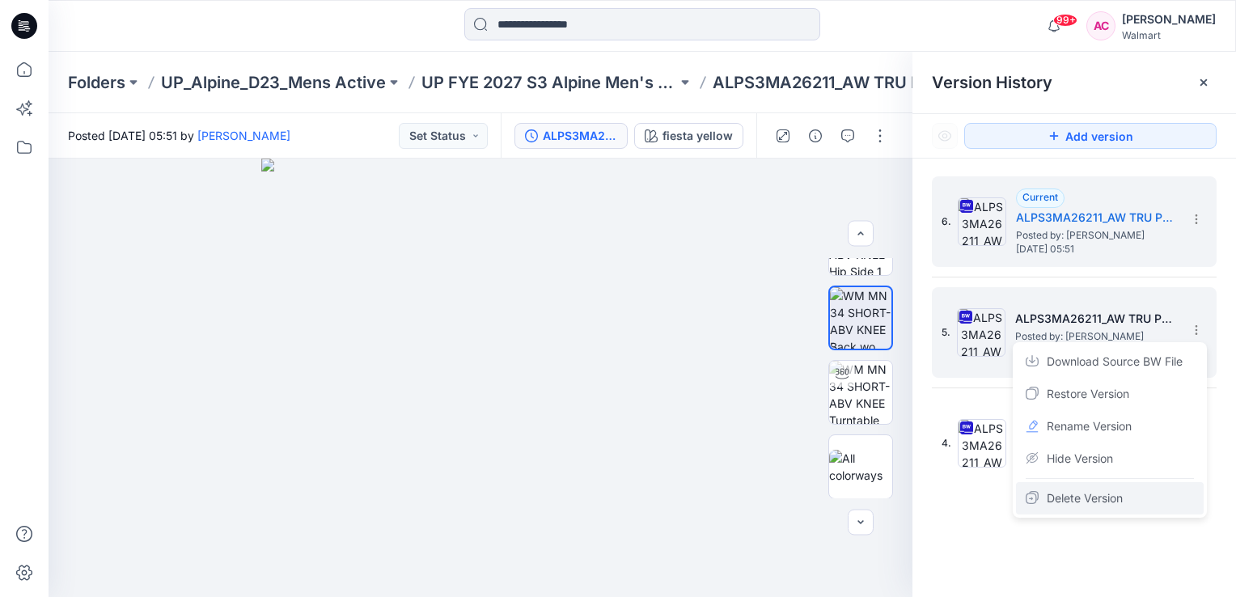
click at [1084, 494] on span "Delete Version" at bounding box center [1085, 498] width 76 height 19
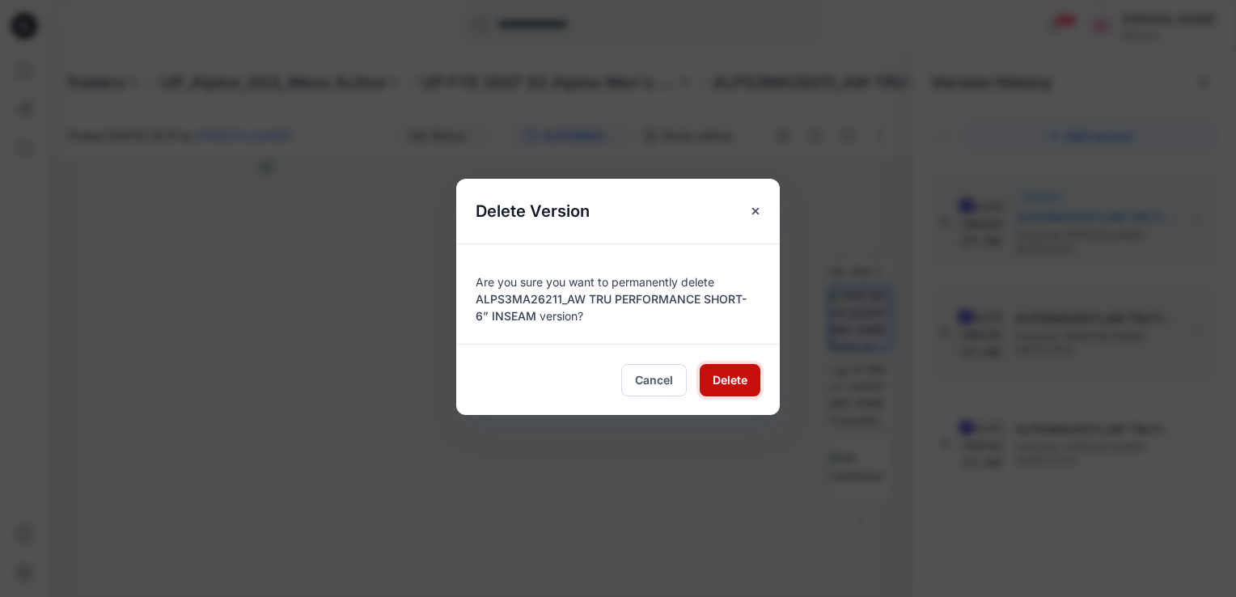
click at [742, 383] on span "Delete" at bounding box center [730, 379] width 35 height 17
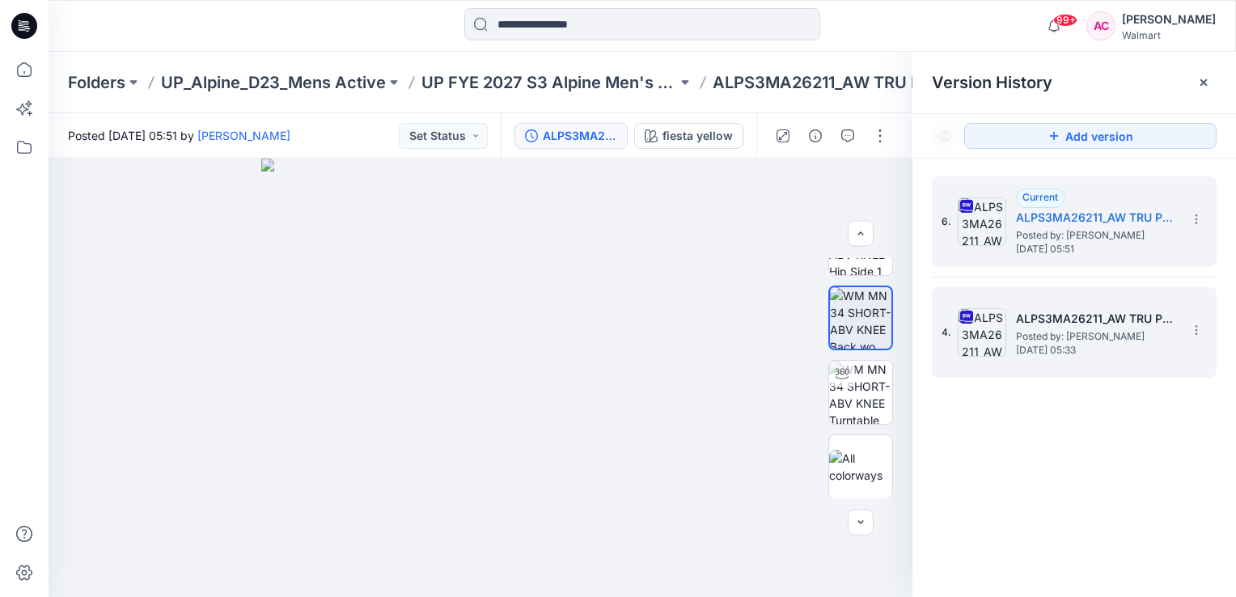
click at [1194, 344] on div "4. ALPS3MA26211_AW TRU PERFORMANCE SHORT- 6” INSEAM Posted by: Arunita Chandra …" at bounding box center [1074, 332] width 285 height 91
click at [1196, 328] on icon at bounding box center [1196, 330] width 13 height 13
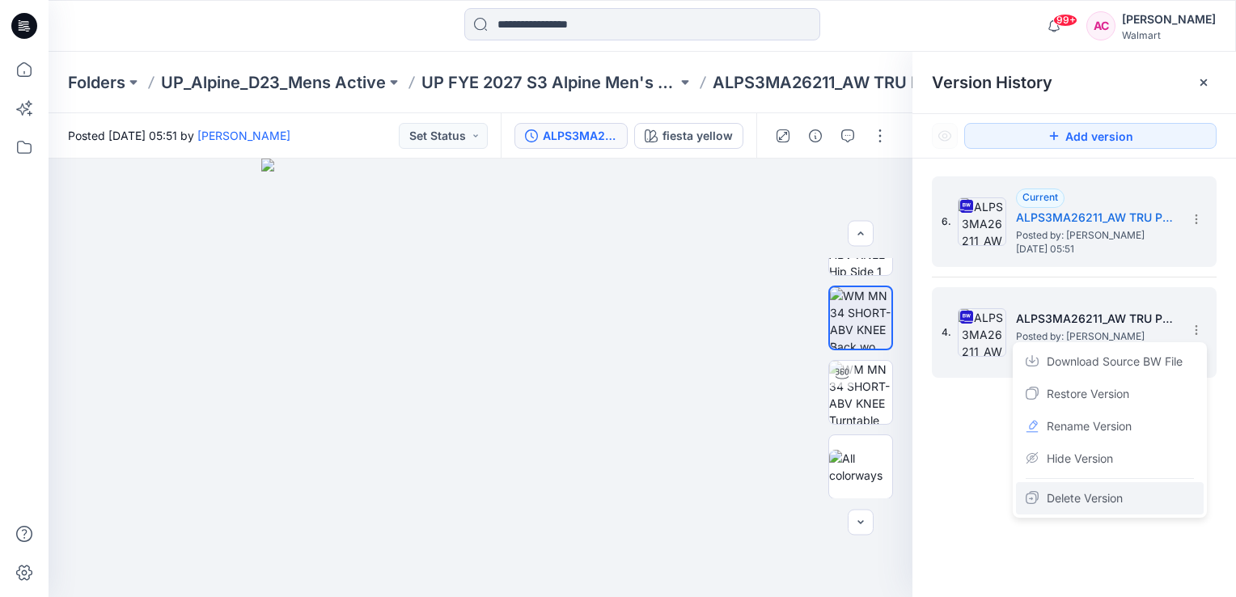
click at [1080, 506] on span "Delete Version" at bounding box center [1085, 498] width 76 height 19
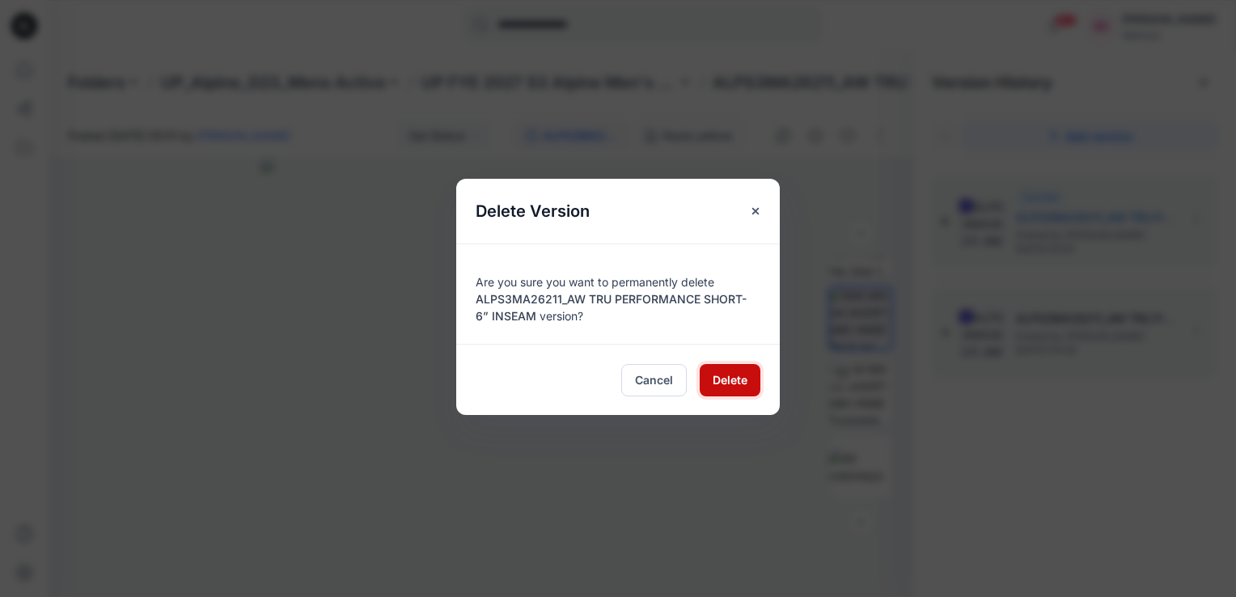
click at [731, 385] on span "Delete" at bounding box center [730, 379] width 35 height 17
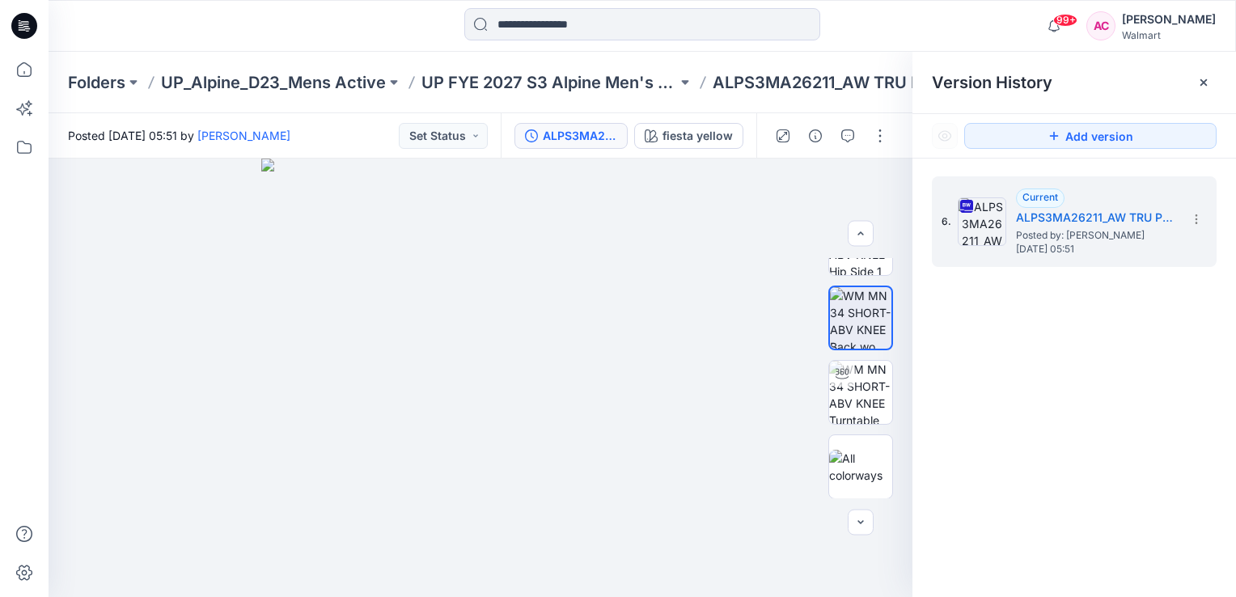
click at [1069, 452] on div "6. Current ALPS3MA26211_AW TRU PERFORMANCE SHORT- 6” INSEAM Posted by: Arunita …" at bounding box center [1074, 390] width 324 height 462
click at [878, 133] on button "button" at bounding box center [880, 136] width 26 height 26
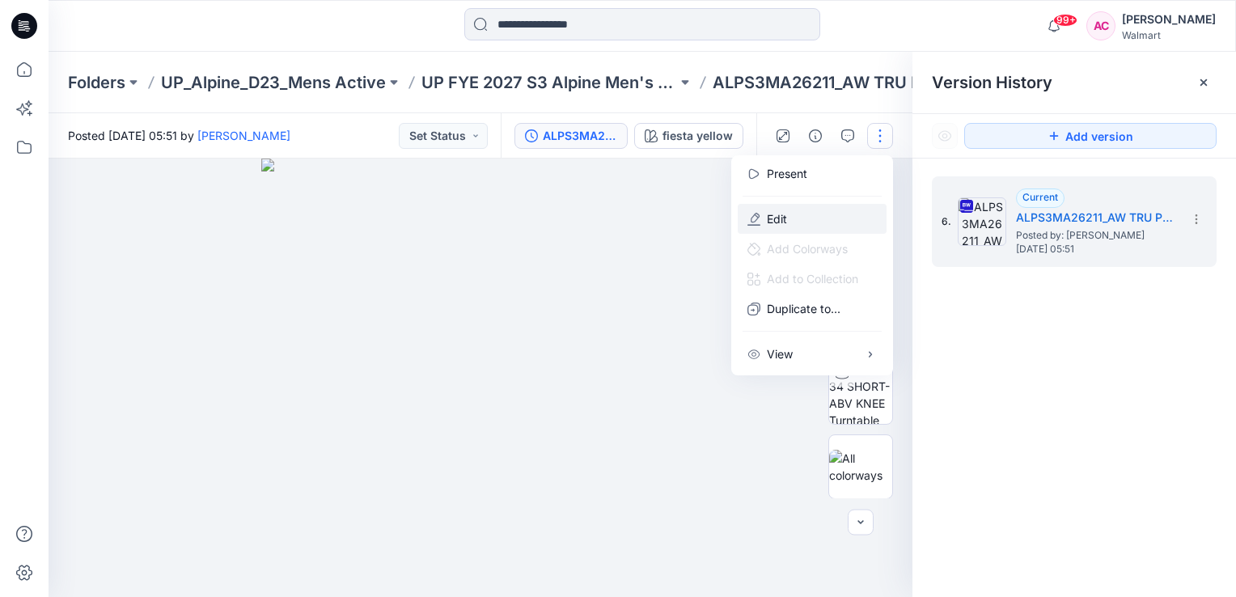
click at [773, 215] on p "Edit" at bounding box center [777, 218] width 20 height 17
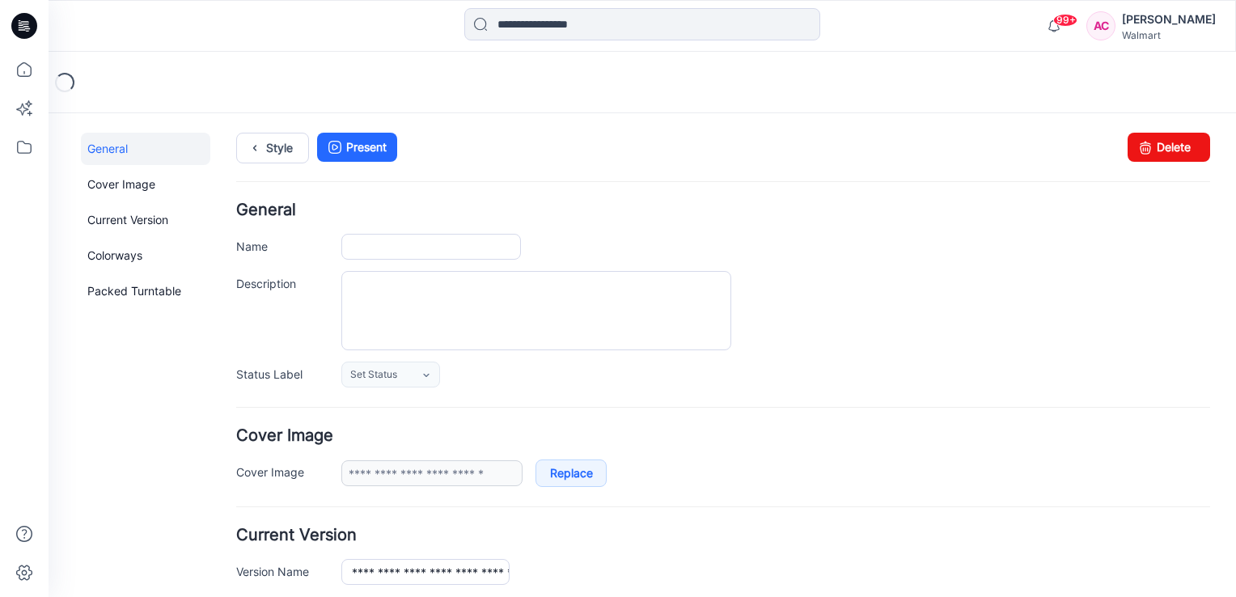
type input "**********"
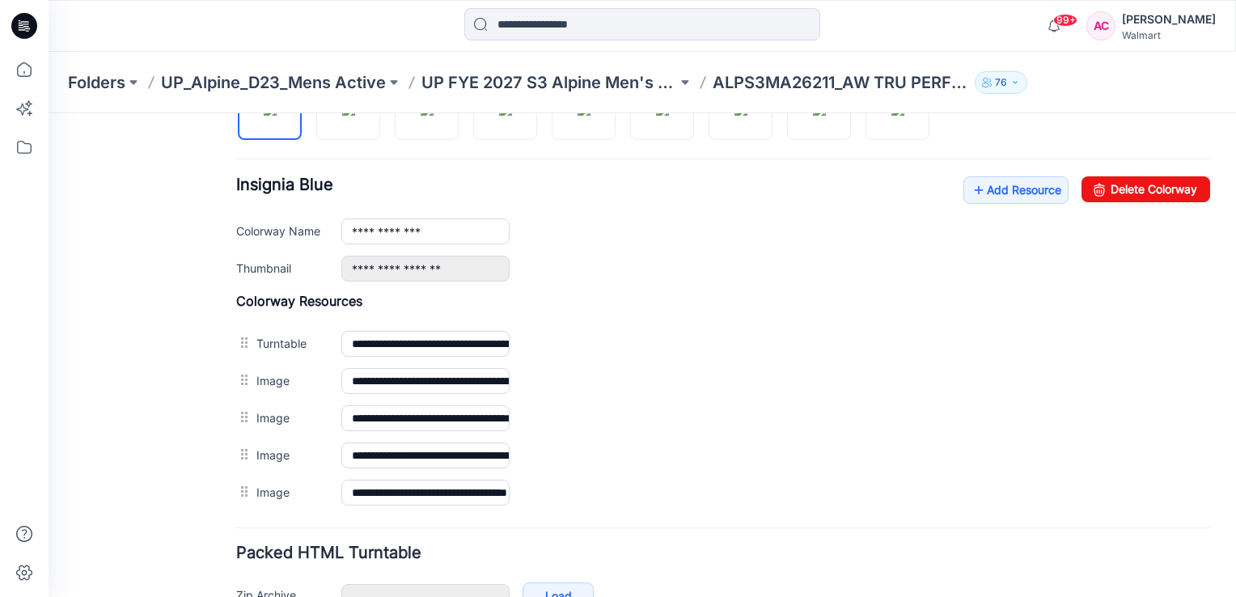
scroll to position [582, 0]
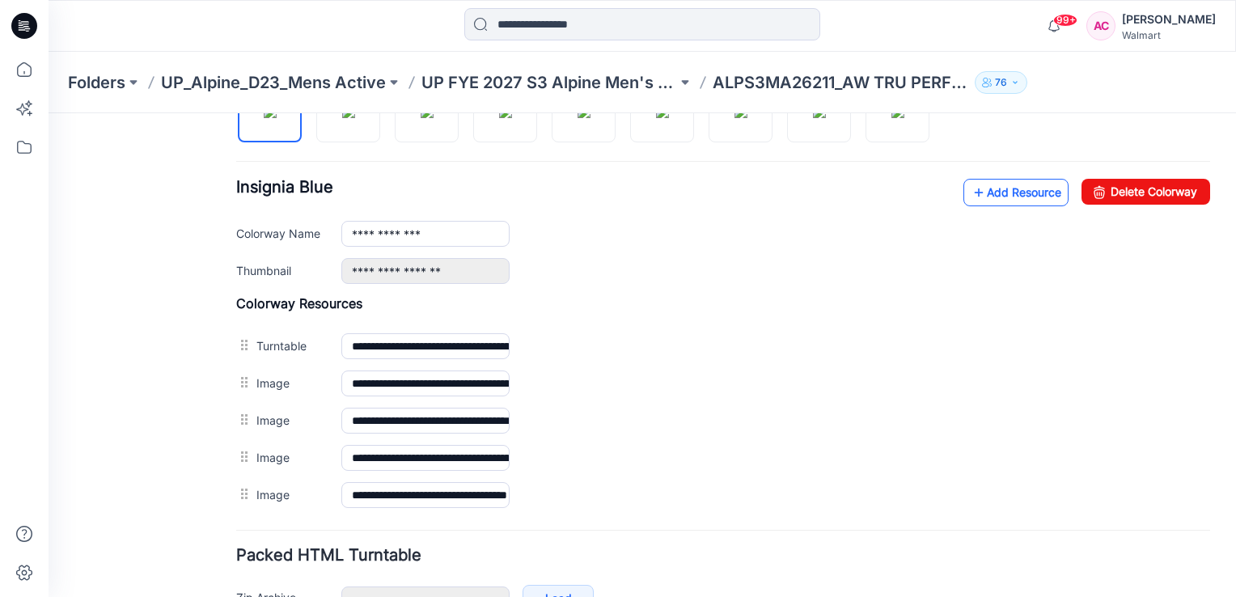
click at [983, 186] on link "Add Resource" at bounding box center [1015, 193] width 105 height 28
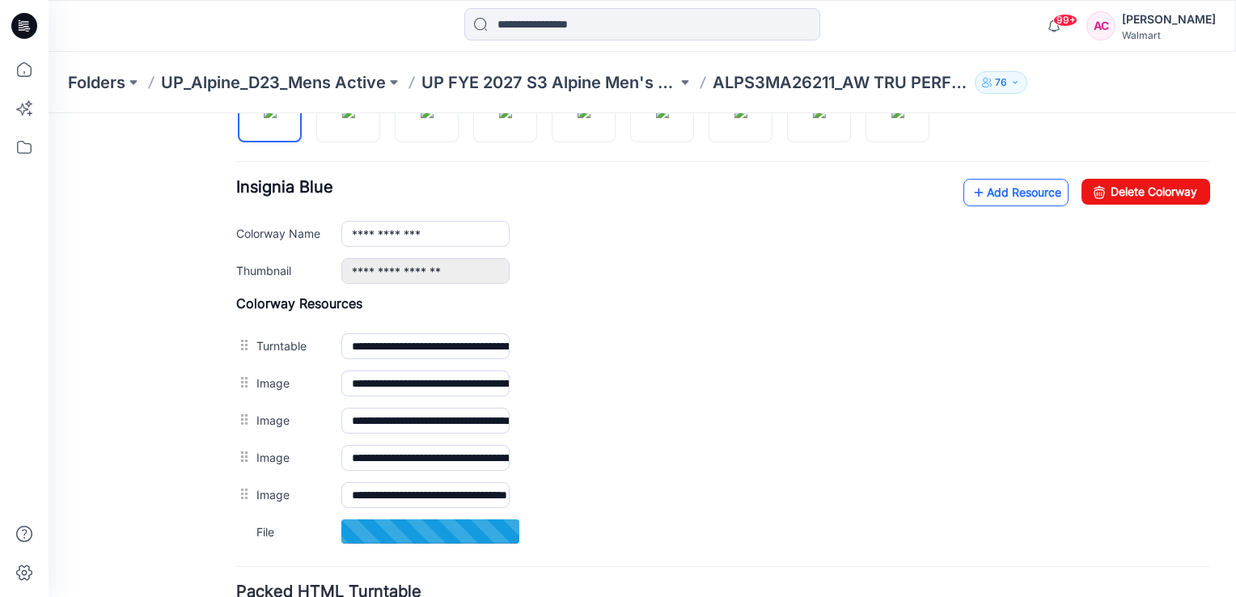
click at [988, 198] on link "Add Resource" at bounding box center [1015, 193] width 105 height 28
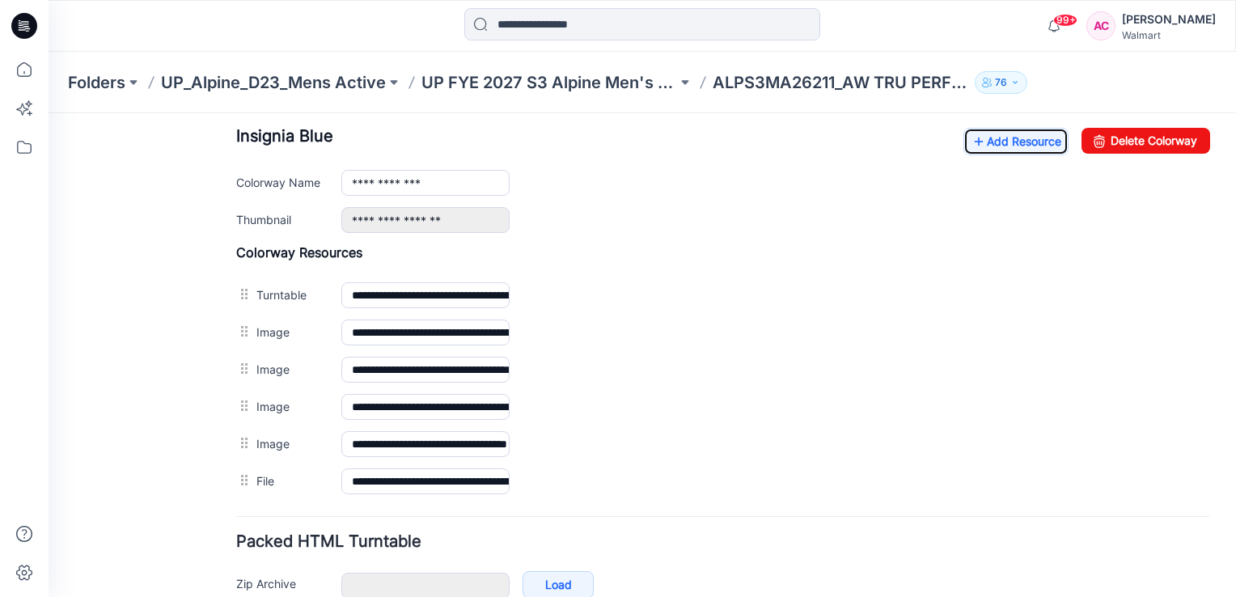
scroll to position [651, 0]
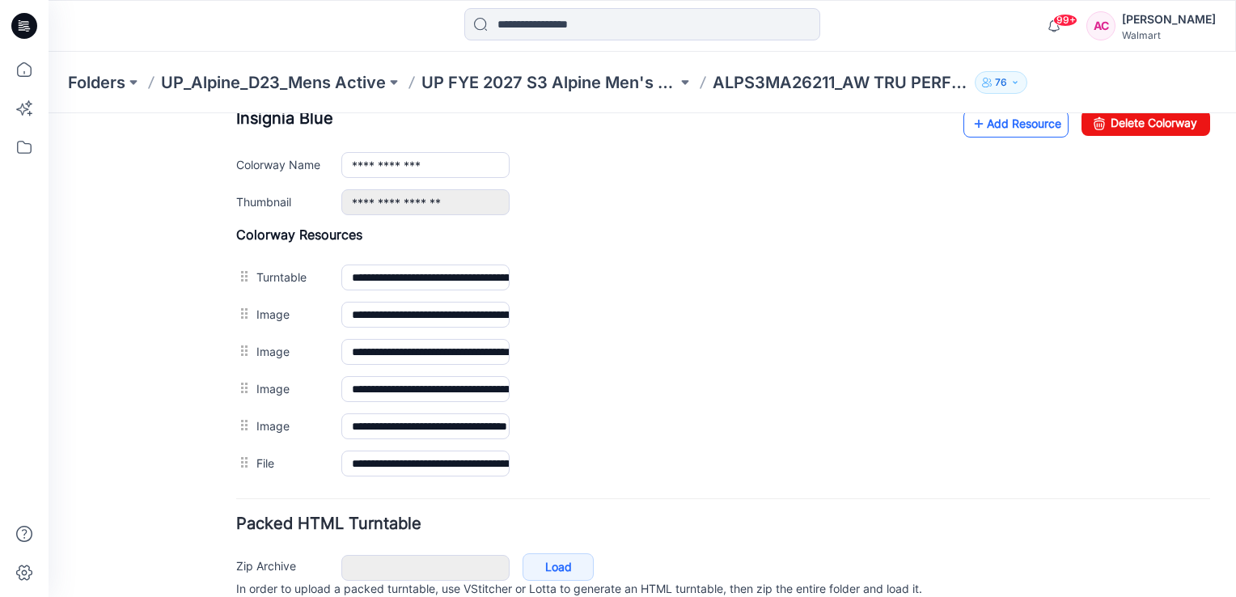
click at [993, 129] on link "Add Resource" at bounding box center [1015, 124] width 105 height 28
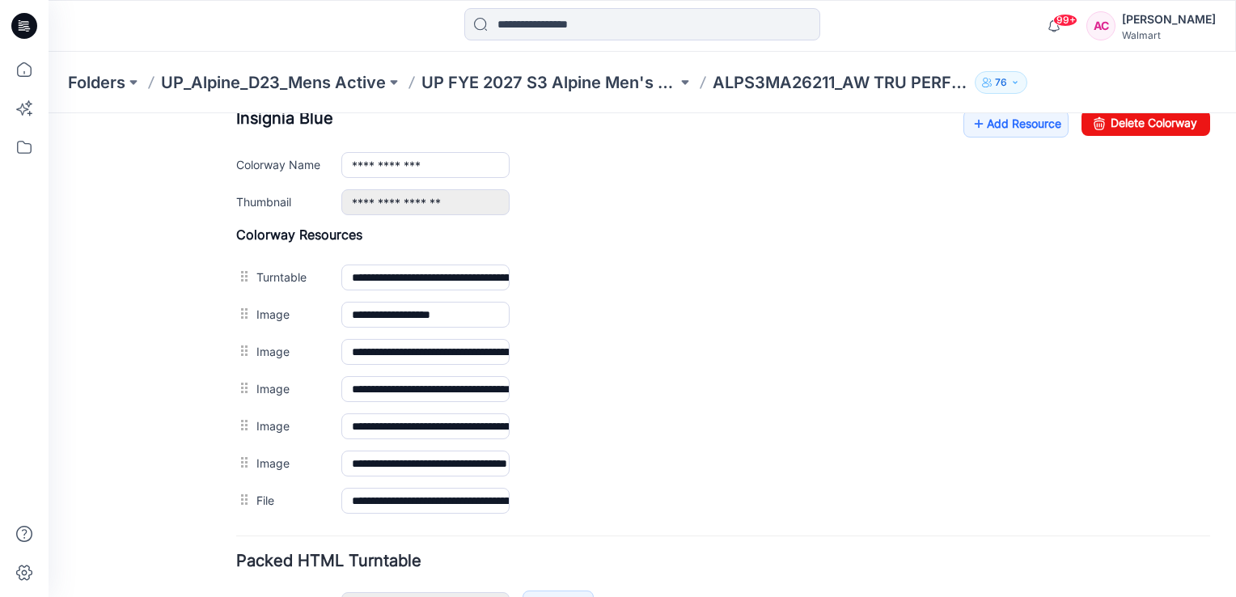
click at [147, 361] on div "General Cover Image Current Version Colorways Packed Turntable" at bounding box center [145, 85] width 129 height 1207
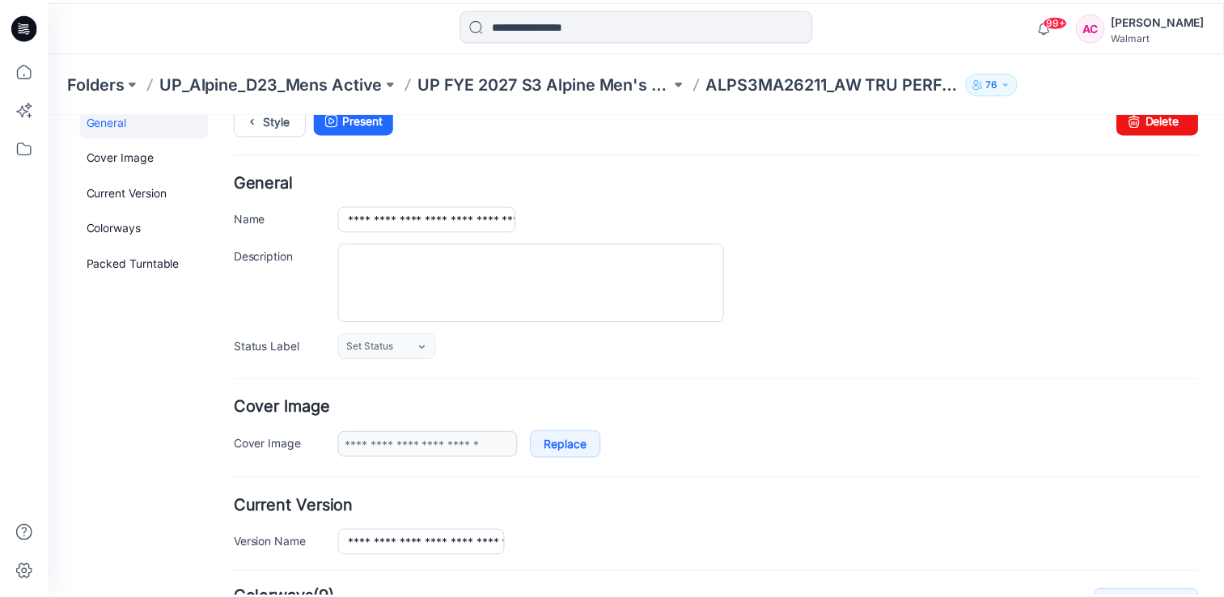
scroll to position [0, 0]
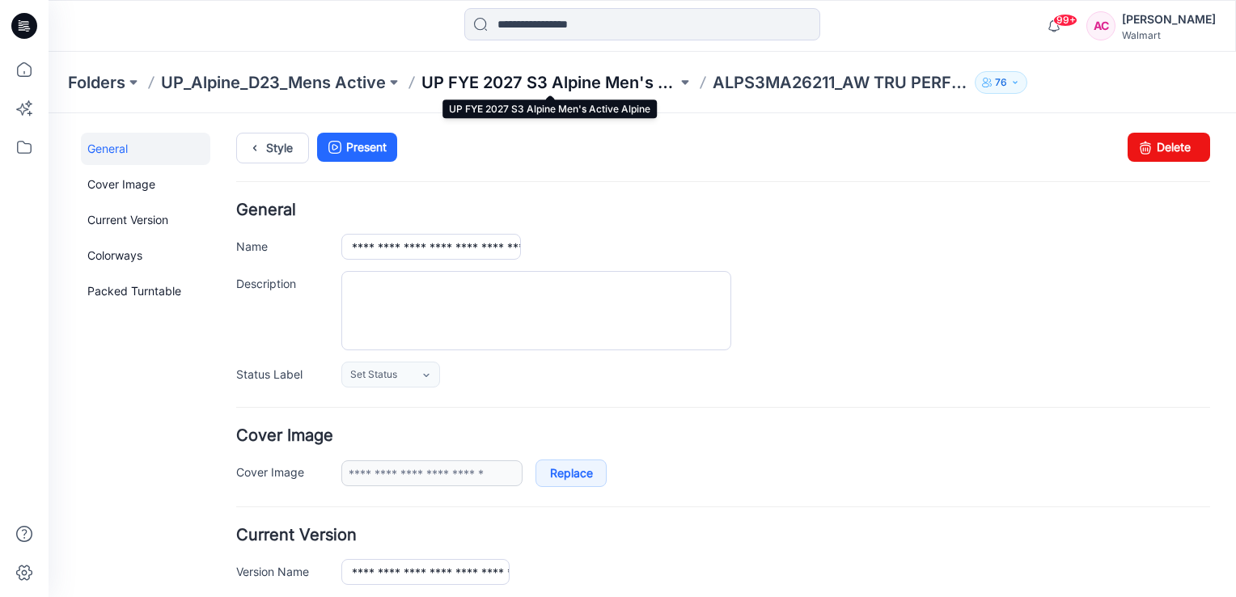
click at [566, 76] on p "UP FYE 2027 S3 Alpine Men's Active Alpine" at bounding box center [549, 82] width 256 height 23
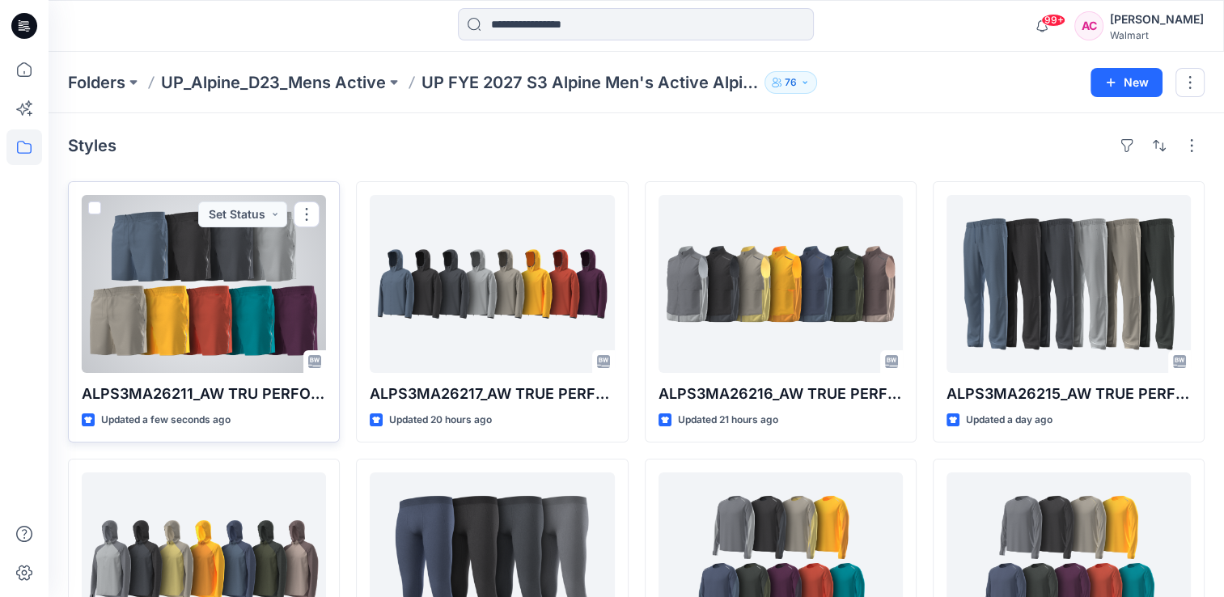
click at [171, 343] on div at bounding box center [204, 284] width 244 height 178
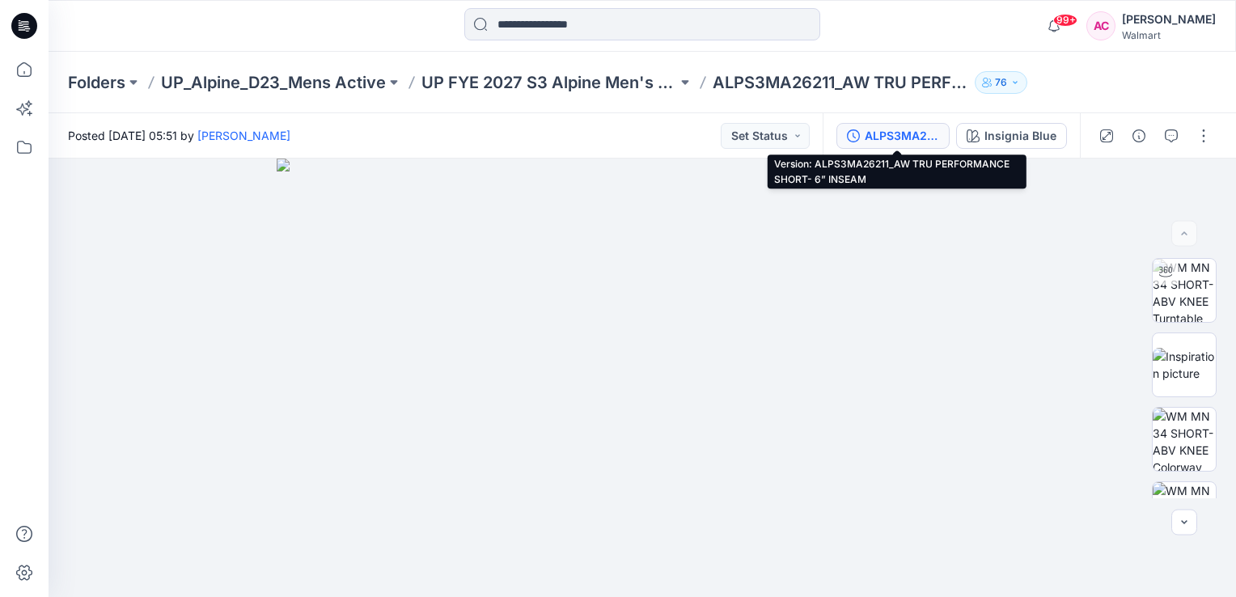
click at [877, 143] on div "ALPS3MA26211_AW TRU PERFORMANCE SHORT- 6” INSEAM" at bounding box center [902, 136] width 74 height 18
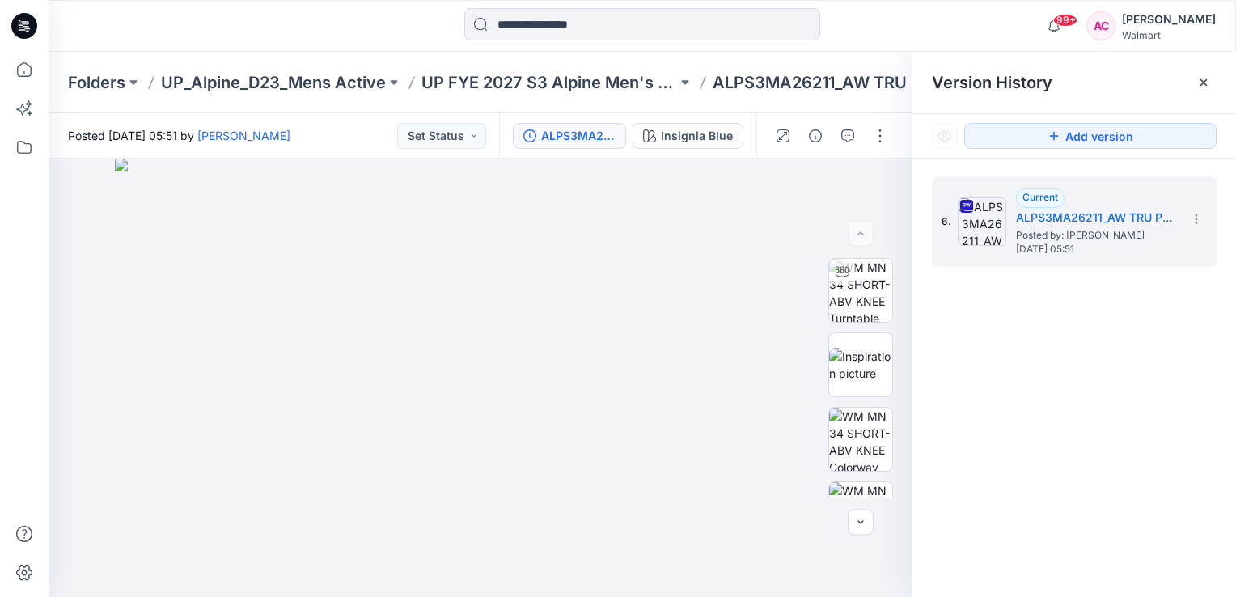
click at [1098, 491] on div "6. Current ALPS3MA26211_AW TRU PERFORMANCE SHORT- 6” INSEAM Posted by: Arunita …" at bounding box center [1074, 390] width 324 height 462
click at [701, 134] on div "Insignia Blue" at bounding box center [697, 136] width 72 height 18
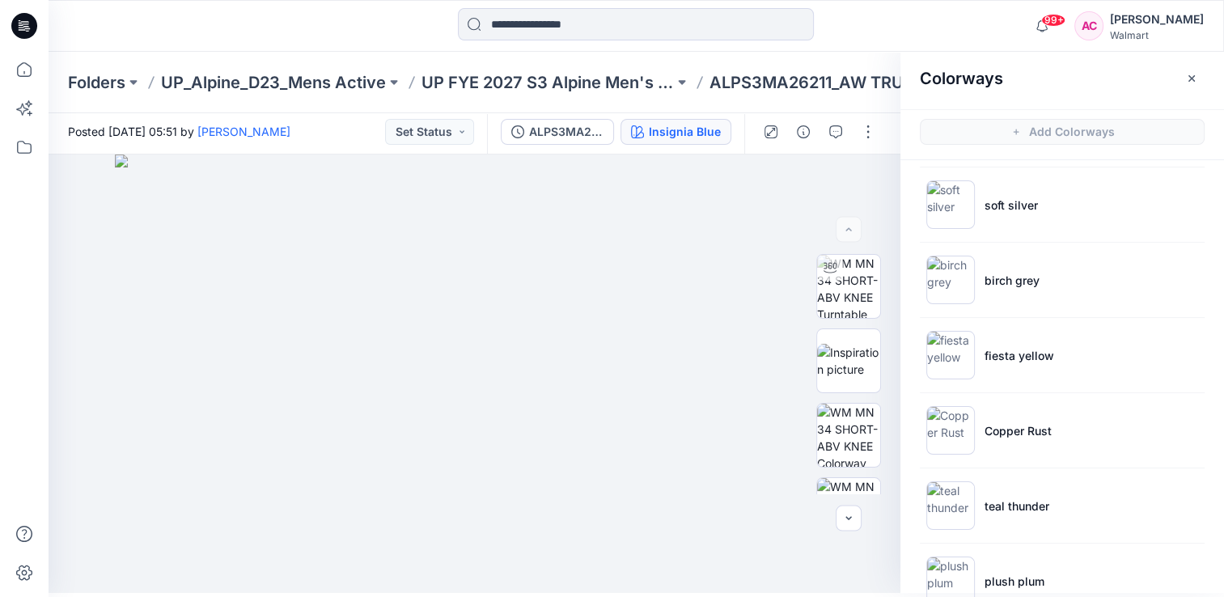
scroll to position [230, 0]
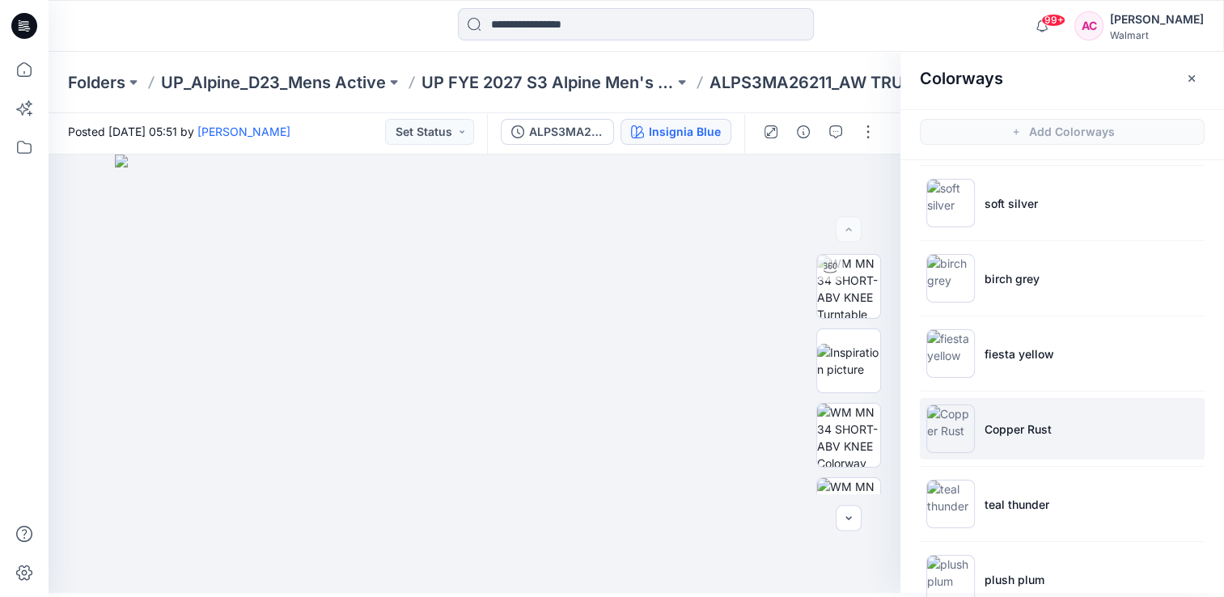
click at [1022, 429] on p "Copper Rust" at bounding box center [1017, 429] width 67 height 17
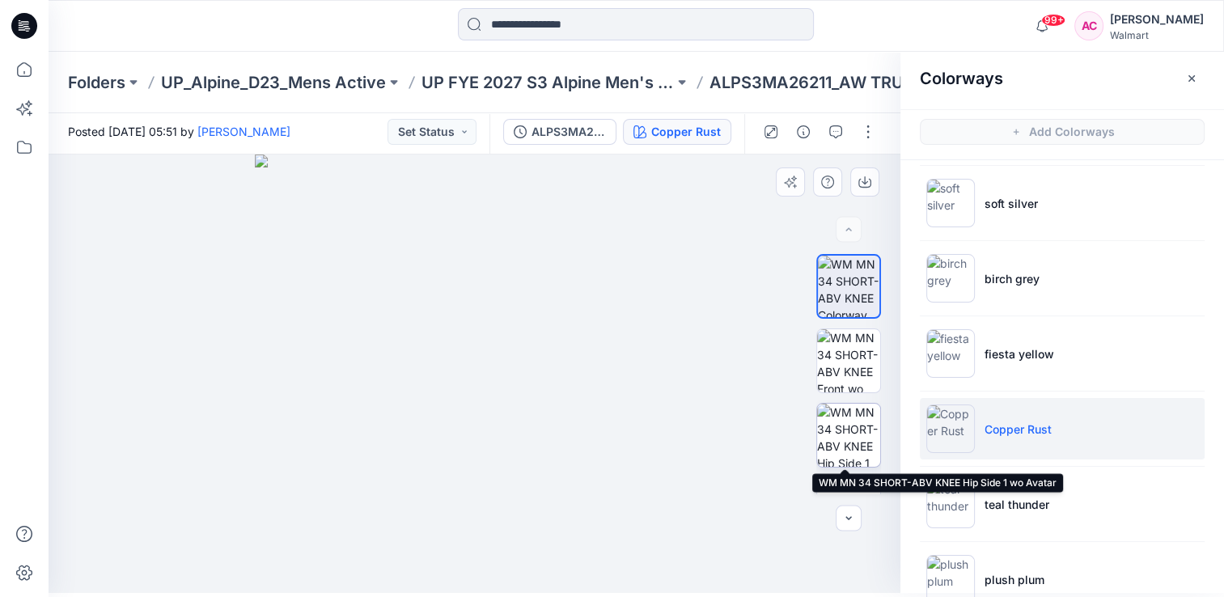
click at [844, 448] on img at bounding box center [848, 435] width 63 height 63
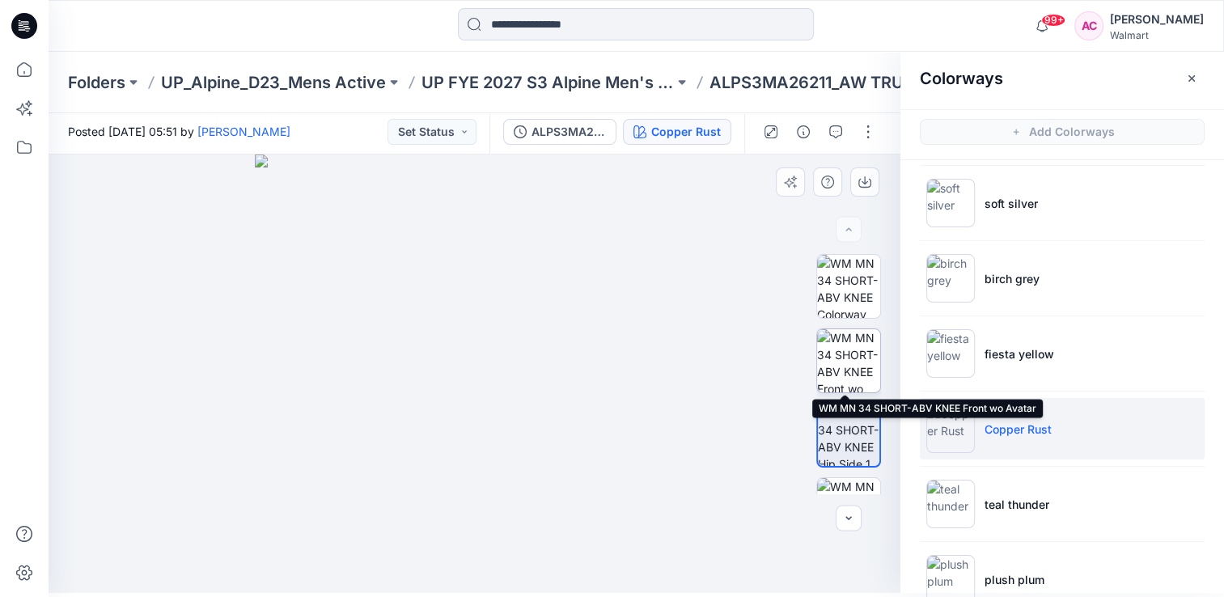
click at [840, 363] on img at bounding box center [848, 360] width 63 height 63
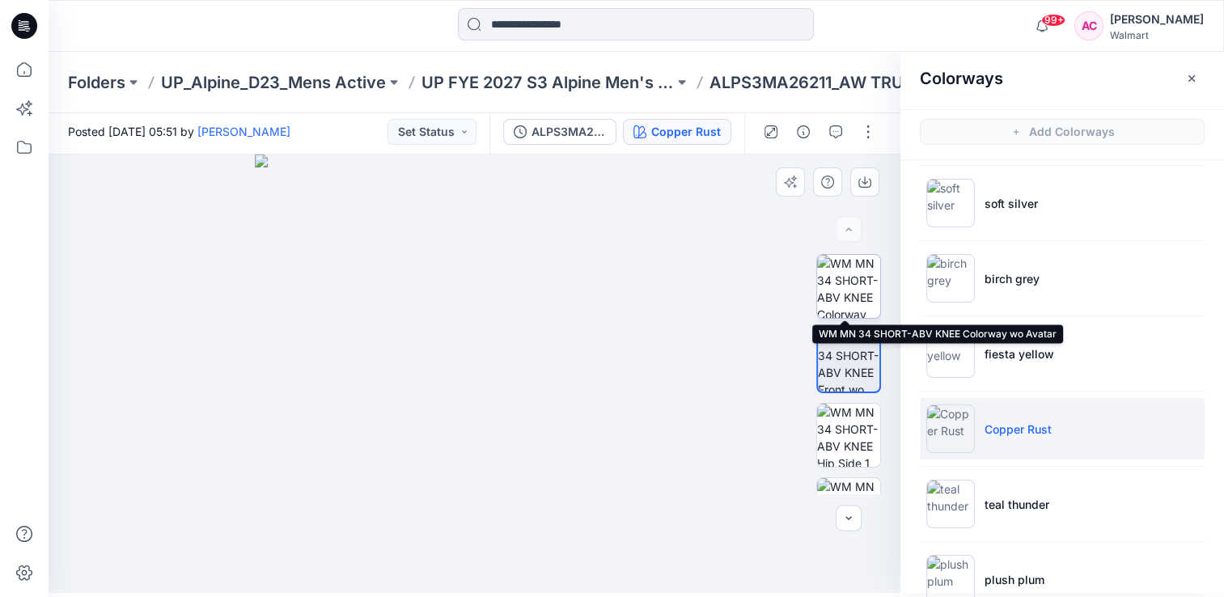
click at [845, 285] on img at bounding box center [848, 286] width 63 height 63
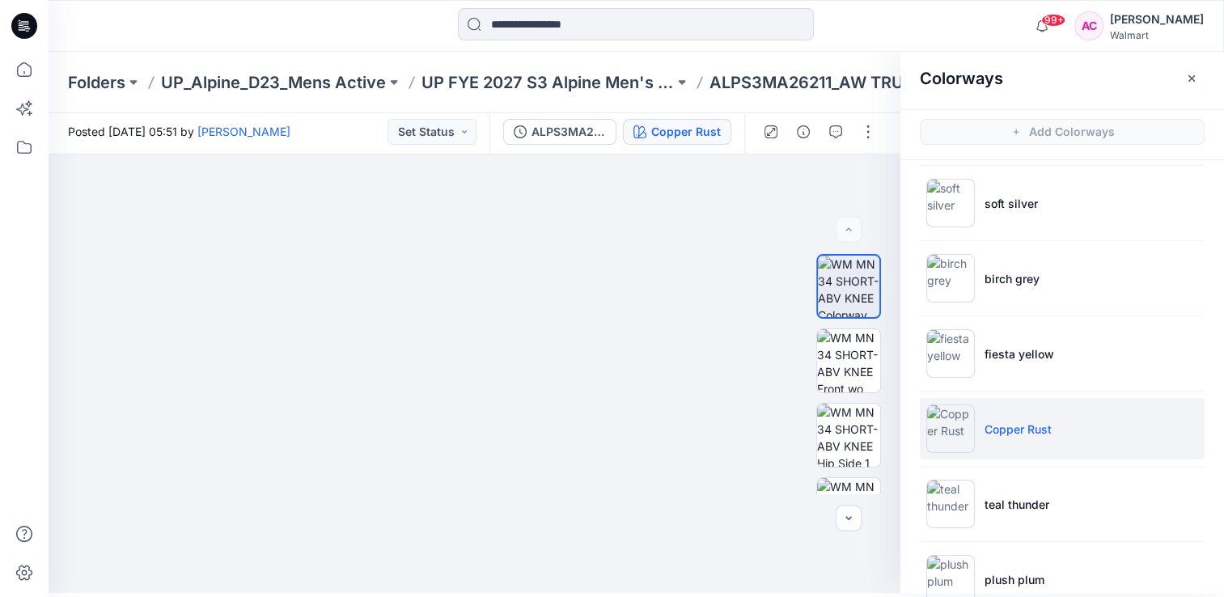
click at [1030, 434] on p "Copper Rust" at bounding box center [1017, 429] width 67 height 17
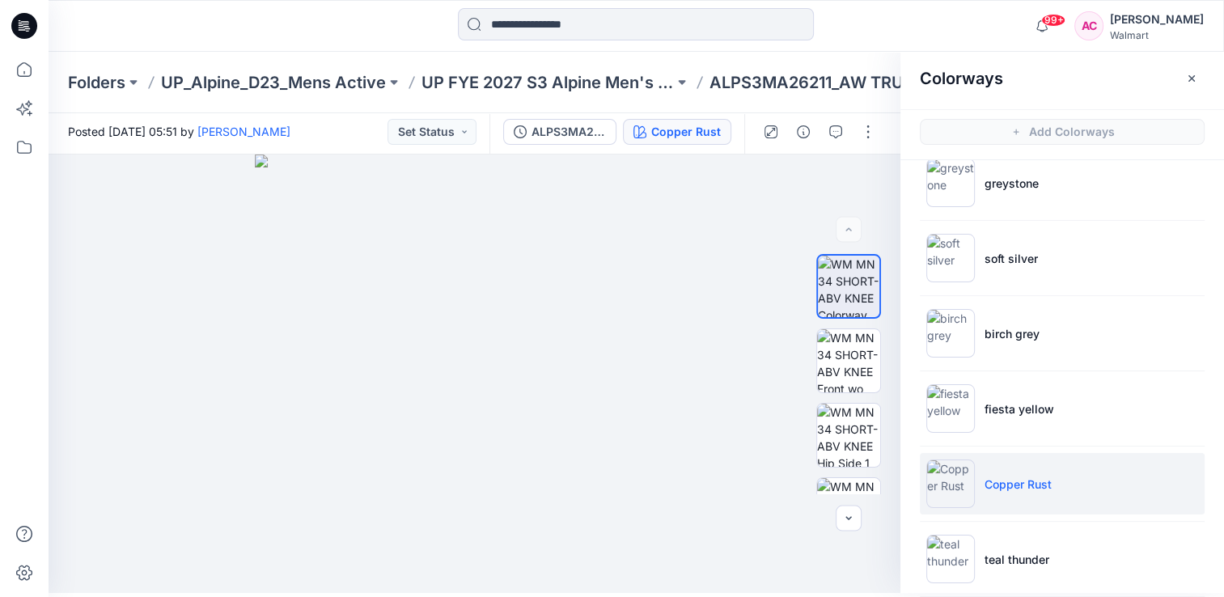
scroll to position [0, 0]
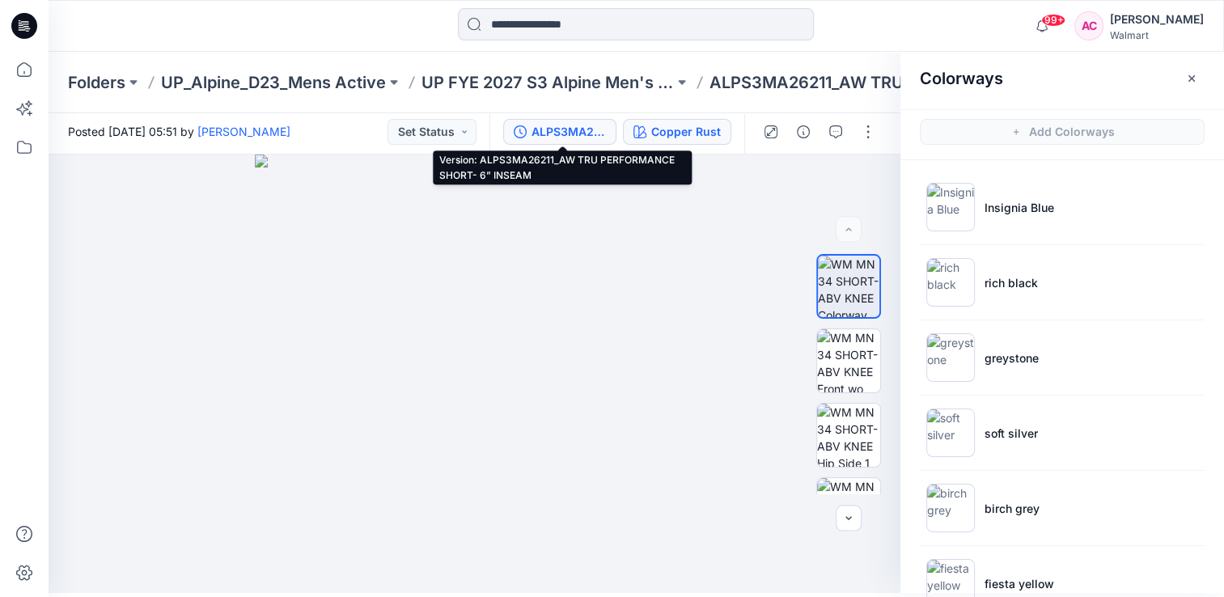
click at [572, 130] on div "ALPS3MA26211_AW TRU PERFORMANCE SHORT- 6” INSEAM" at bounding box center [568, 132] width 74 height 18
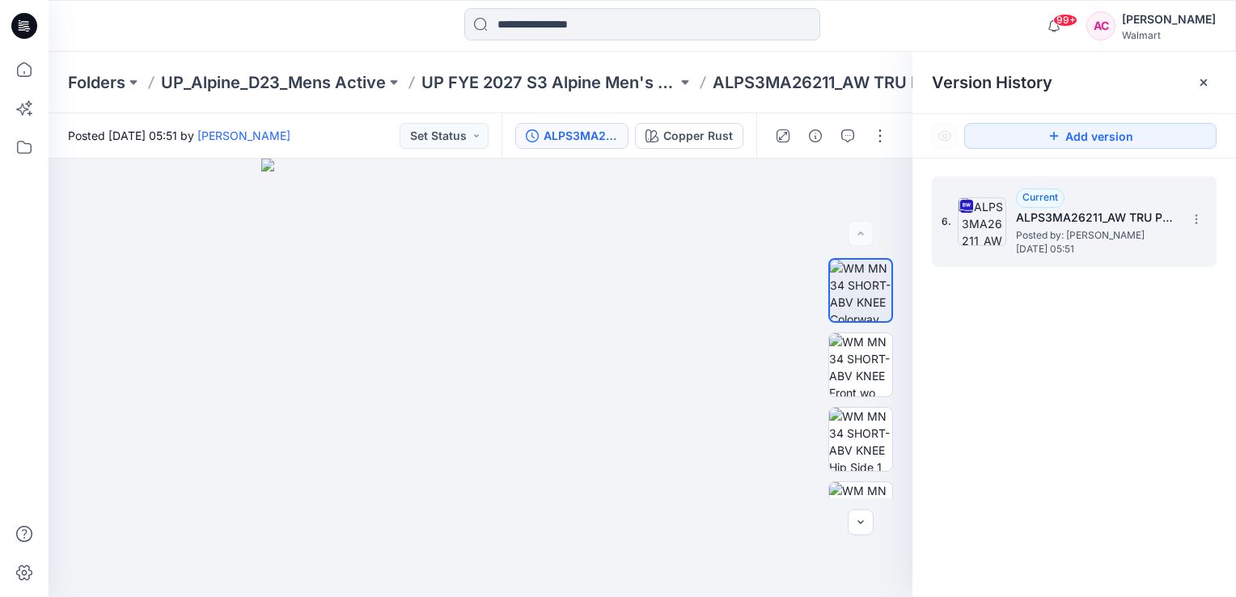
click at [1048, 238] on span "Posted by: [PERSON_NAME]" at bounding box center [1097, 235] width 162 height 16
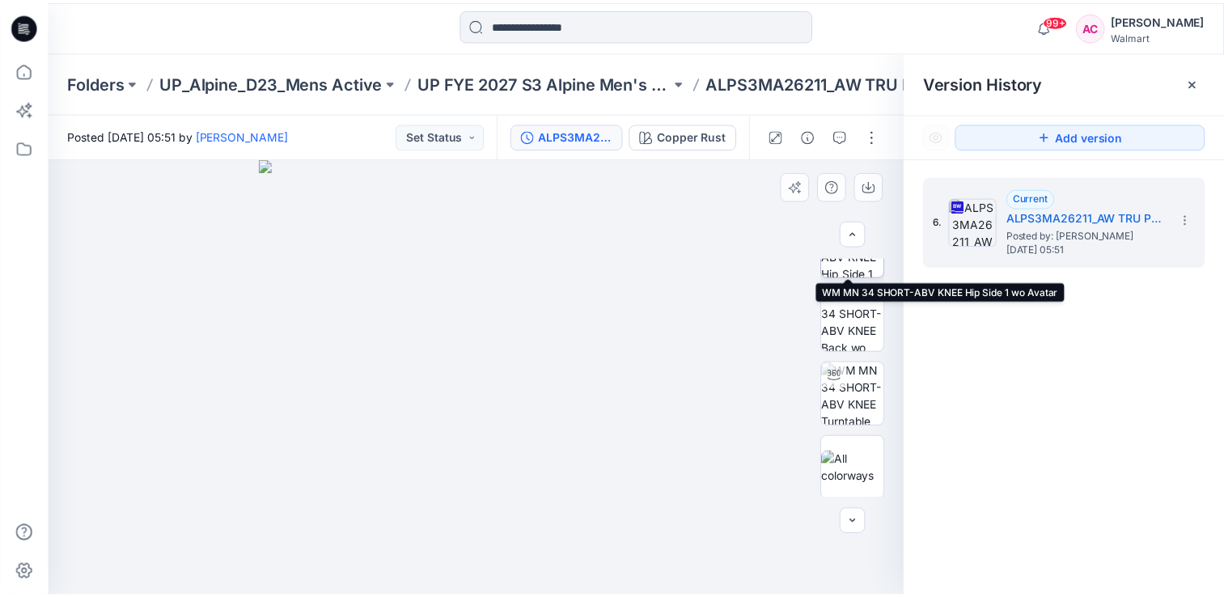
scroll to position [196, 0]
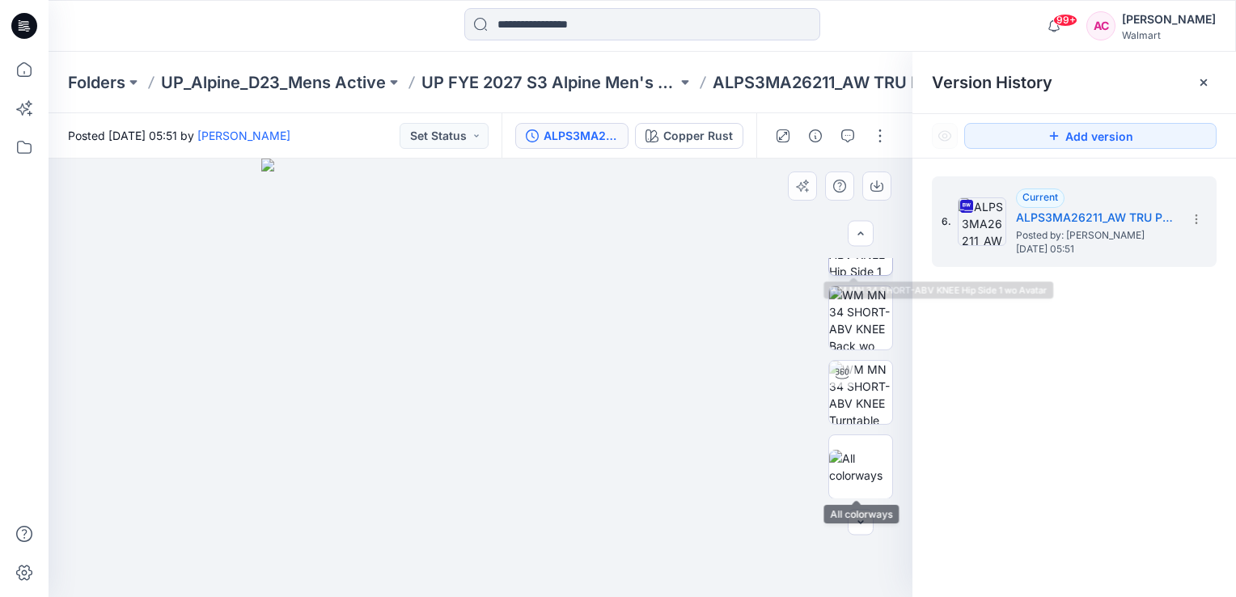
click at [859, 463] on img at bounding box center [860, 467] width 63 height 34
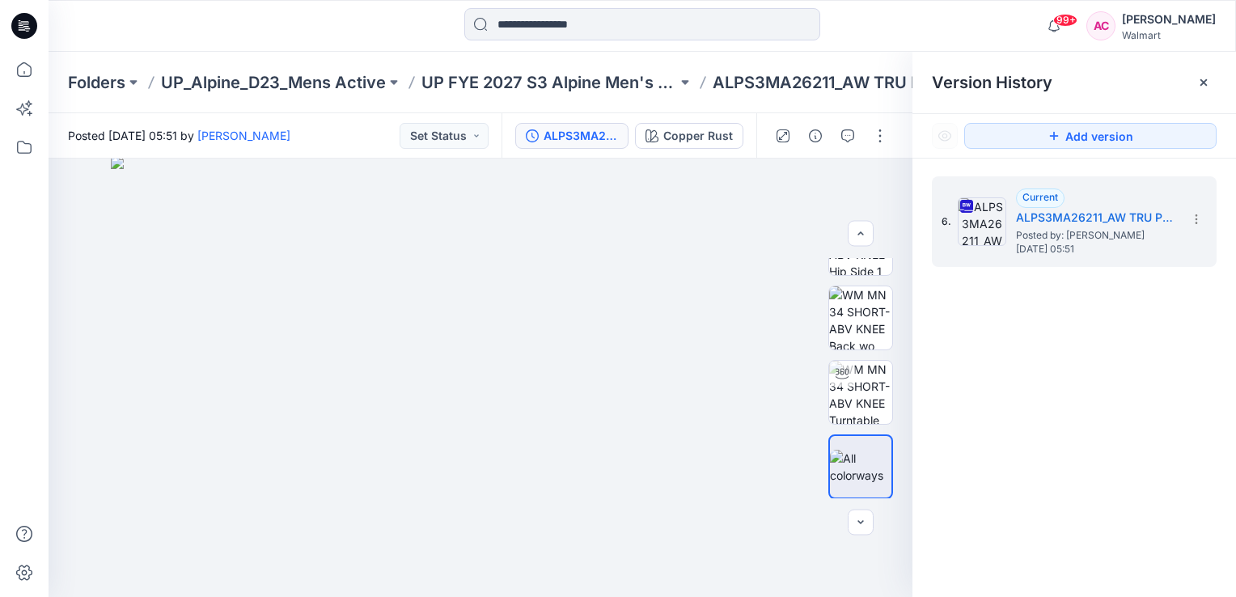
click at [1108, 438] on div "6. Current ALPS3MA26211_AW TRU PERFORMANCE SHORT- 6” INSEAM Posted by: Arunita …" at bounding box center [1074, 390] width 324 height 462
click at [1200, 221] on icon at bounding box center [1196, 219] width 13 height 13
click at [1092, 453] on div "6. Current ALPS3MA26211_AW TRU PERFORMANCE SHORT- 6” INSEAM Posted by: Arunita …" at bounding box center [1074, 390] width 324 height 462
click at [563, 78] on p "UP FYE 2027 S3 Alpine Men's Active Alpine" at bounding box center [549, 82] width 256 height 23
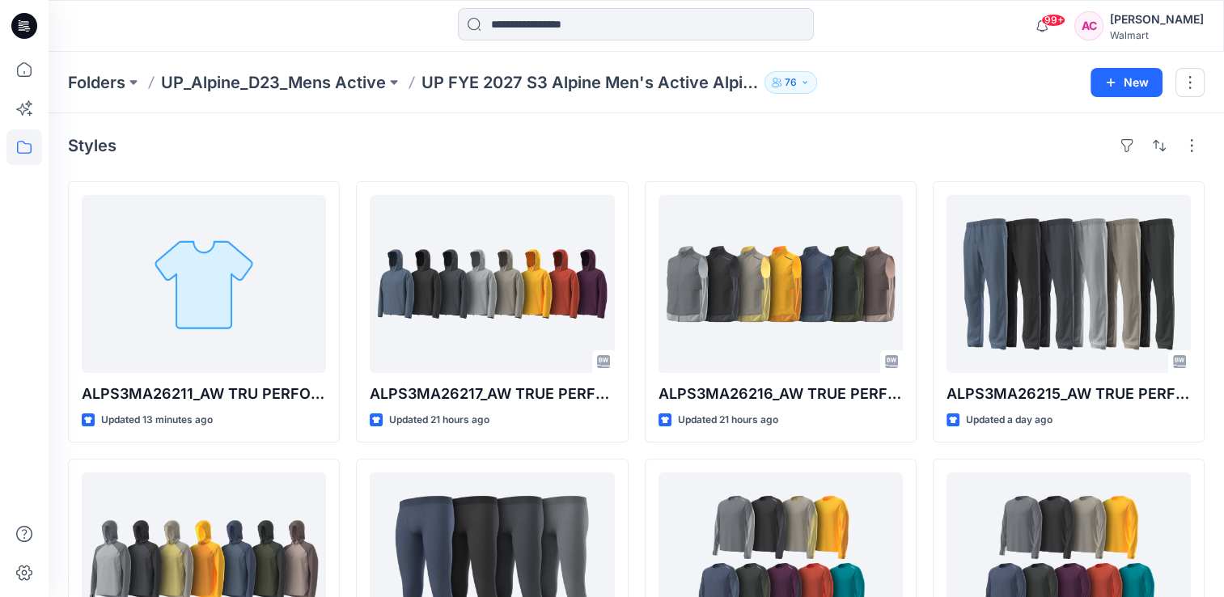
click at [376, 150] on div "Styles" at bounding box center [636, 146] width 1136 height 26
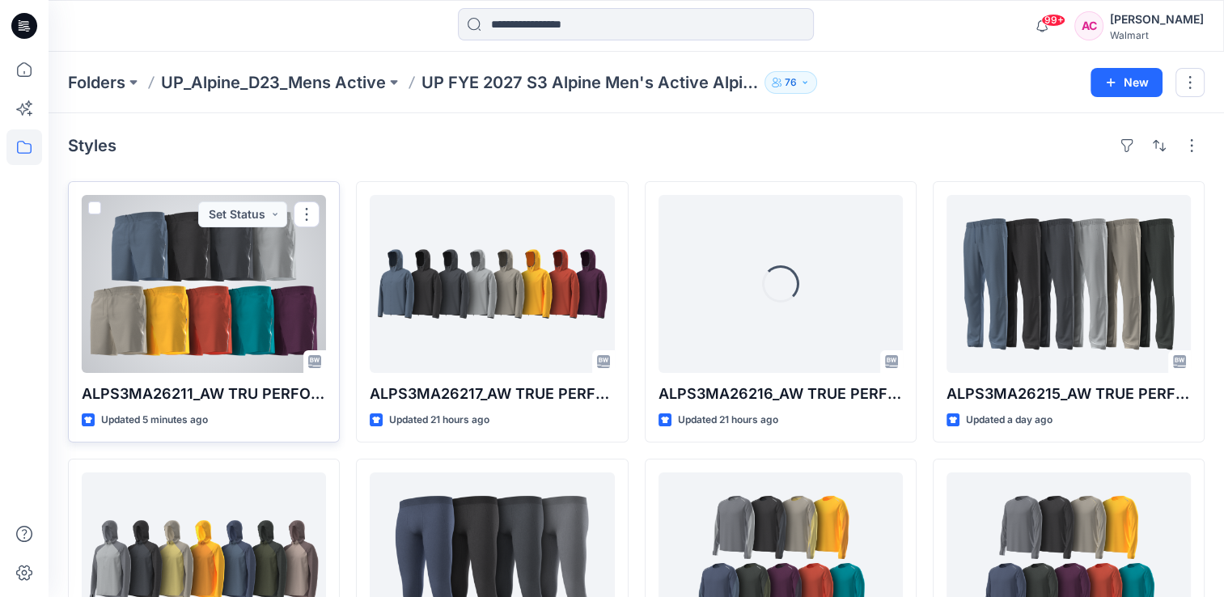
click at [209, 312] on div at bounding box center [204, 284] width 244 height 178
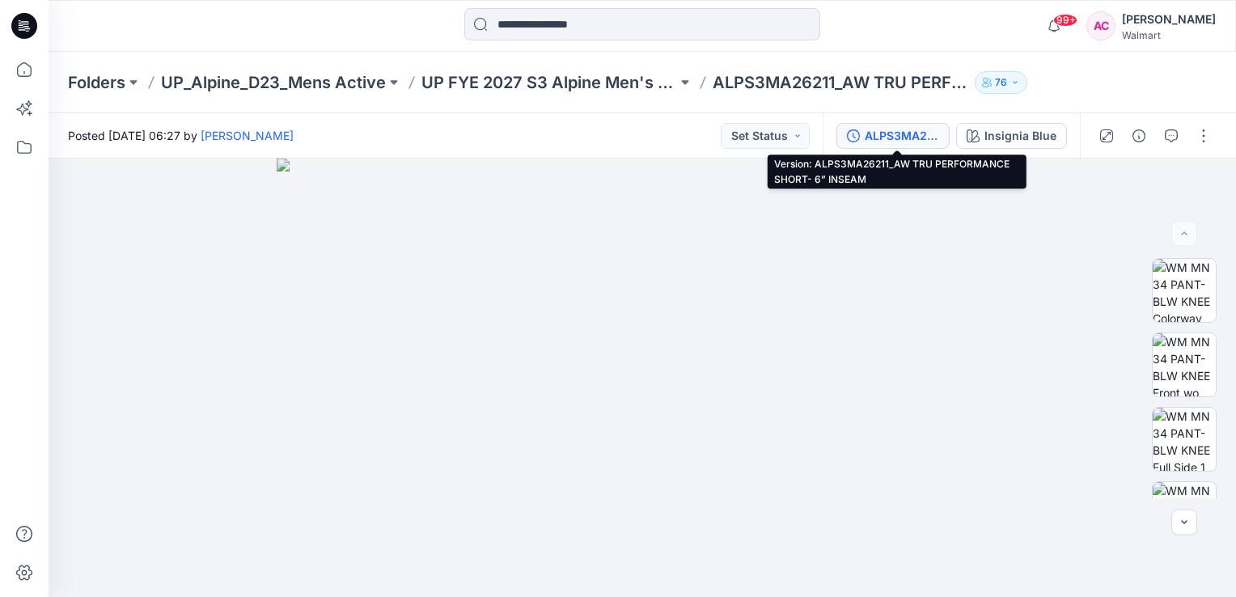
click at [887, 139] on div "ALPS3MA26211_AW TRU PERFORMANCE SHORT- 6” INSEAM" at bounding box center [902, 136] width 74 height 18
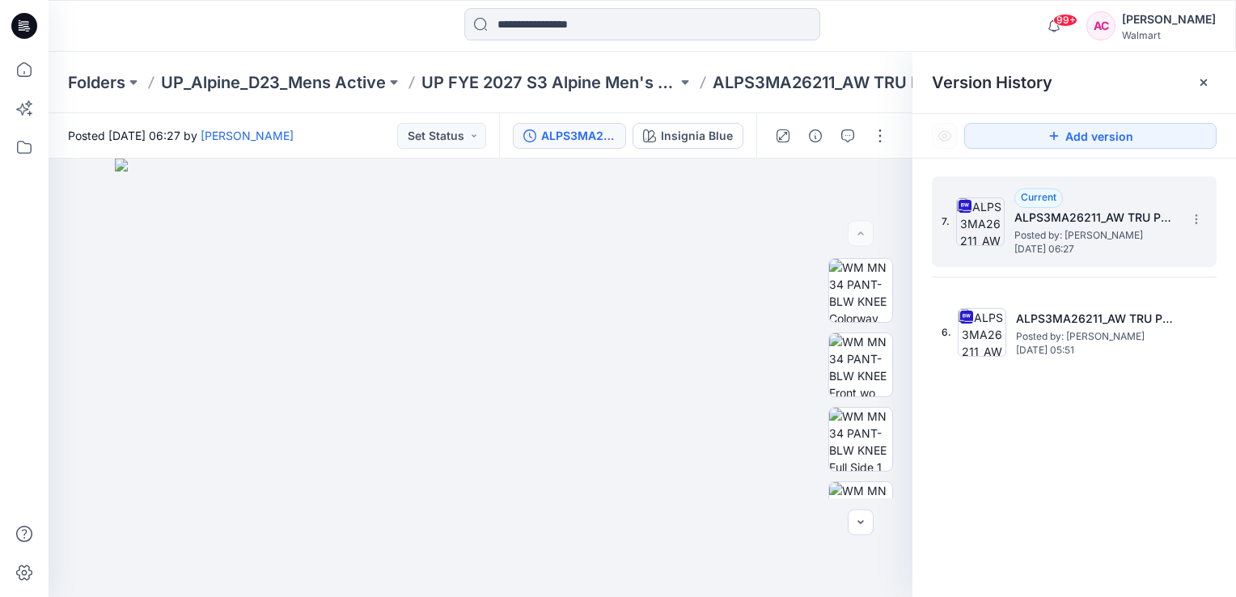
click at [1078, 238] on span "Posted by: [PERSON_NAME]" at bounding box center [1095, 235] width 162 height 16
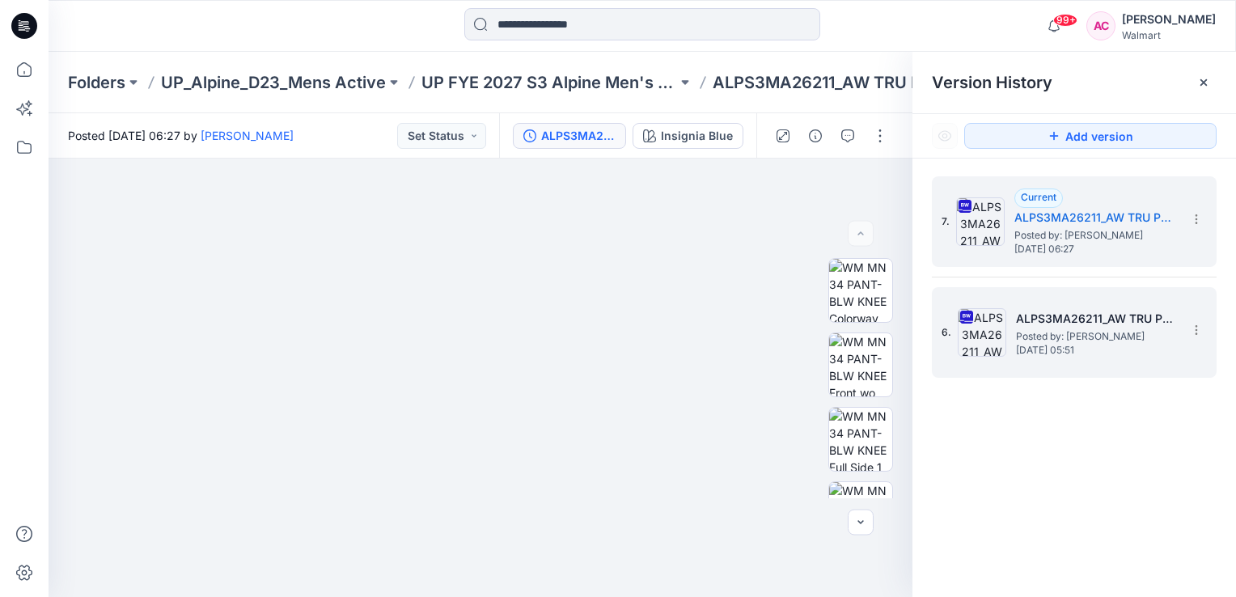
click at [1064, 332] on span "Posted by: [PERSON_NAME]" at bounding box center [1097, 336] width 162 height 16
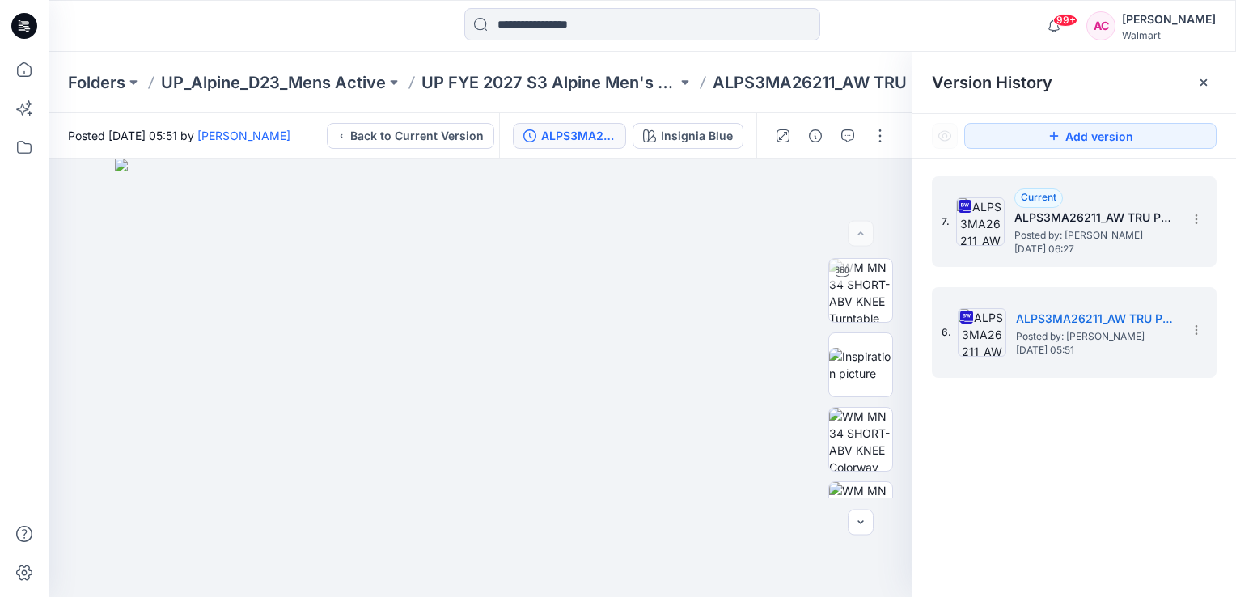
click at [1092, 238] on span "Posted by: [PERSON_NAME]" at bounding box center [1095, 235] width 162 height 16
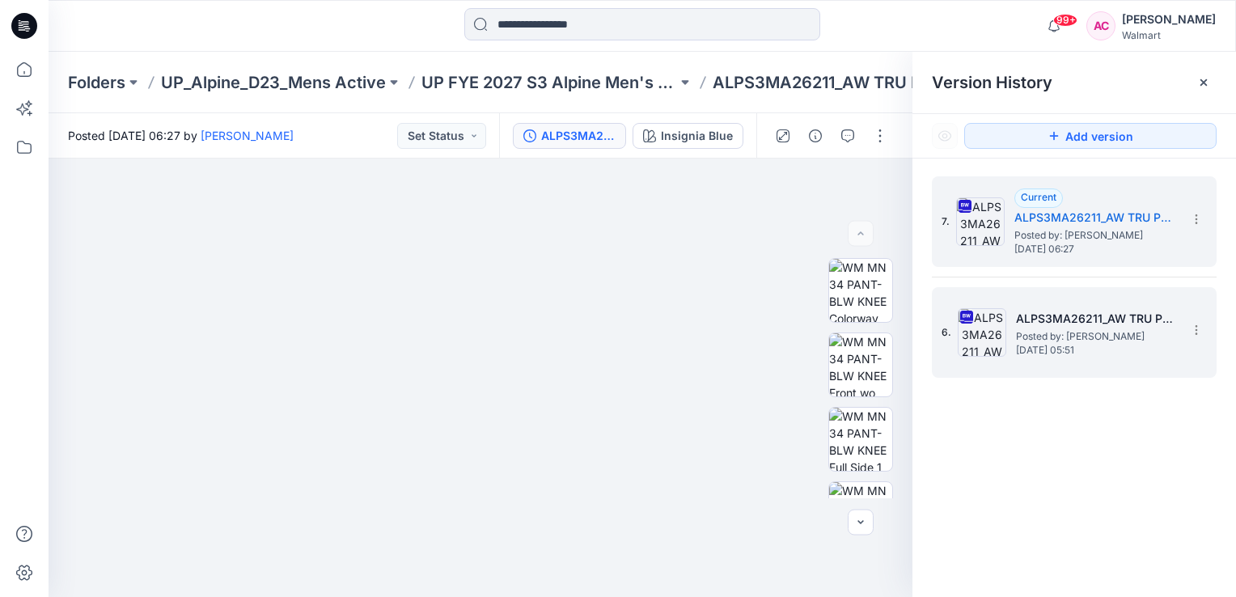
click at [1063, 325] on h5 "ALPS3MA26211_AW TRU PERFORMANCE SHORT- 6” INSEAM" at bounding box center [1097, 318] width 162 height 19
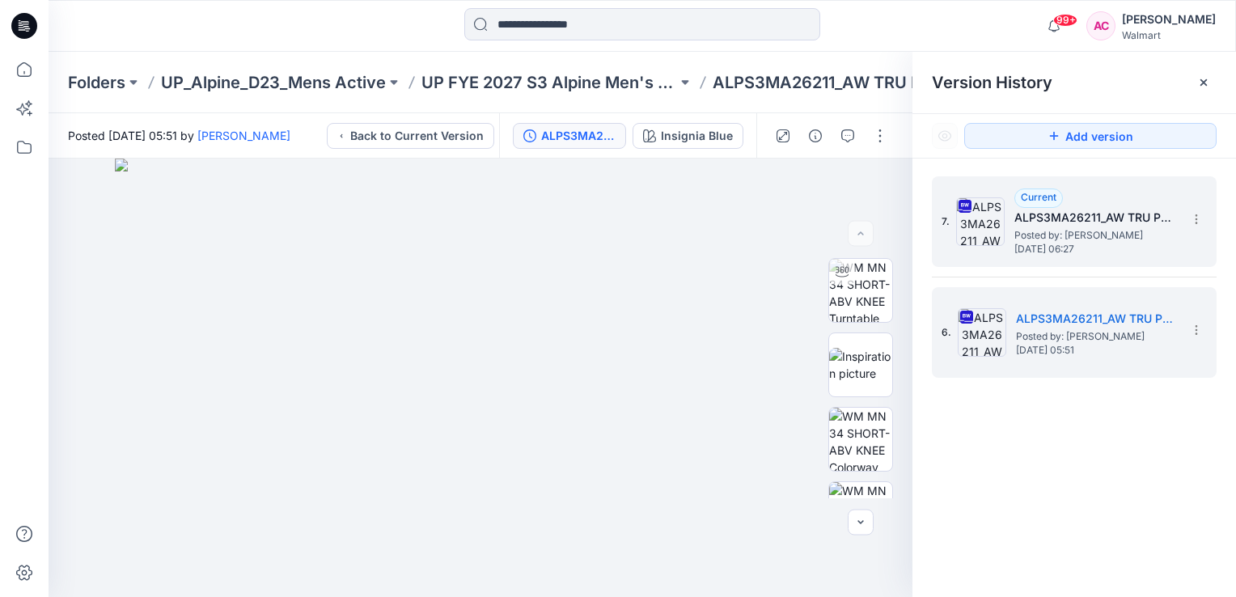
click at [1063, 223] on h5 "ALPS3MA26211_AW TRU PERFORMANCE SHORT- 6” INSEAM" at bounding box center [1095, 217] width 162 height 19
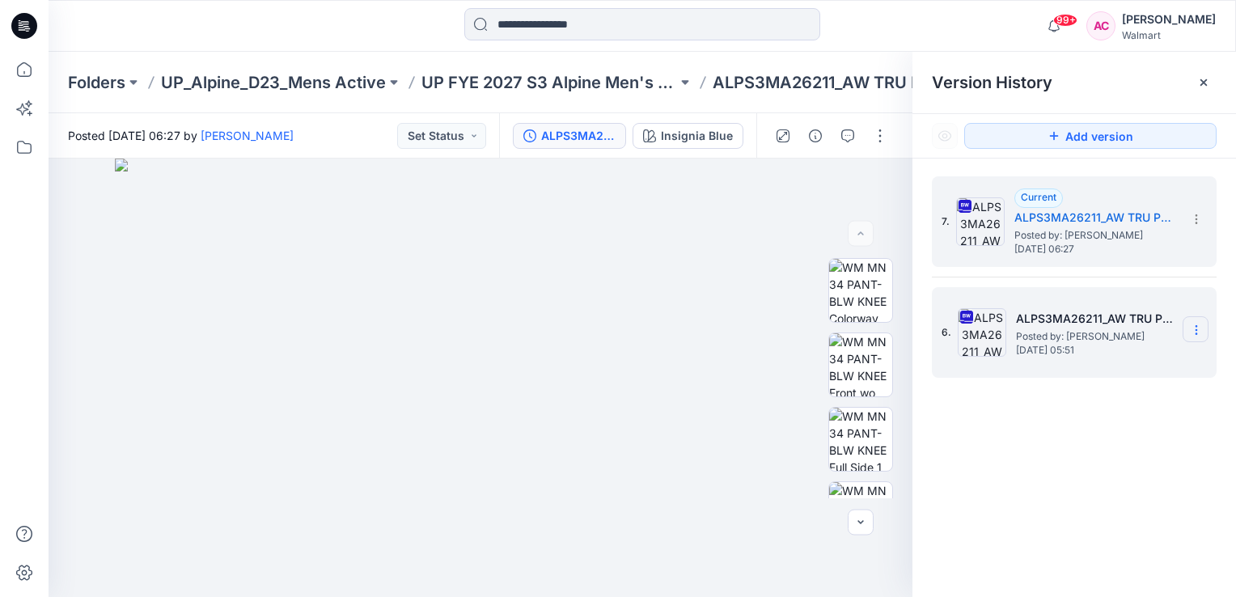
click at [1202, 332] on icon at bounding box center [1196, 330] width 13 height 13
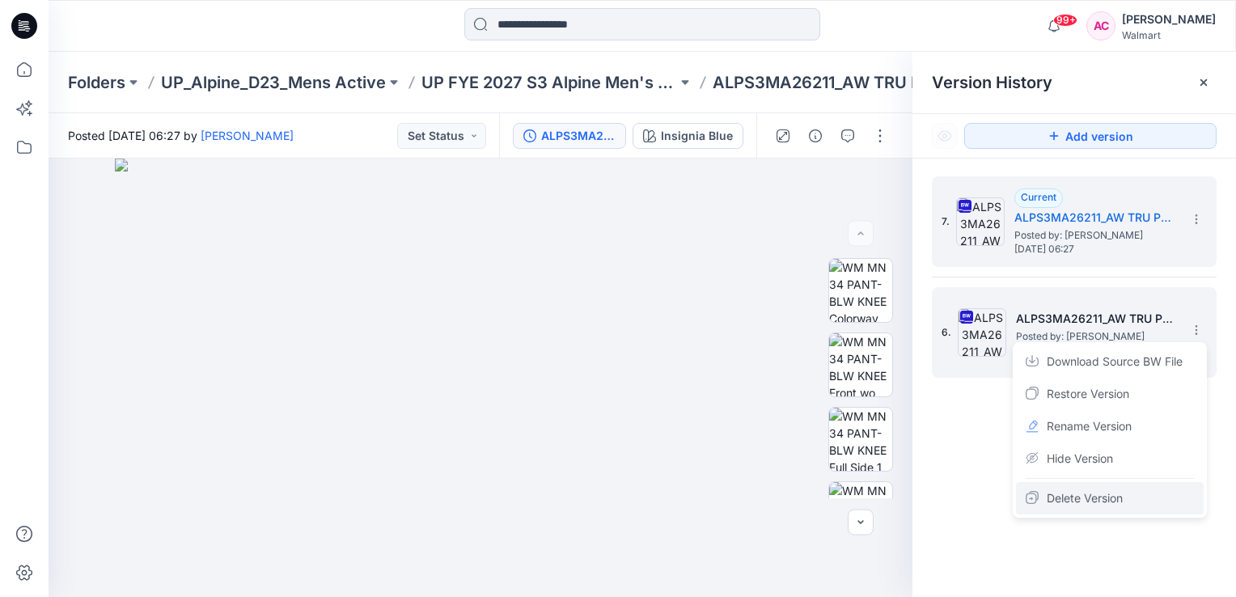
click at [1097, 504] on span "Delete Version" at bounding box center [1085, 498] width 76 height 19
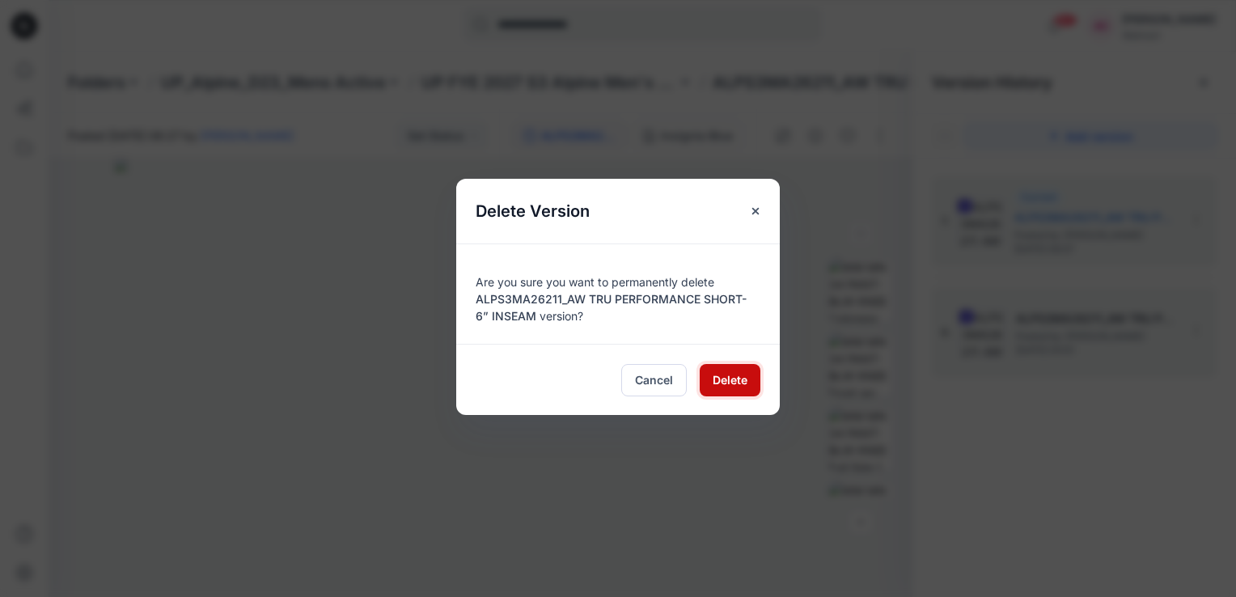
click at [747, 384] on span "Delete" at bounding box center [730, 379] width 35 height 17
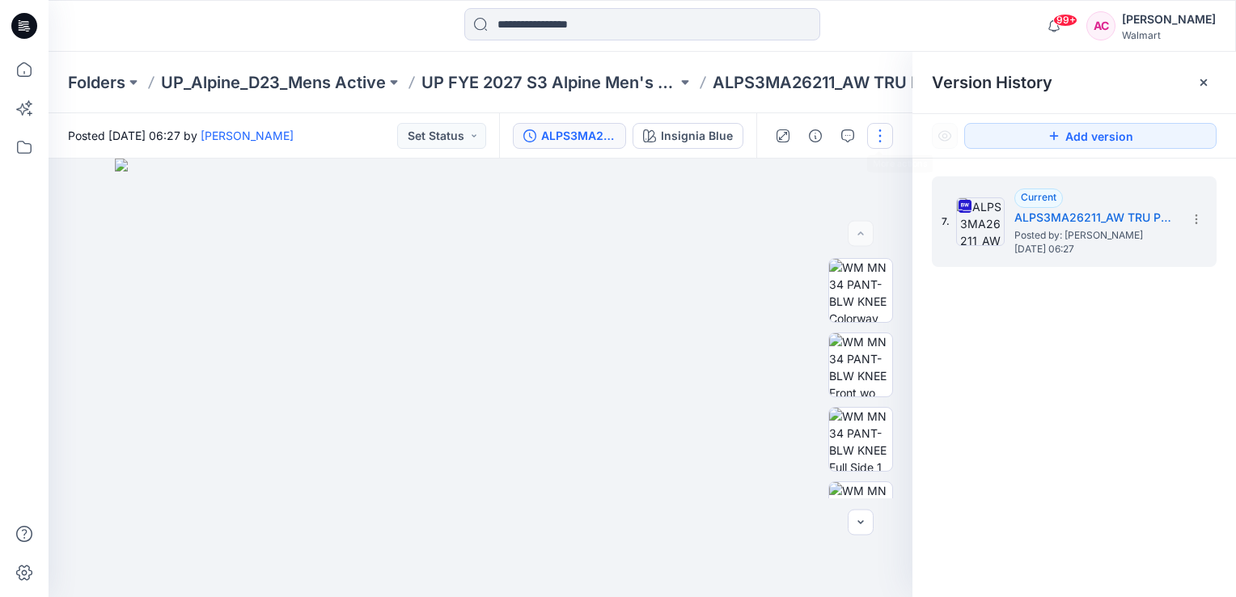
click at [878, 134] on button "button" at bounding box center [880, 136] width 26 height 26
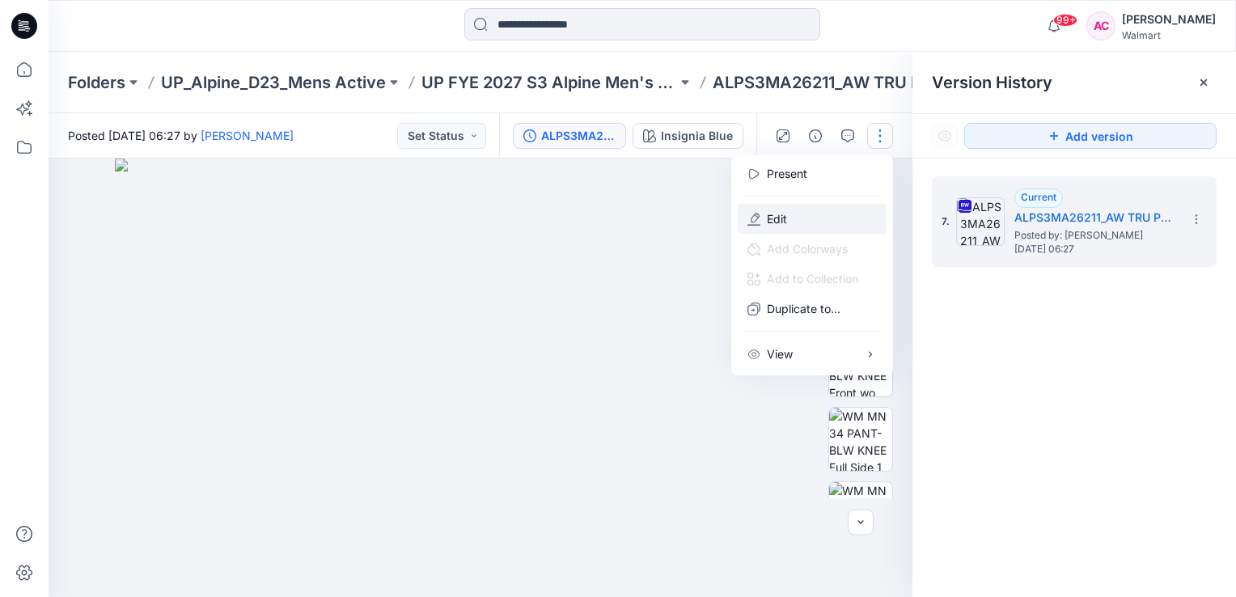
click at [781, 218] on p "Edit" at bounding box center [777, 218] width 20 height 17
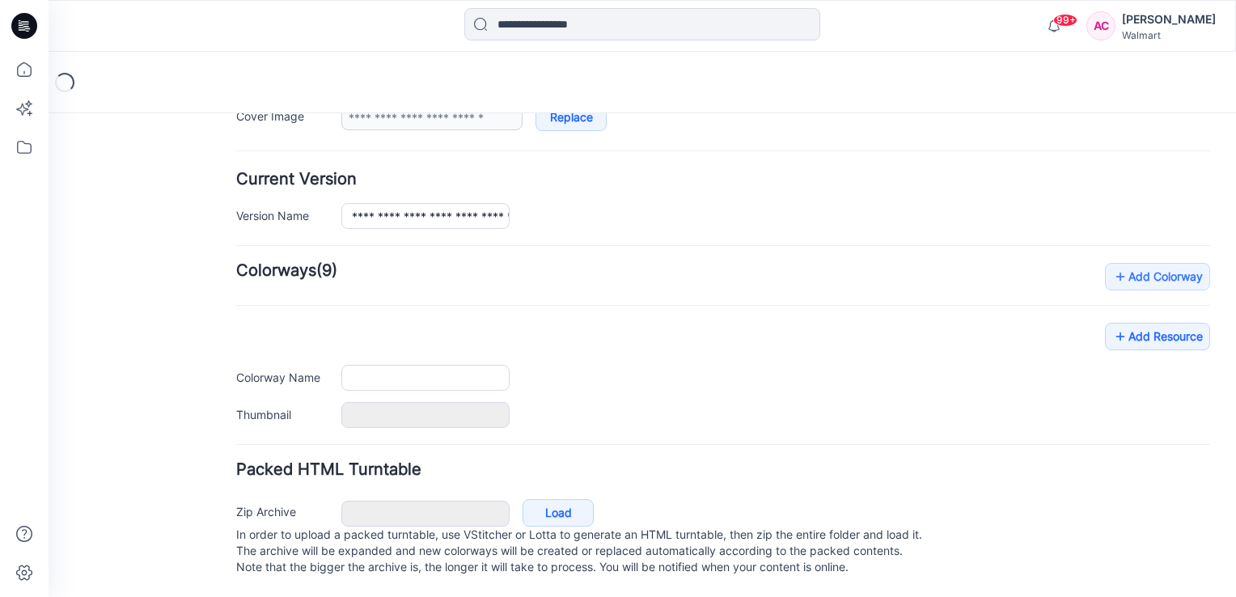
type input "**********"
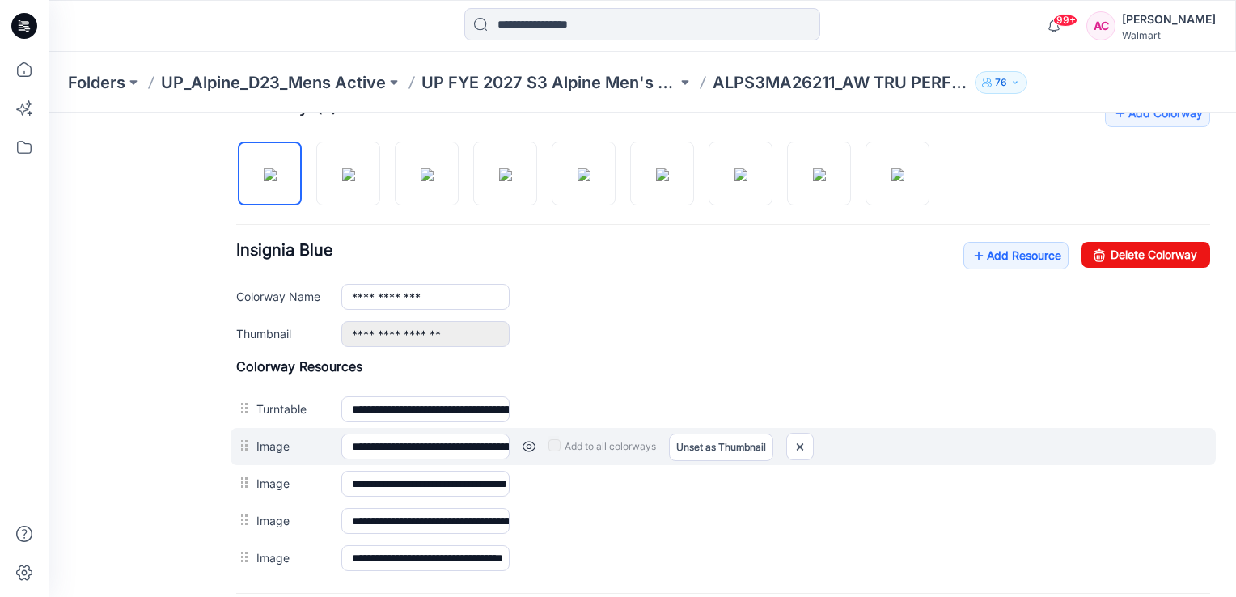
scroll to position [518, 0]
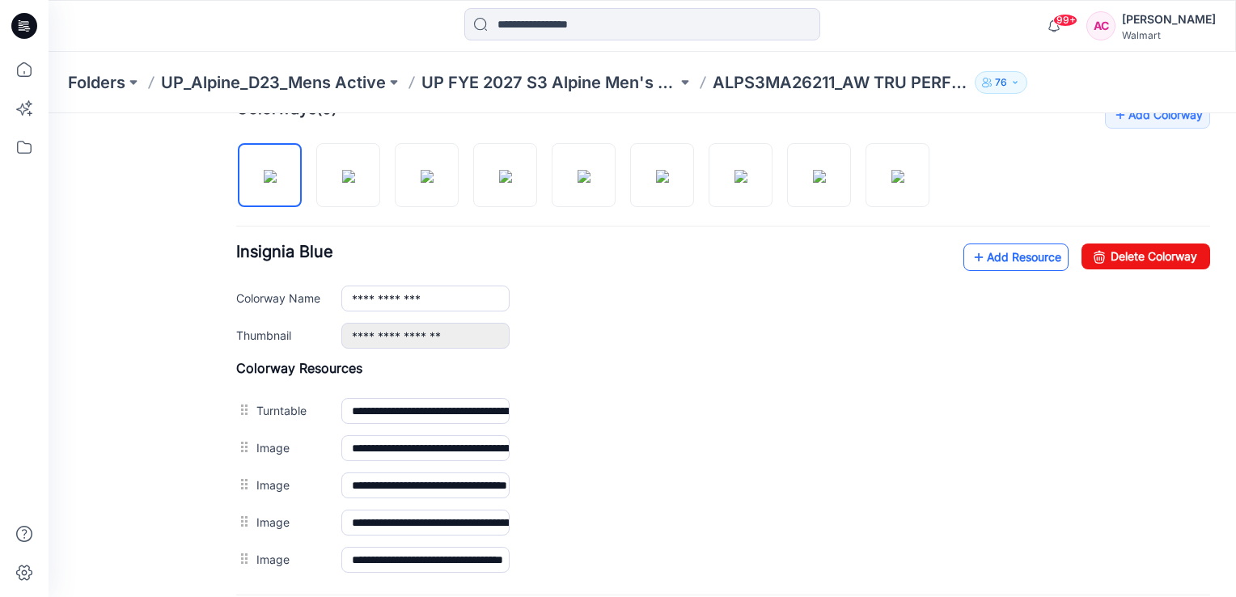
click at [997, 256] on link "Add Resource" at bounding box center [1015, 257] width 105 height 28
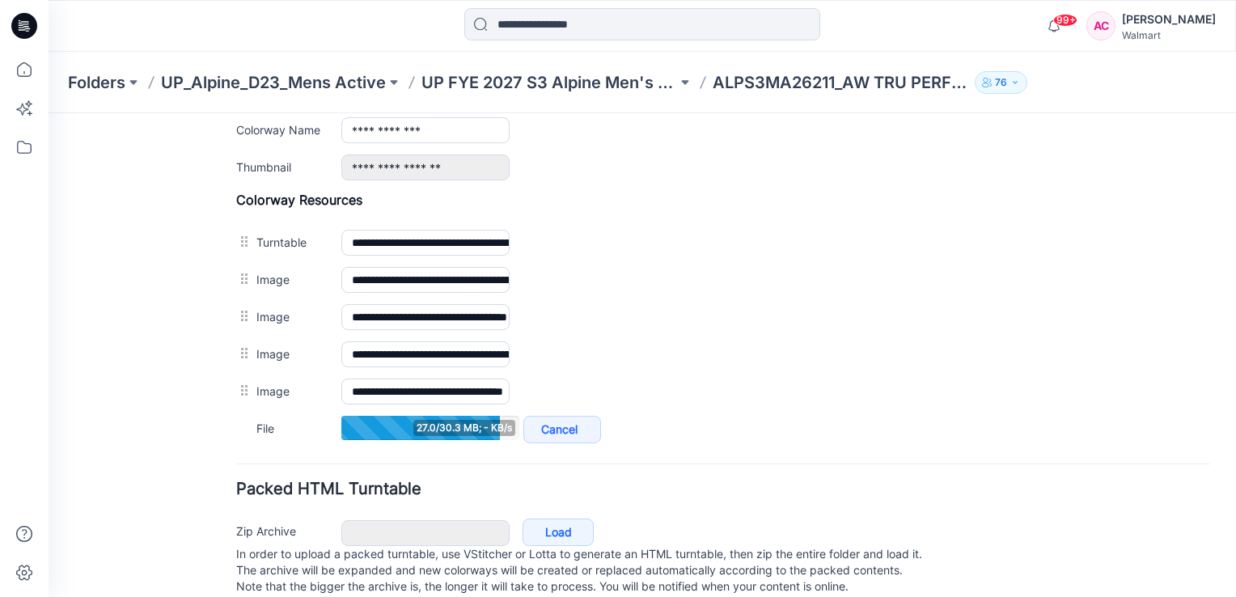
scroll to position [635, 0]
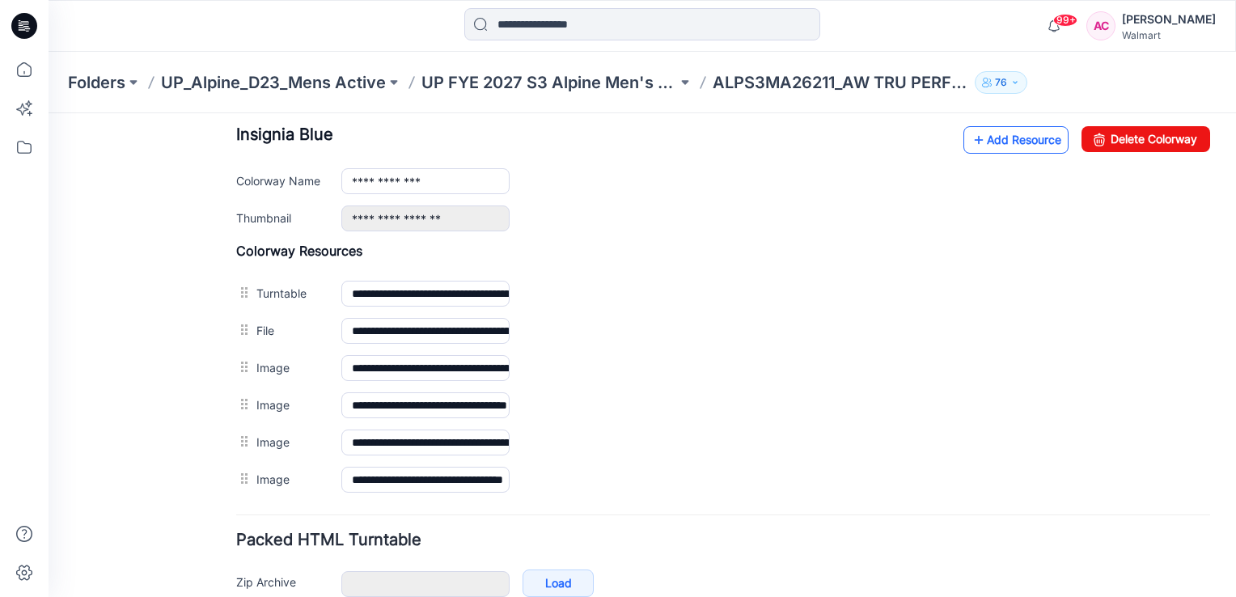
click at [1002, 136] on link "Add Resource" at bounding box center [1015, 140] width 105 height 28
click at [999, 138] on link "Add Resource" at bounding box center [1015, 140] width 105 height 28
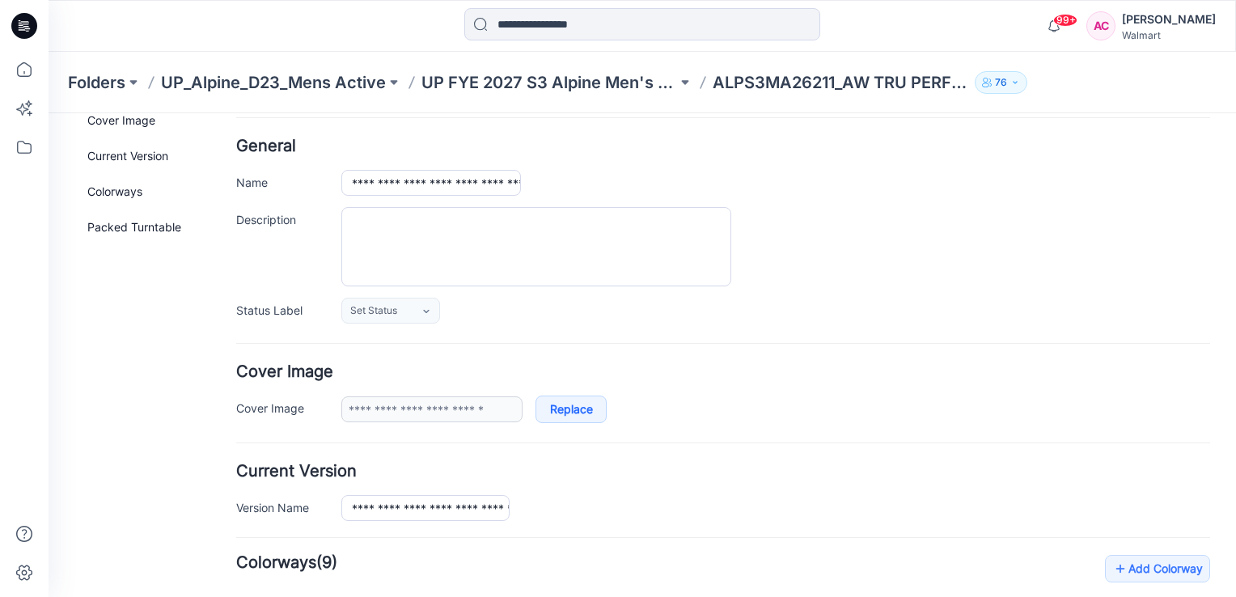
scroll to position [0, 0]
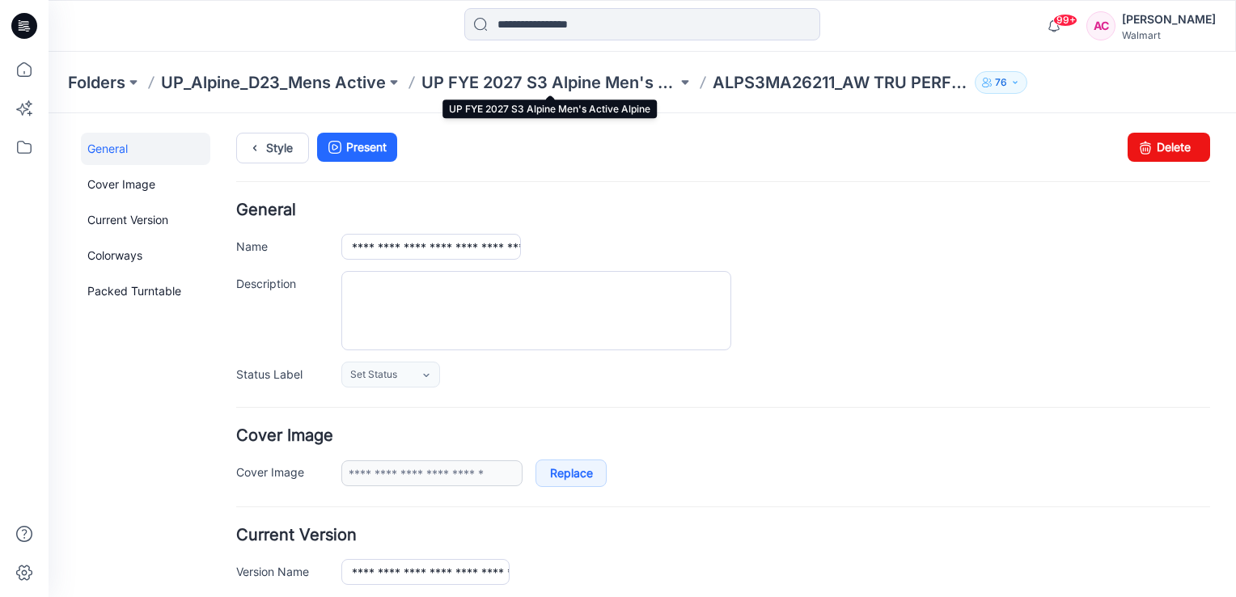
click at [593, 78] on p "UP FYE 2027 S3 Alpine Men's Active Alpine" at bounding box center [549, 82] width 256 height 23
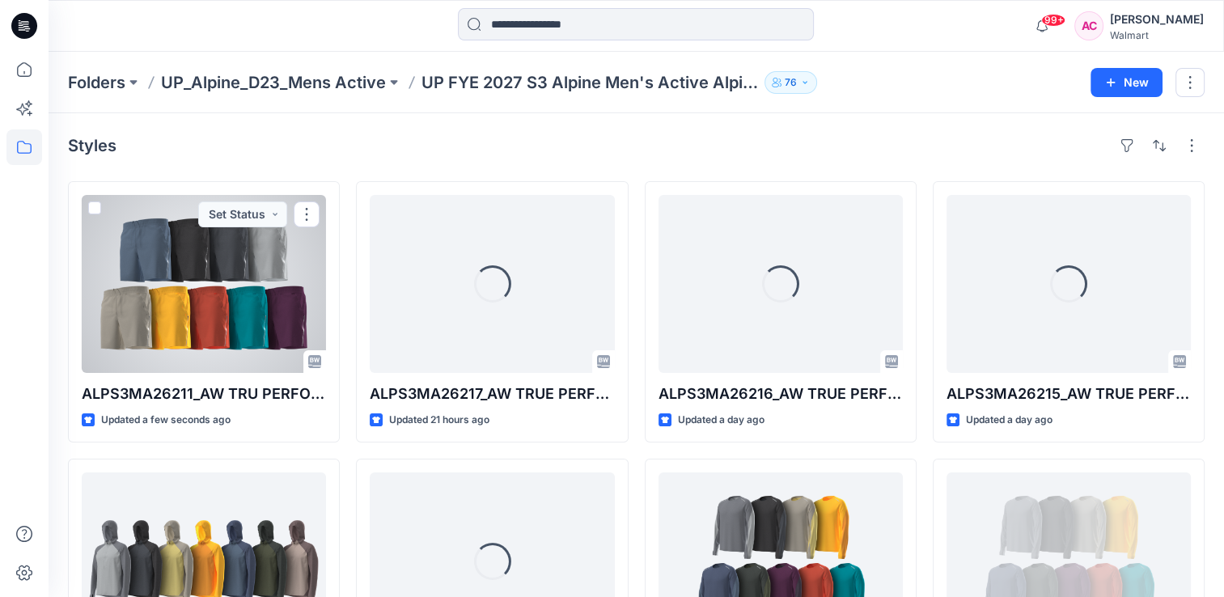
click at [194, 309] on div at bounding box center [204, 284] width 244 height 178
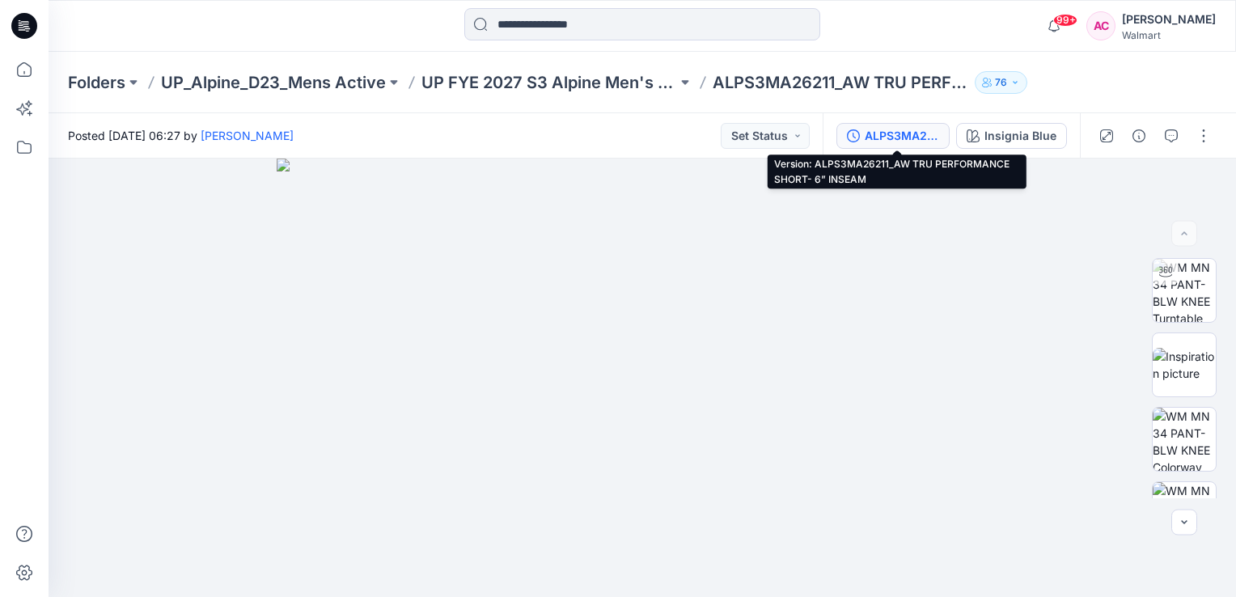
click at [889, 138] on div "ALPS3MA26211_AW TRU PERFORMANCE SHORT- 6” INSEAM" at bounding box center [902, 136] width 74 height 18
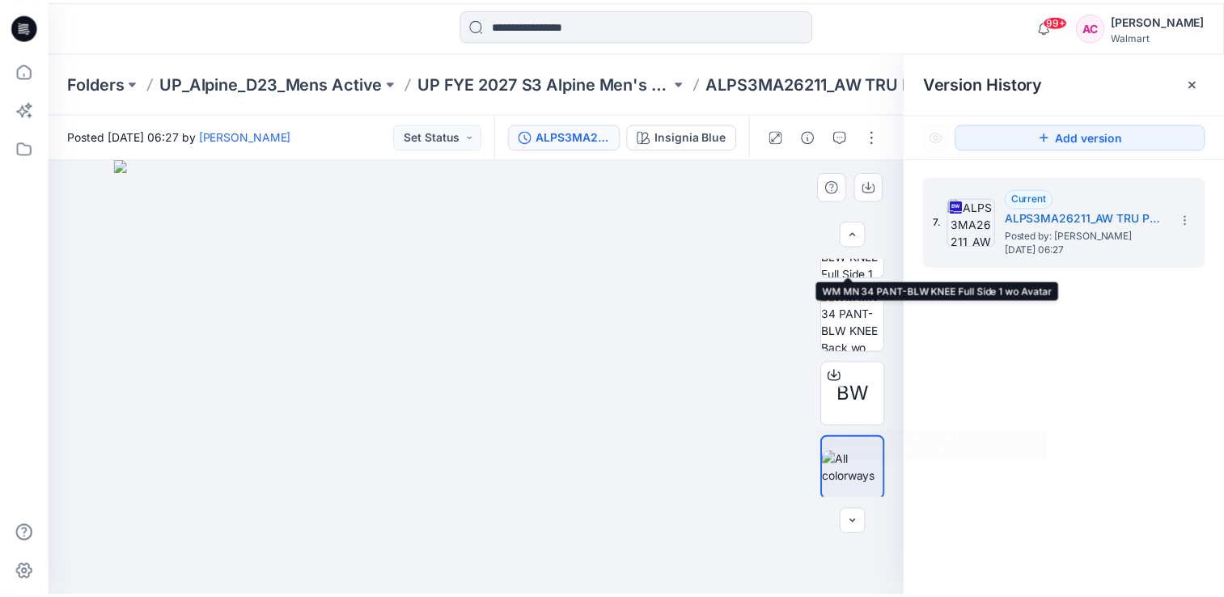
scroll to position [345, 0]
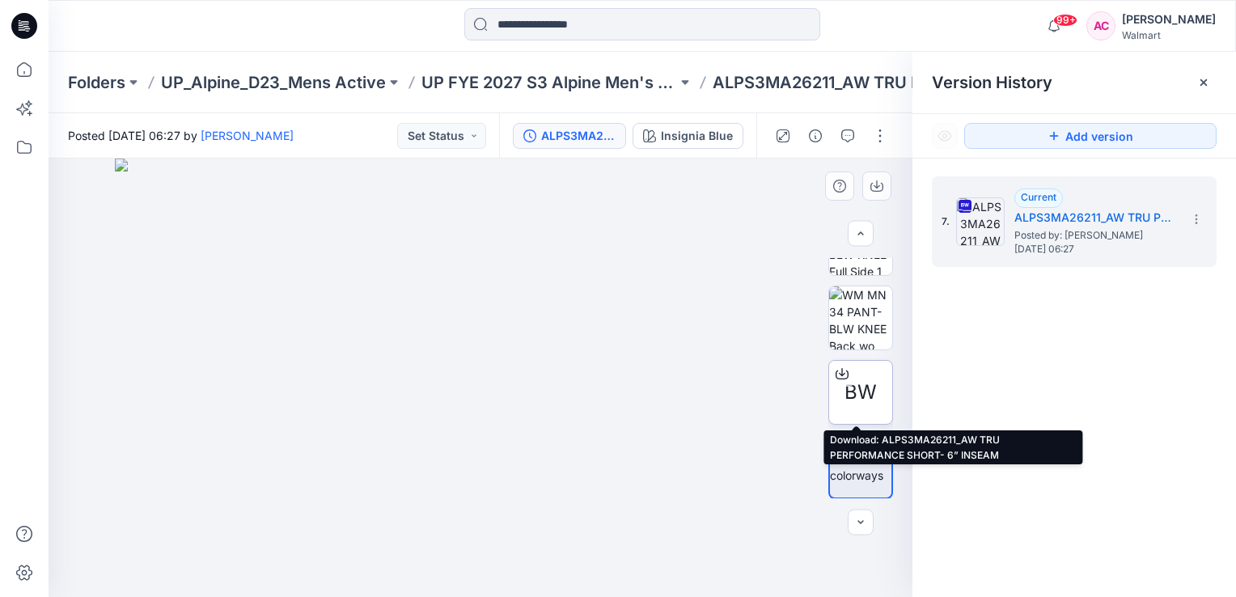
click at [857, 380] on span "BW" at bounding box center [860, 392] width 32 height 29
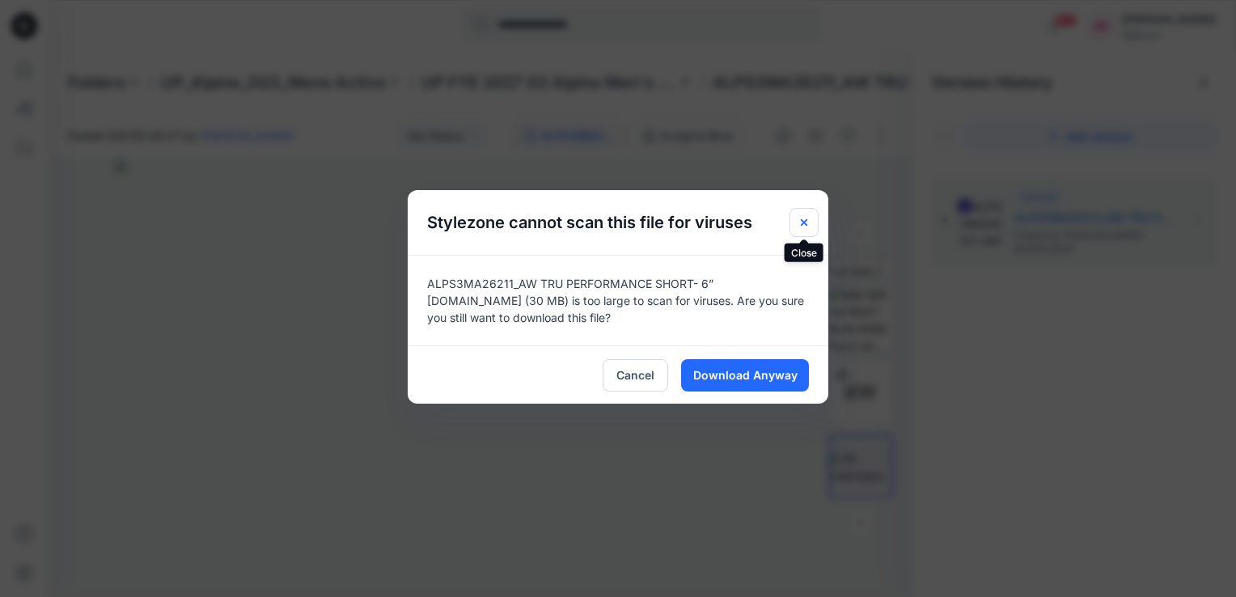
click at [806, 226] on icon "Close" at bounding box center [804, 222] width 13 height 13
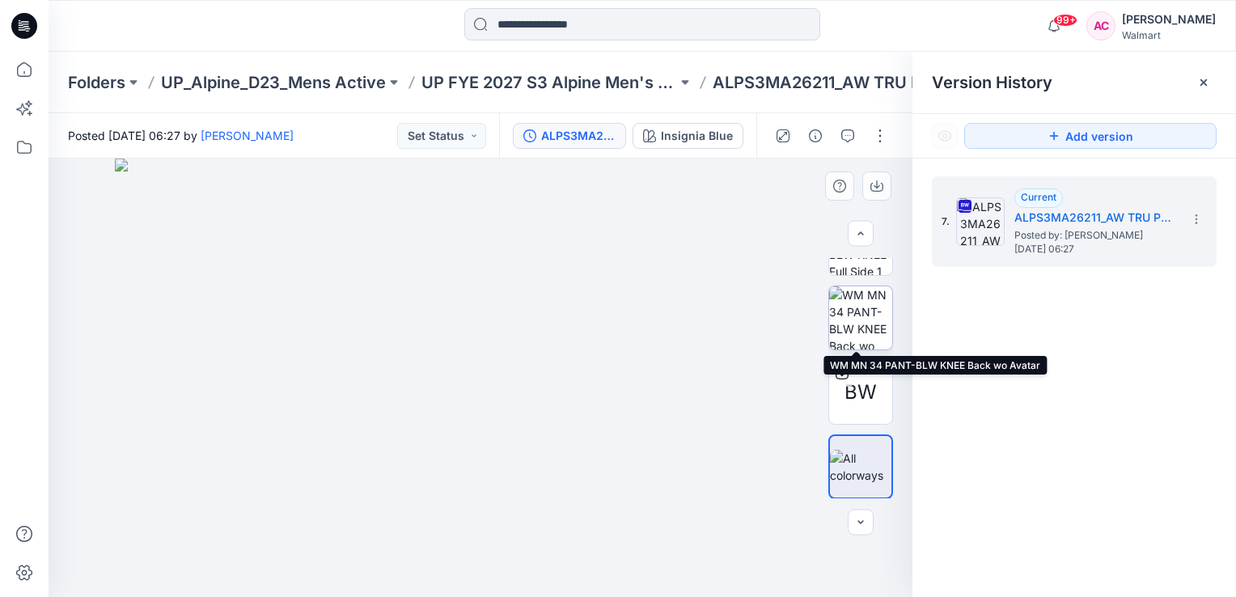
click at [861, 305] on img at bounding box center [860, 317] width 63 height 63
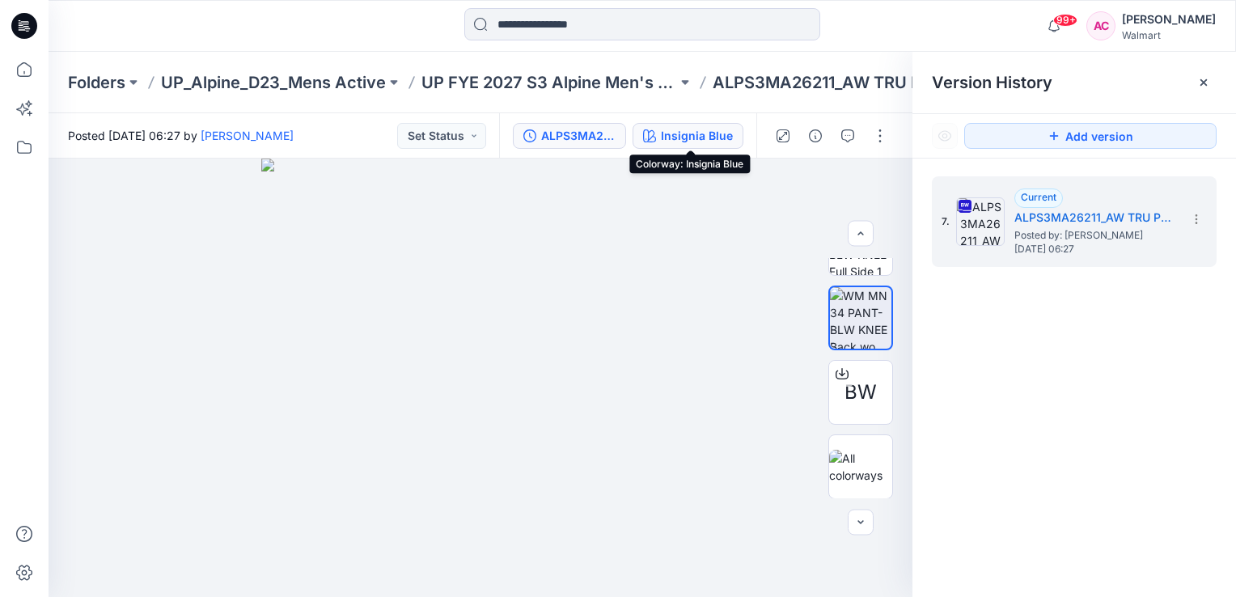
click at [711, 133] on div "Insignia Blue" at bounding box center [697, 136] width 72 height 18
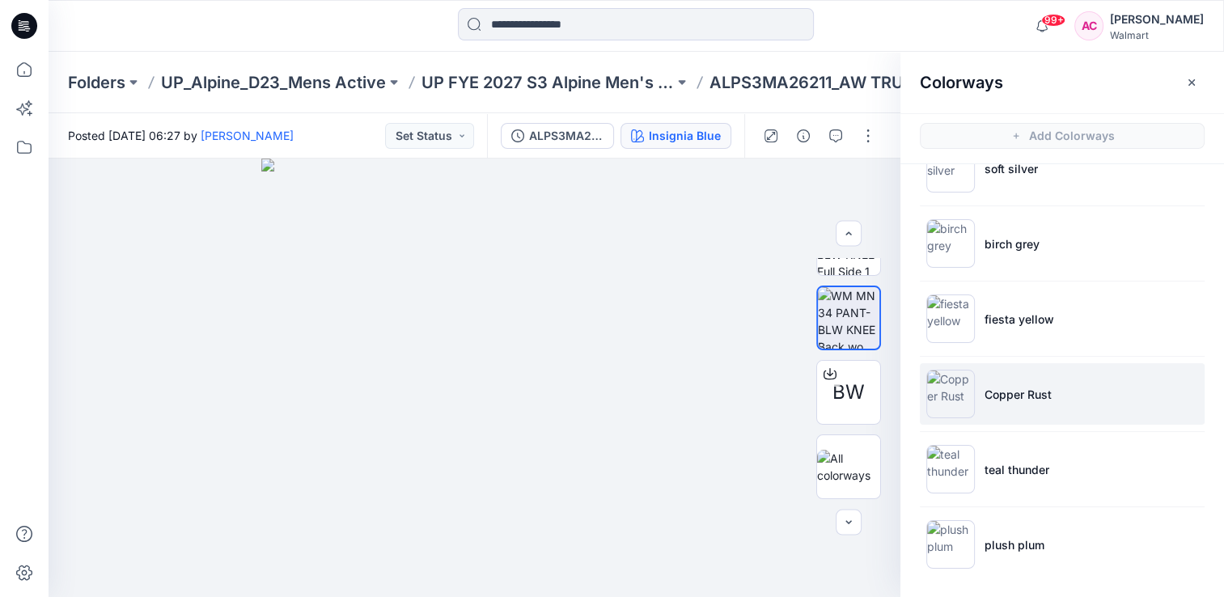
scroll to position [269, 0]
click at [1018, 390] on p "Copper Rust" at bounding box center [1017, 394] width 67 height 17
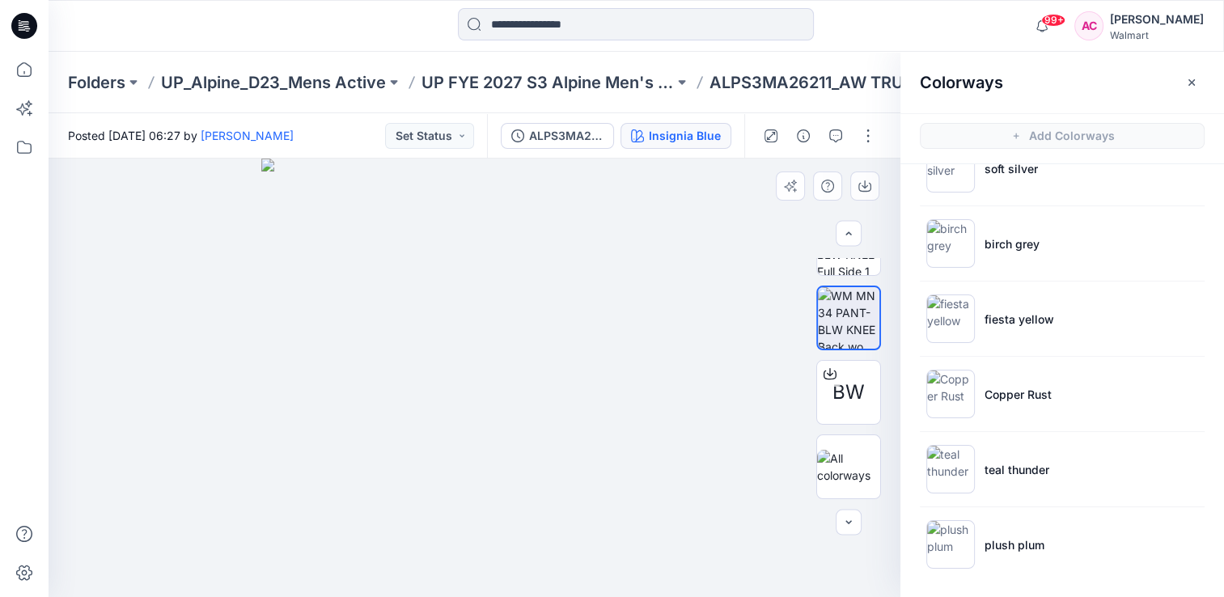
scroll to position [196, 0]
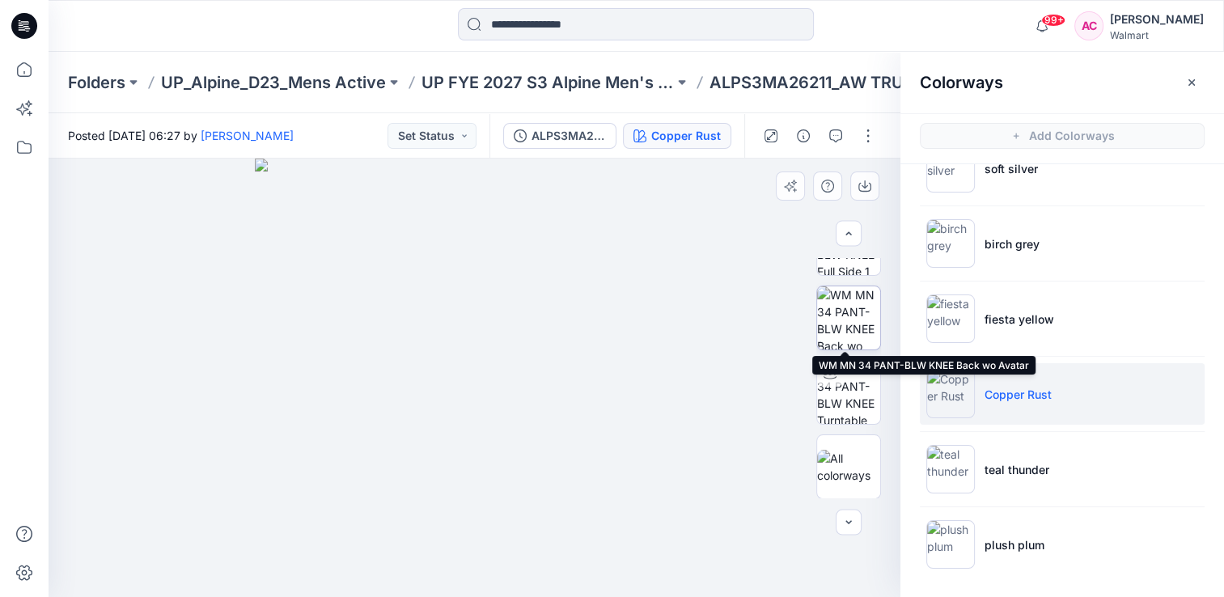
click at [848, 310] on img at bounding box center [848, 317] width 63 height 63
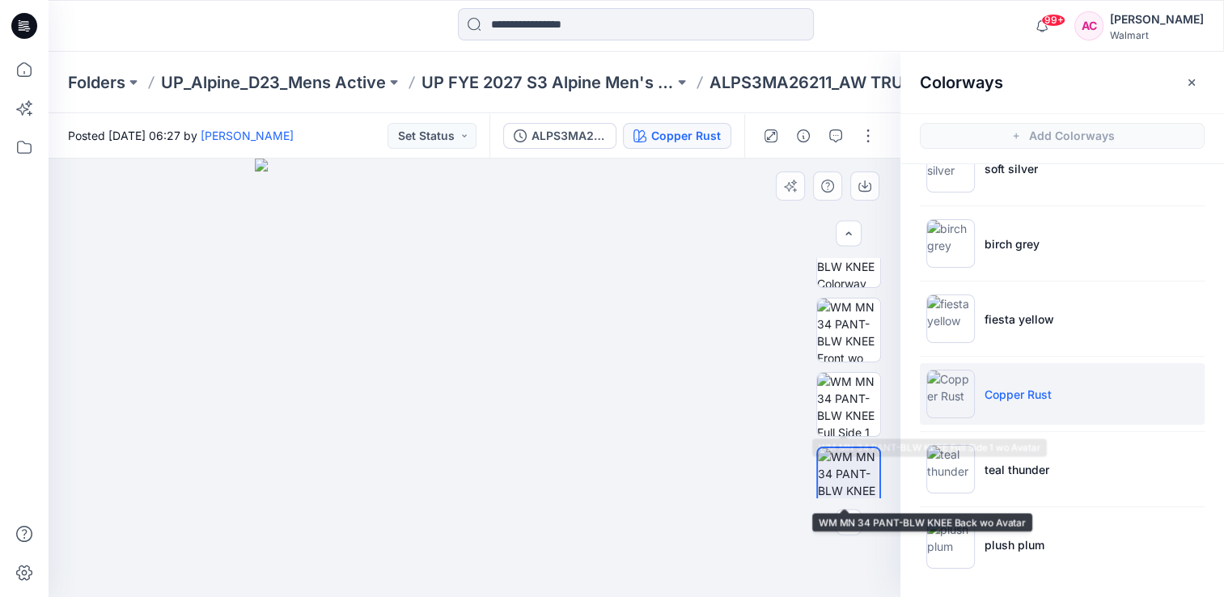
scroll to position [34, 0]
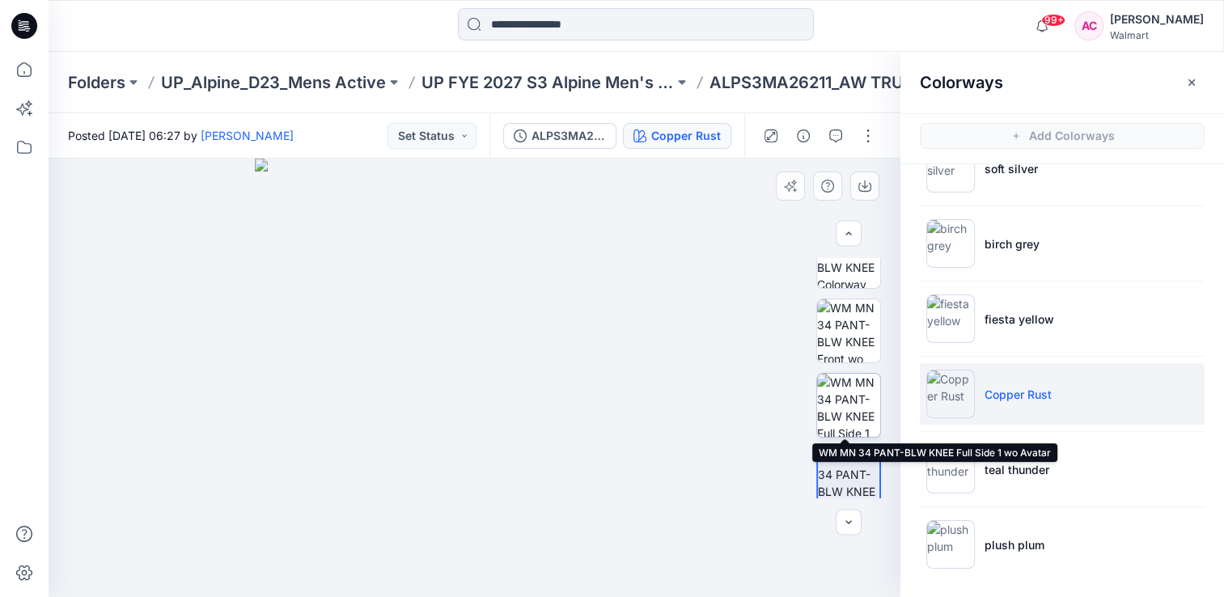
click at [847, 401] on img at bounding box center [848, 405] width 63 height 63
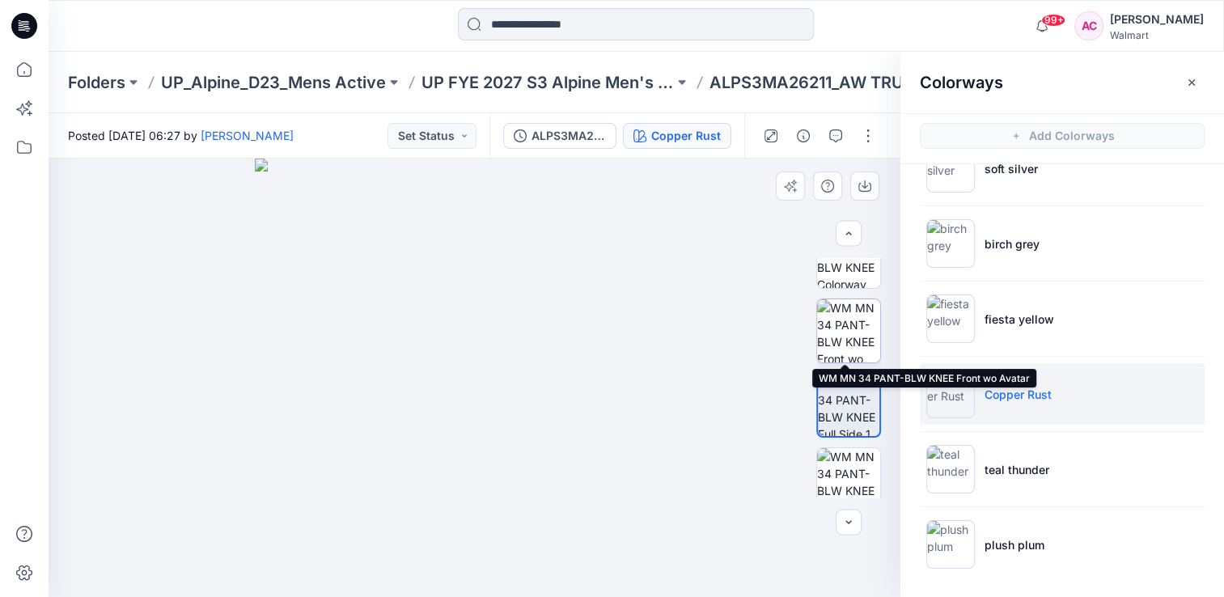
click at [842, 318] on img at bounding box center [848, 330] width 63 height 63
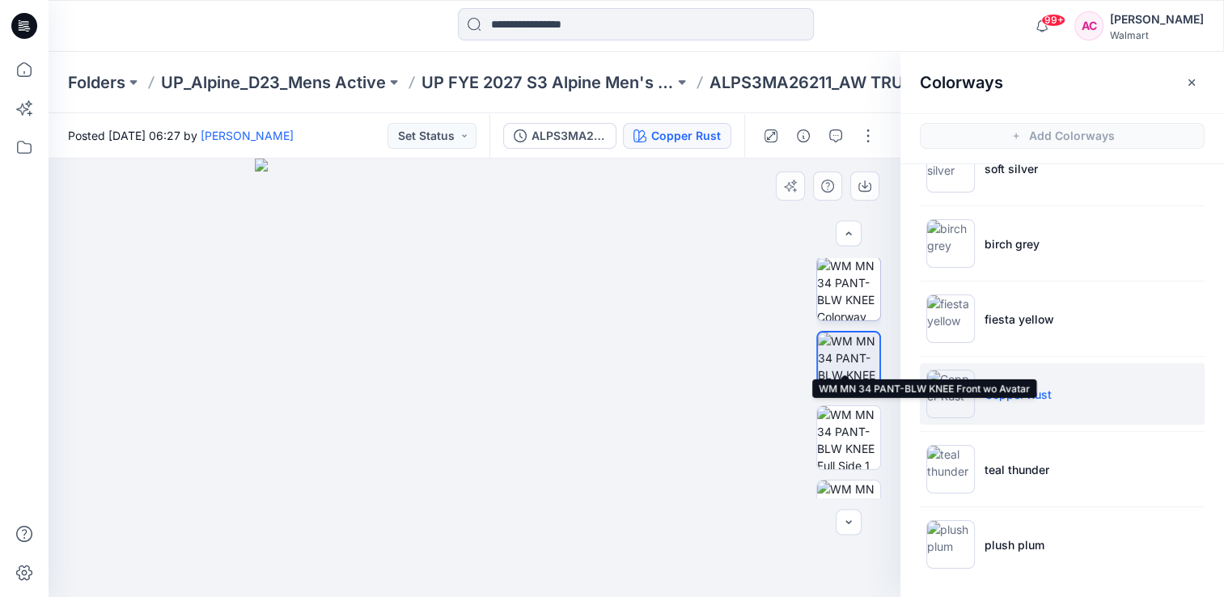
scroll to position [0, 0]
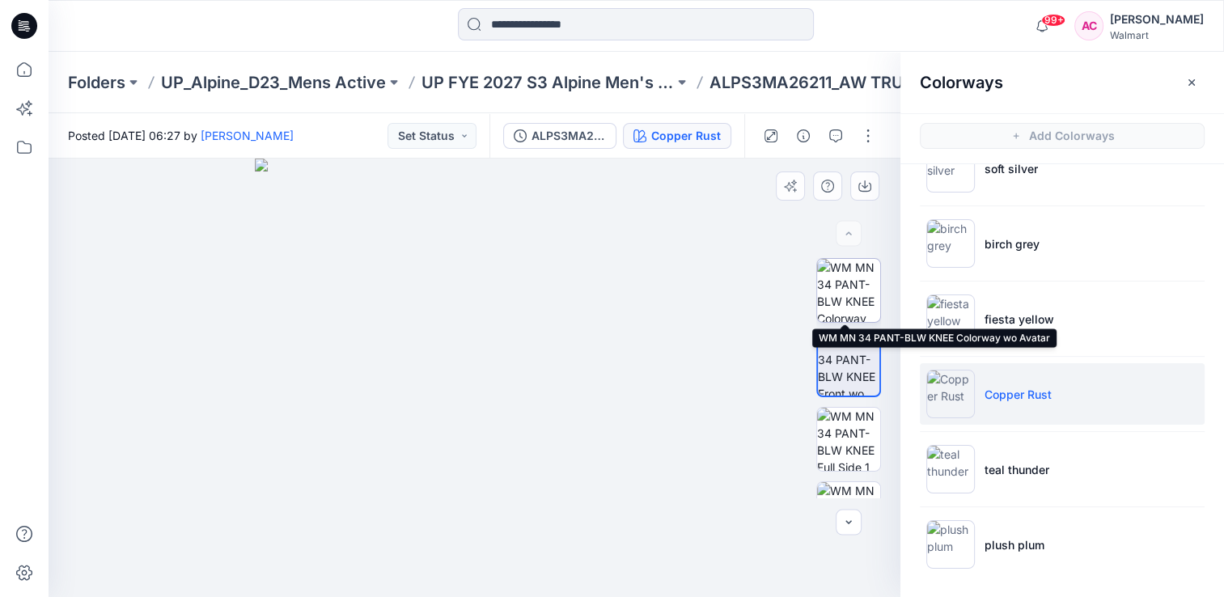
click at [857, 290] on img at bounding box center [848, 290] width 63 height 63
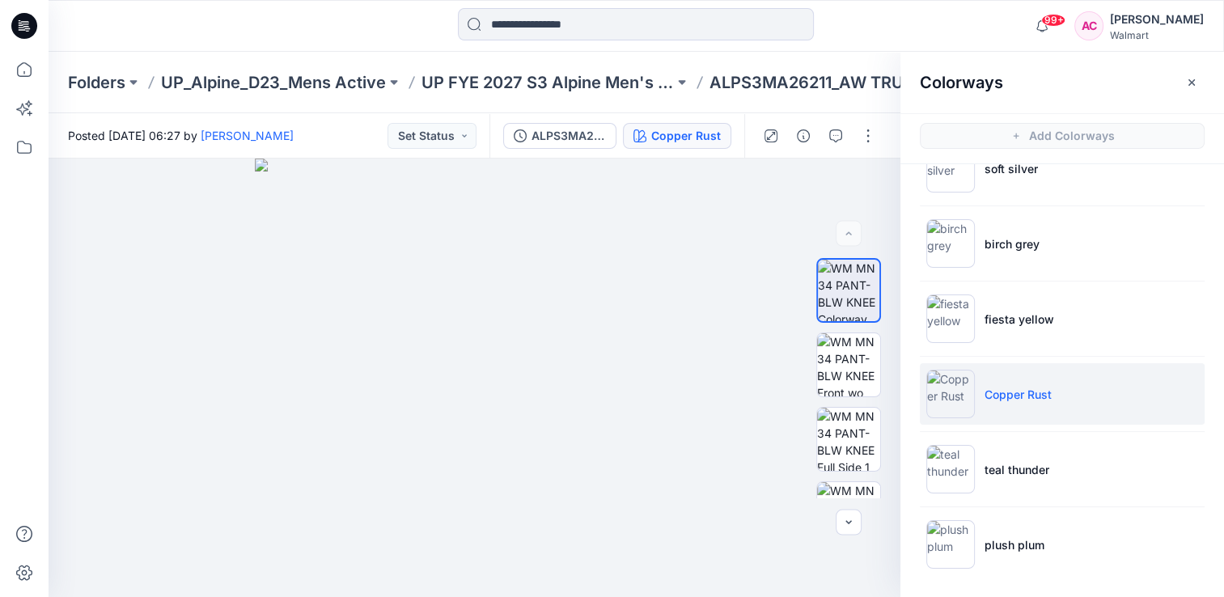
click at [877, 26] on div at bounding box center [635, 26] width 587 height 36
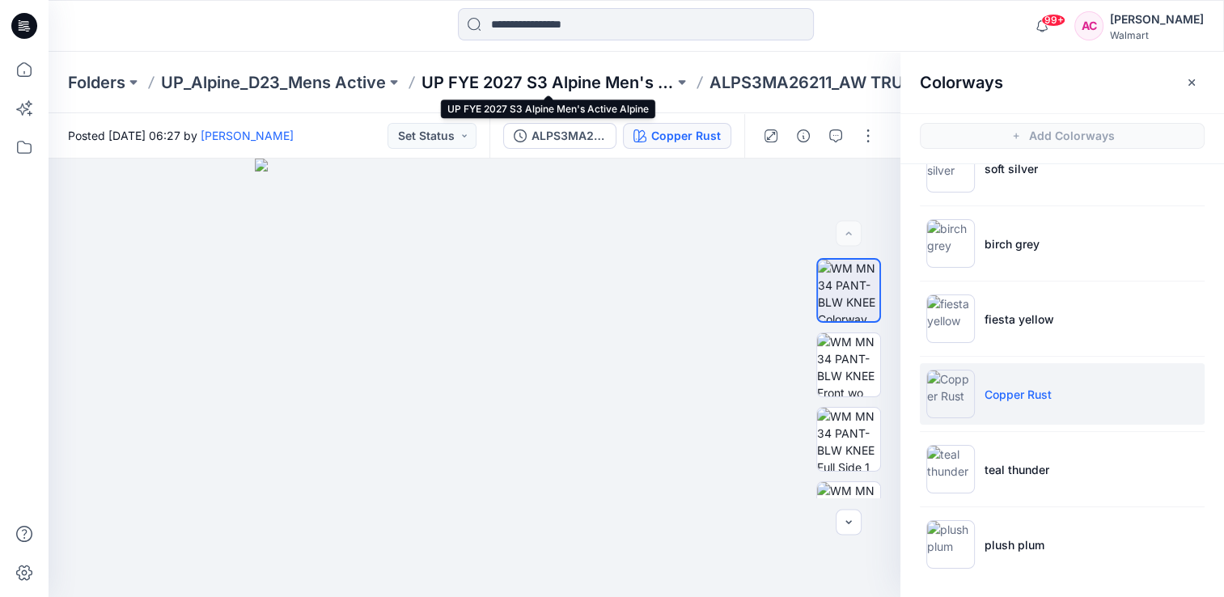
click at [567, 86] on p "UP FYE 2027 S3 Alpine Men's Active Alpine" at bounding box center [547, 82] width 252 height 23
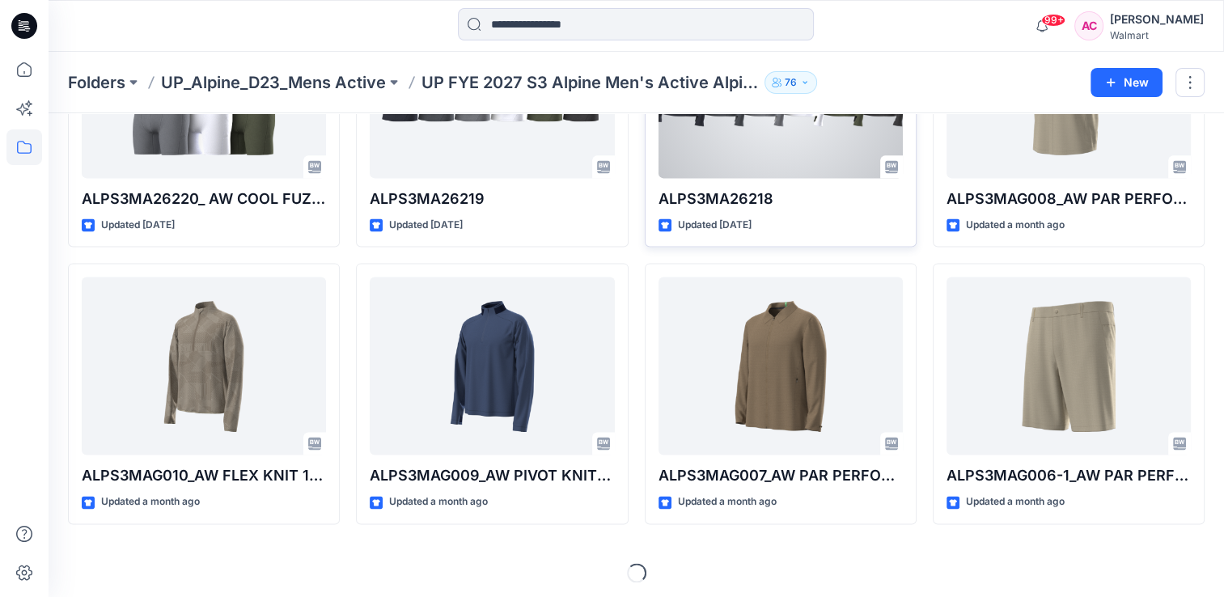
scroll to position [2135, 0]
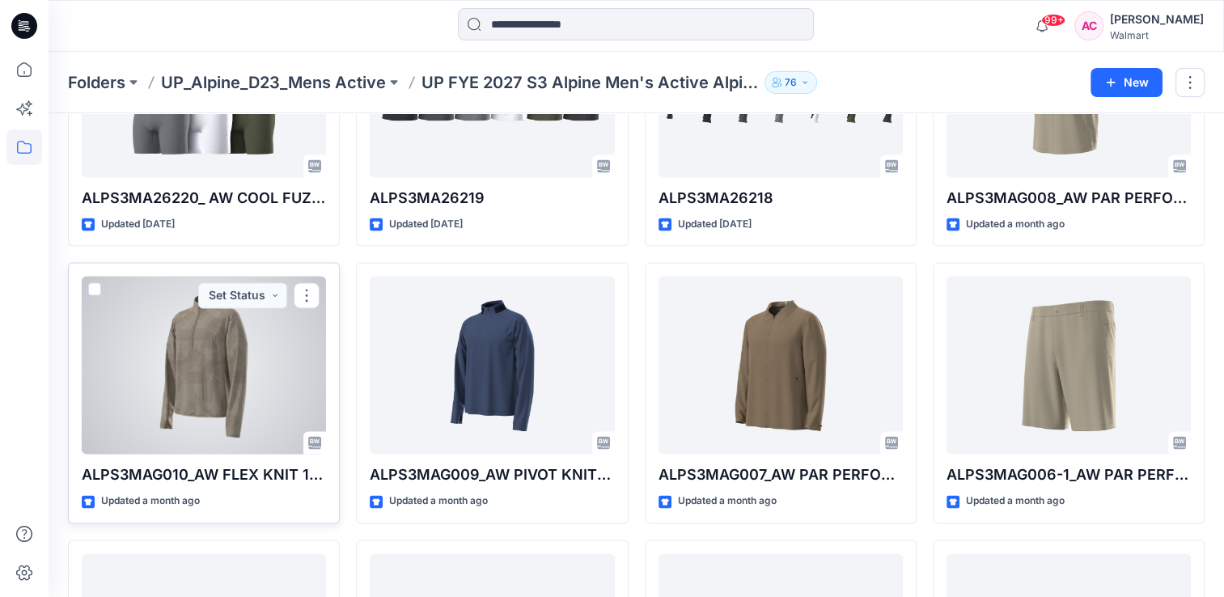
click at [185, 385] on div at bounding box center [204, 365] width 244 height 178
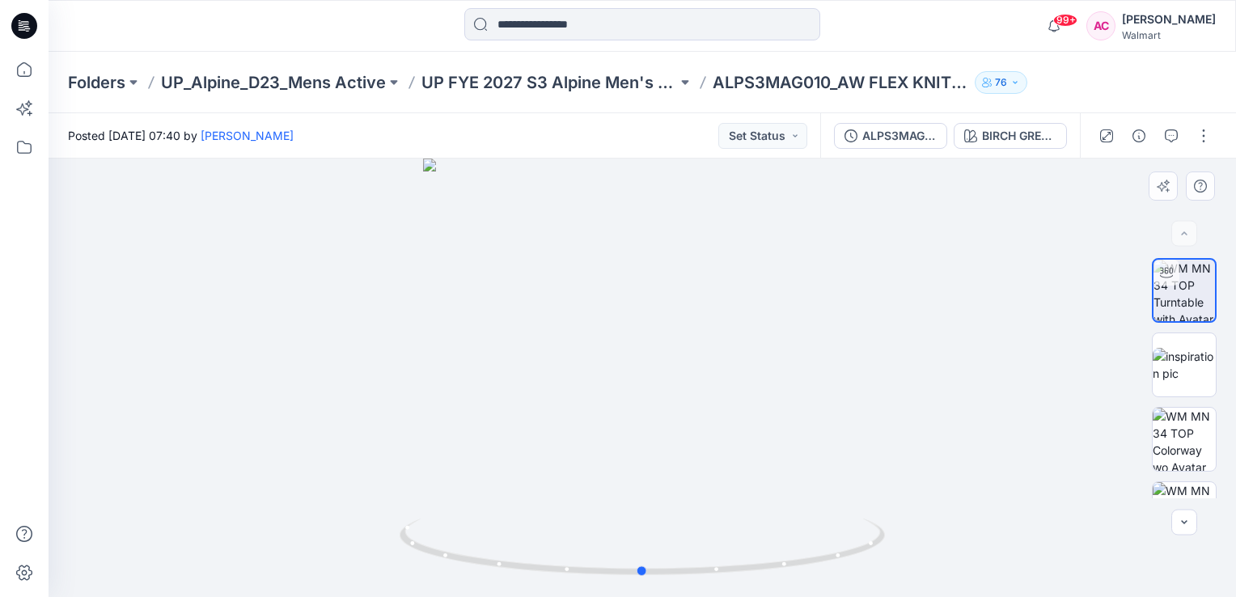
drag, startPoint x: 647, startPoint y: 221, endPoint x: 647, endPoint y: 254, distance: 33.2
click at [647, 254] on div at bounding box center [642, 378] width 1187 height 438
drag, startPoint x: 641, startPoint y: 201, endPoint x: 626, endPoint y: 391, distance: 191.4
click at [621, 400] on img at bounding box center [642, 368] width 815 height 458
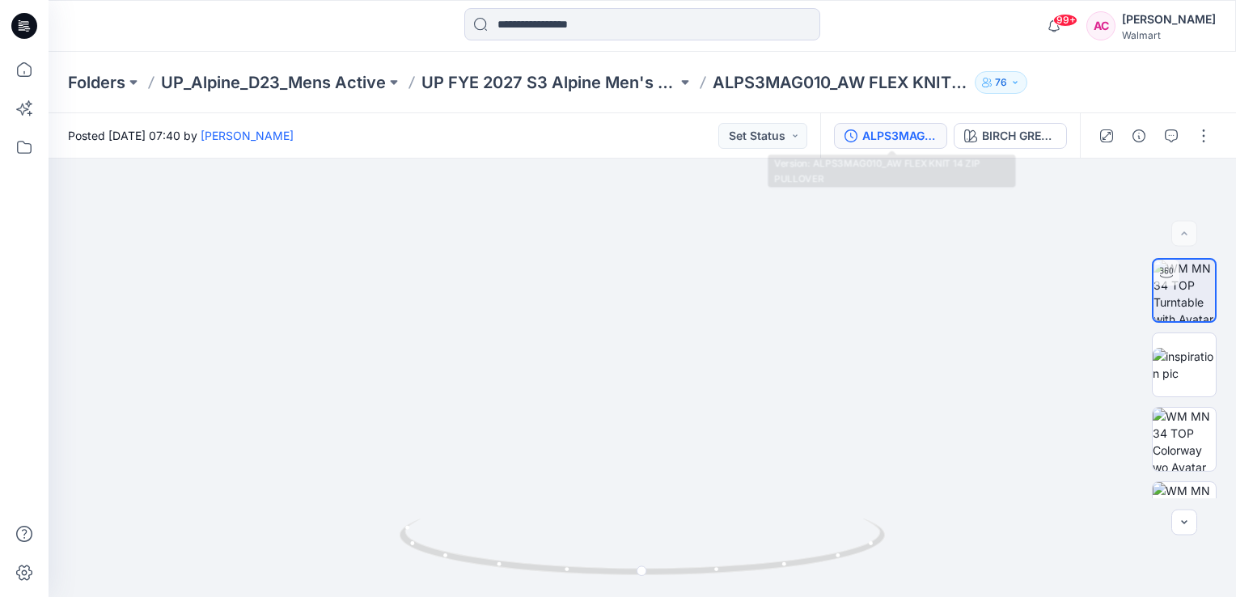
click at [895, 144] on button "ALPS3MAG010_AW FLEX KNIT 14 ZIP PULLOVER" at bounding box center [890, 136] width 113 height 26
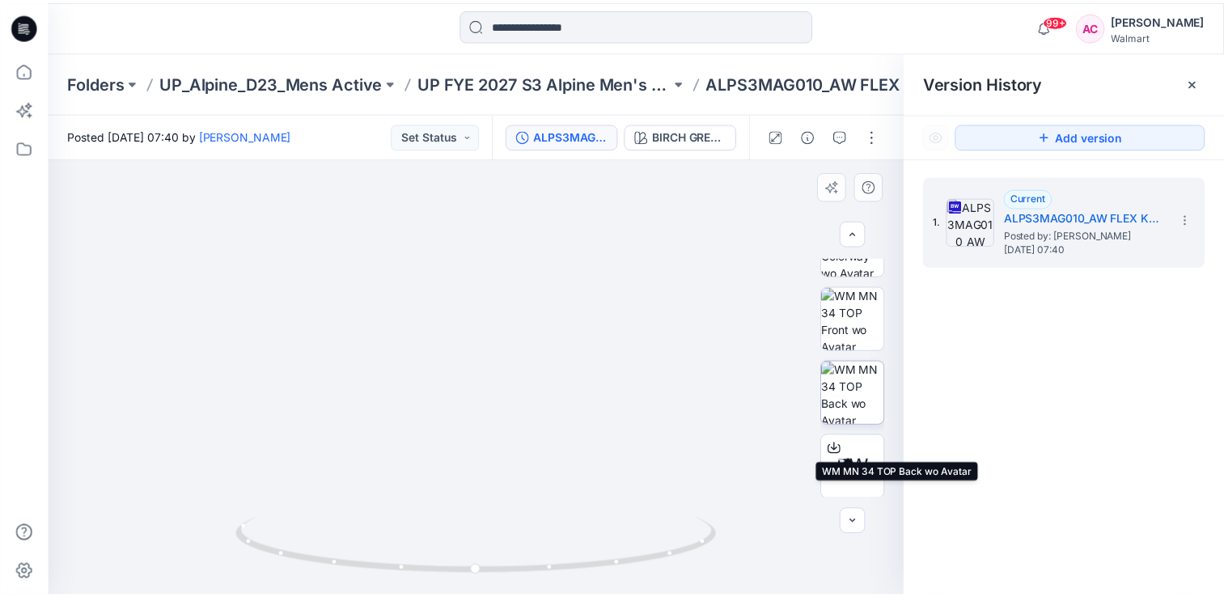
scroll to position [196, 0]
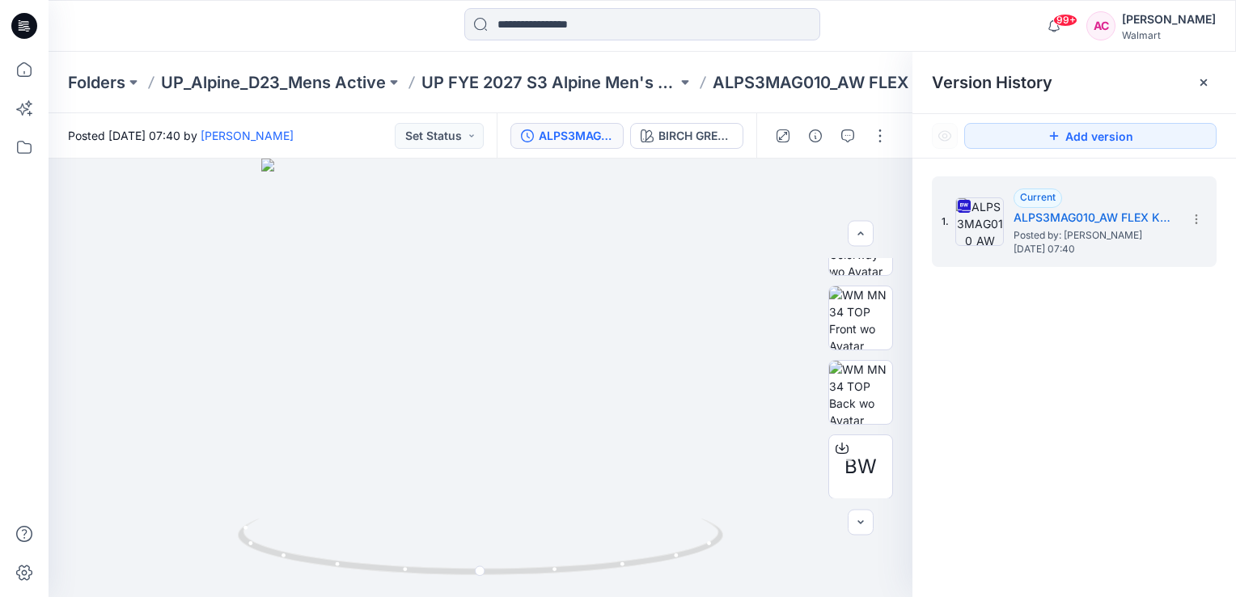
click at [1097, 383] on div "1. Current ALPS3MAG010_AW FLEX KNIT 14 ZIP PULLOVER Posted by: [PERSON_NAME] [D…" at bounding box center [1074, 390] width 324 height 462
click at [579, 85] on p "UP FYE 2027 S3 Alpine Men's Active Alpine" at bounding box center [549, 82] width 256 height 23
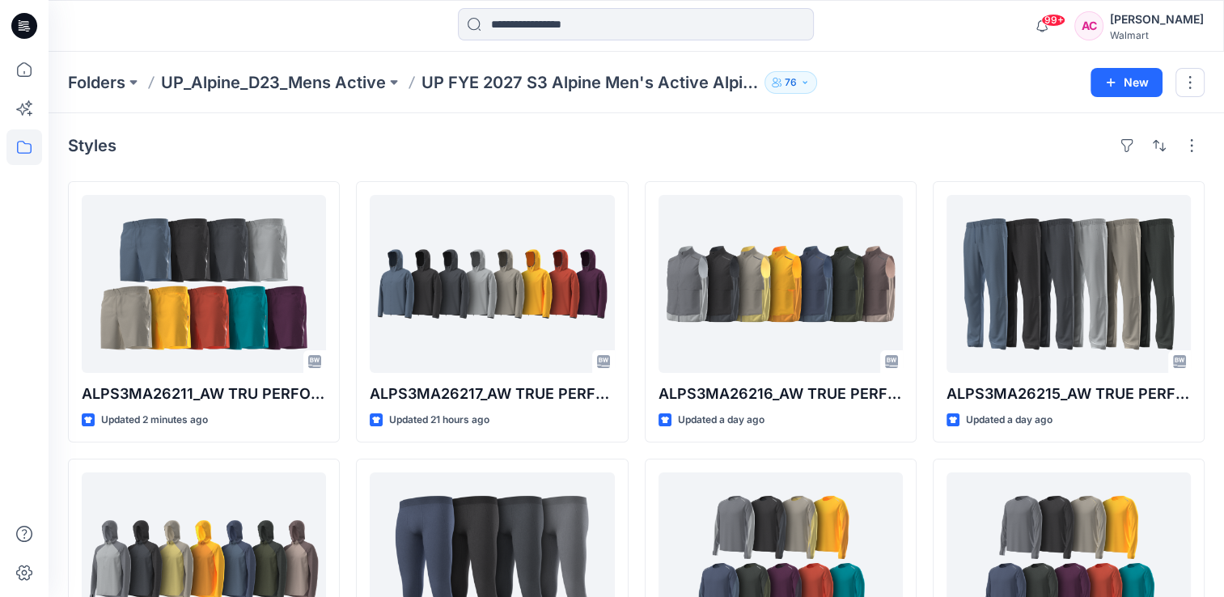
click at [353, 135] on div "Styles" at bounding box center [636, 146] width 1136 height 26
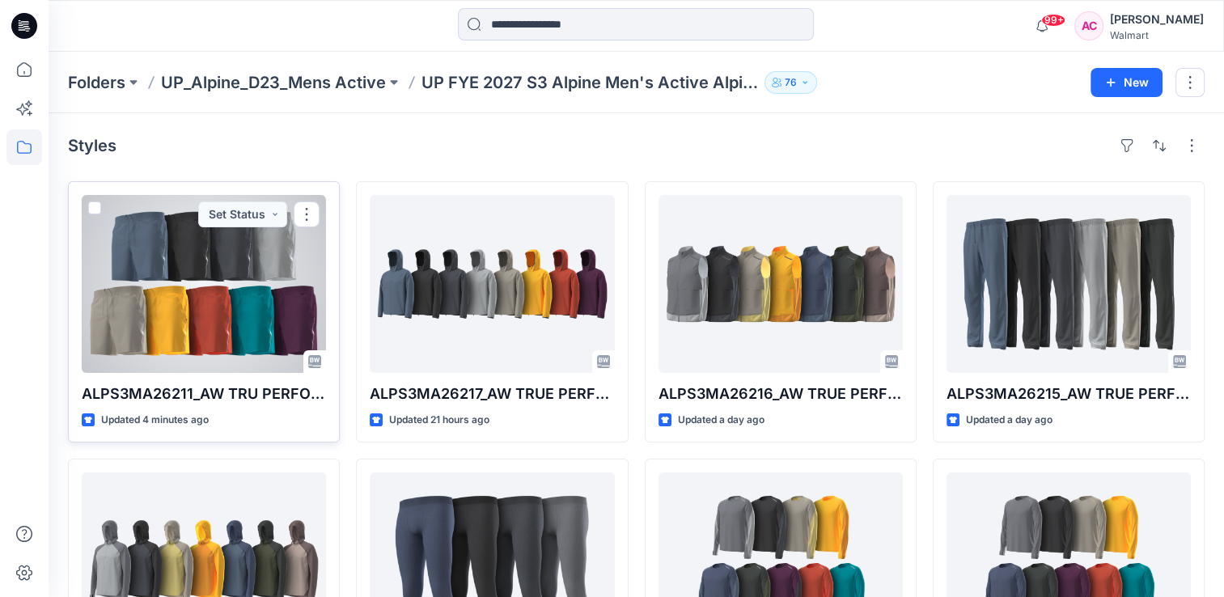
click at [187, 300] on div at bounding box center [204, 284] width 244 height 178
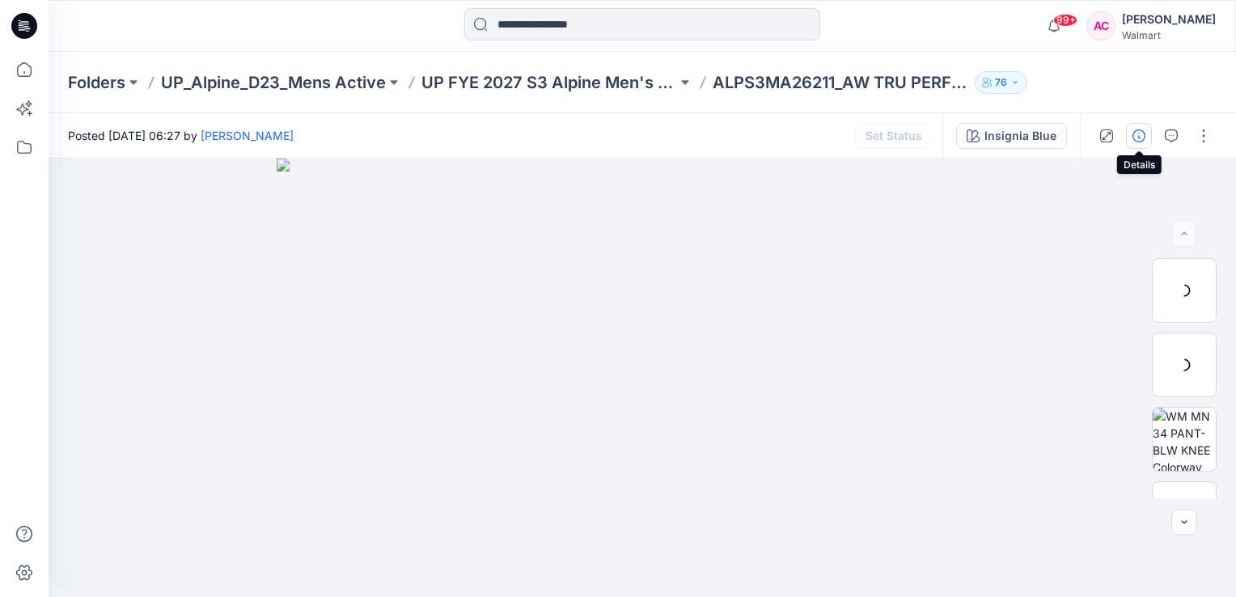
click at [1137, 133] on icon "button" at bounding box center [1138, 135] width 13 height 13
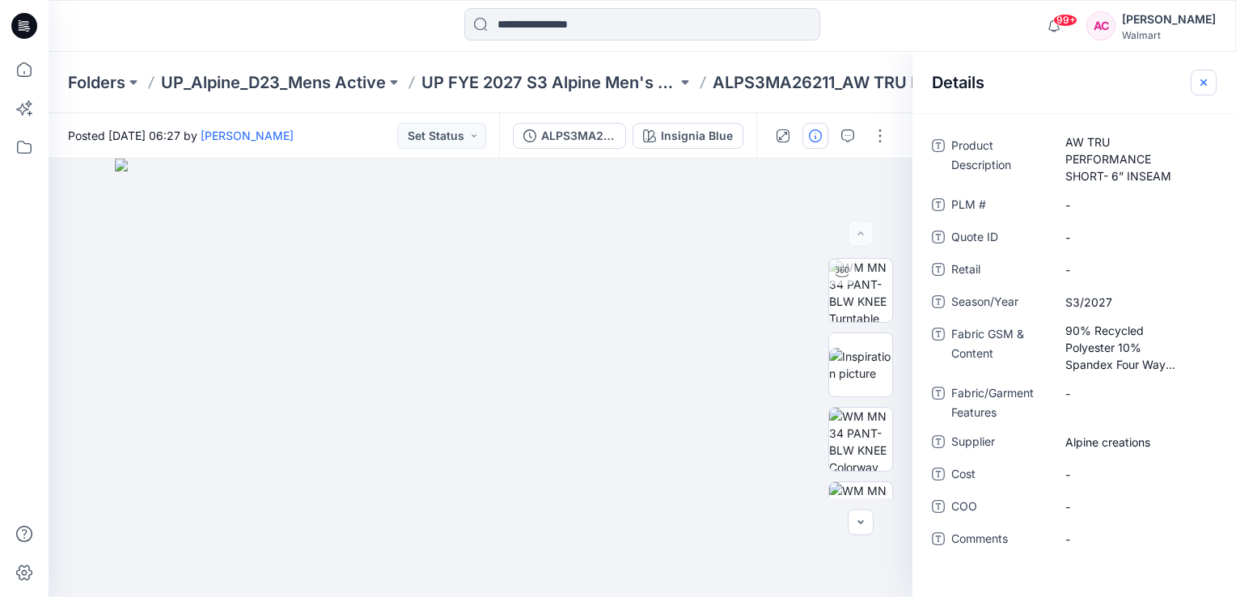
click at [1200, 83] on icon "button" at bounding box center [1203, 82] width 13 height 13
